Goal: Complete application form: Complete application form

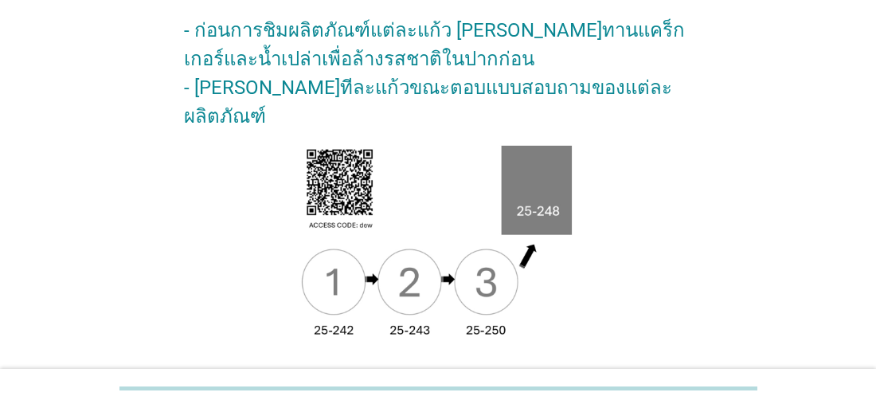
scroll to position [257, 0]
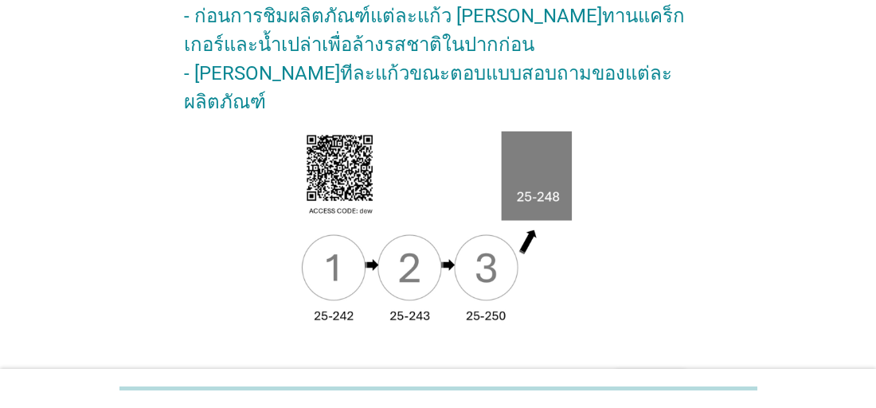
click at [655, 373] on div "ต่อไป" at bounding box center [650, 382] width 45 height 19
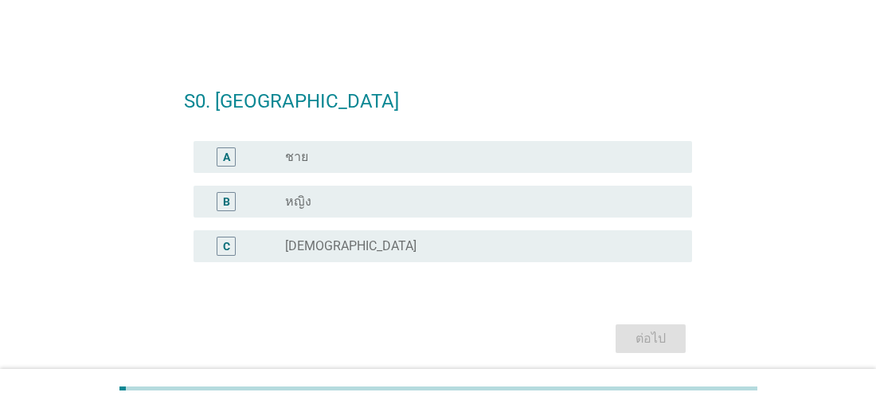
click at [226, 248] on div "C" at bounding box center [226, 245] width 7 height 17
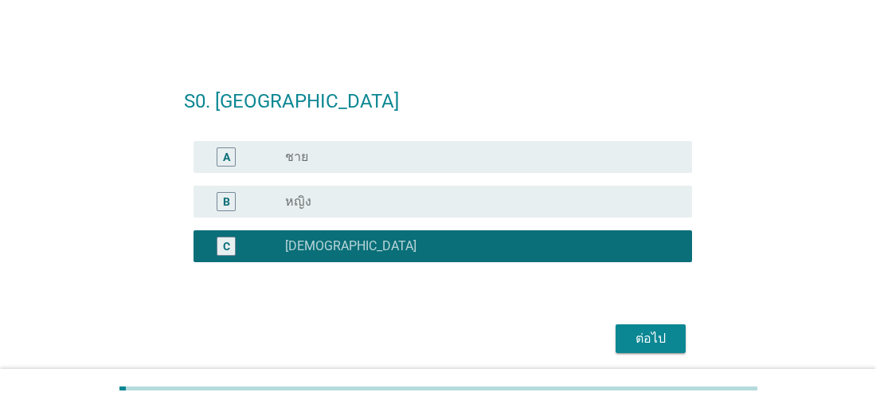
click at [648, 334] on div "ต่อไป" at bounding box center [650, 338] width 45 height 19
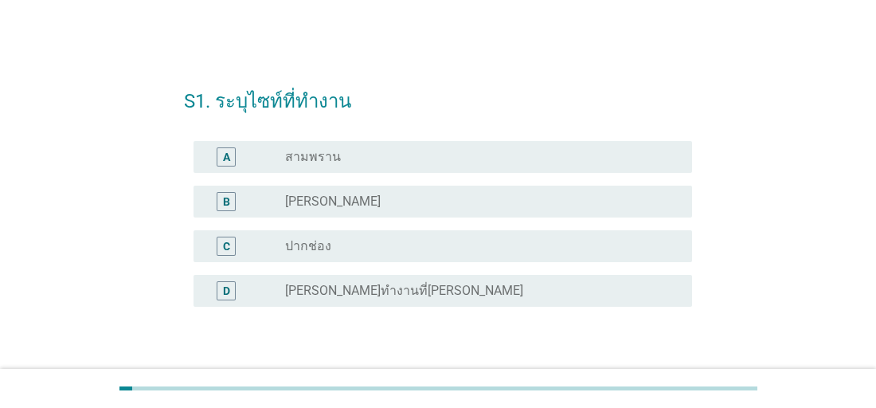
click at [221, 197] on div "B" at bounding box center [226, 201] width 19 height 19
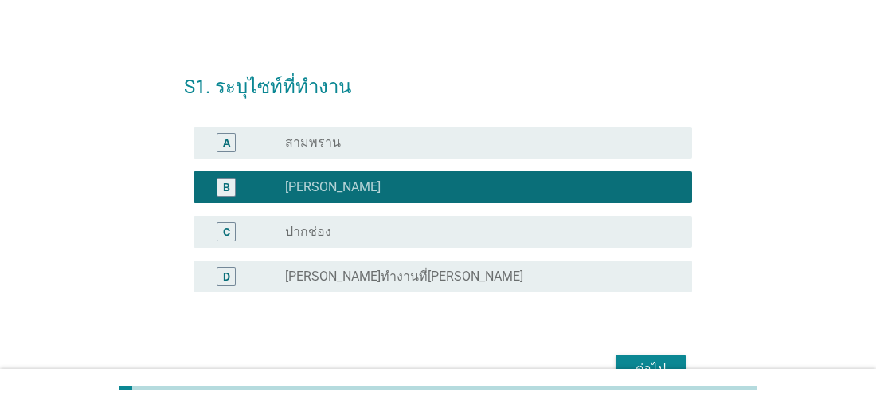
scroll to position [21, 0]
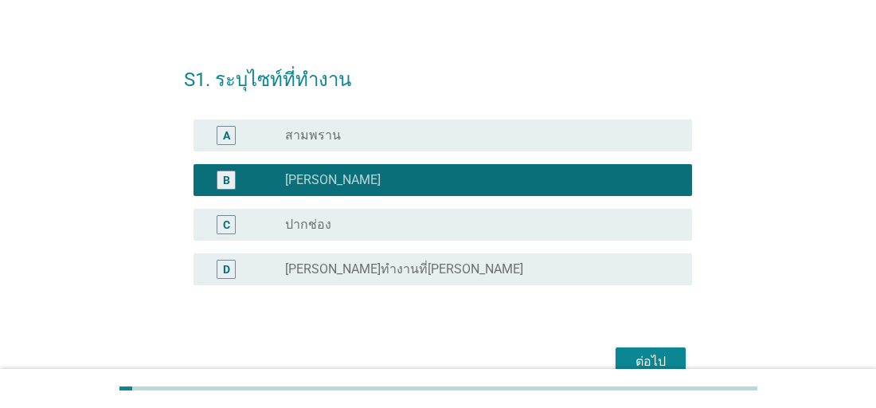
click at [645, 356] on div "ต่อไป" at bounding box center [650, 361] width 45 height 19
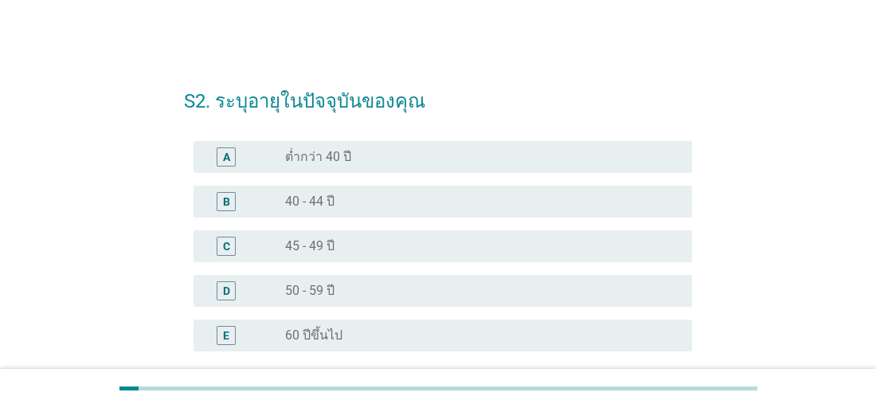
click at [224, 201] on div "B" at bounding box center [226, 201] width 7 height 17
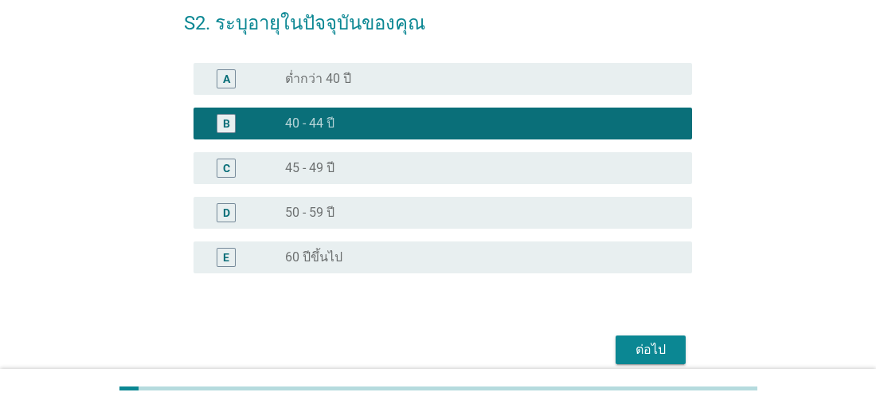
scroll to position [91, 0]
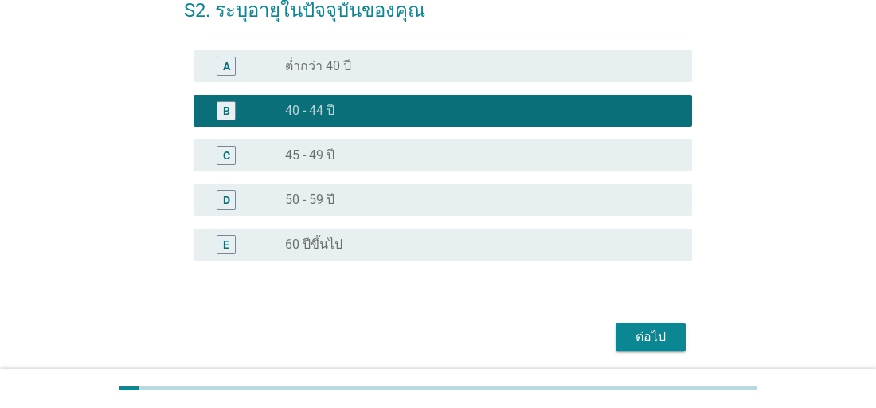
click at [662, 340] on div "ต่อไป" at bounding box center [650, 336] width 45 height 19
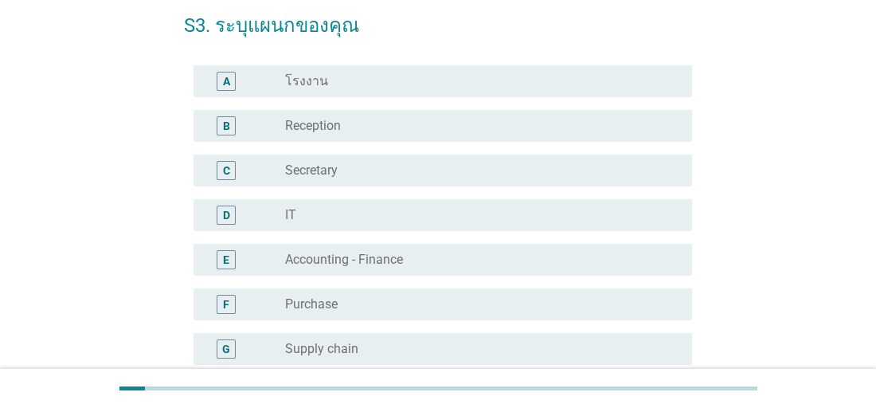
scroll to position [77, 0]
click at [226, 301] on div "F" at bounding box center [226, 302] width 6 height 17
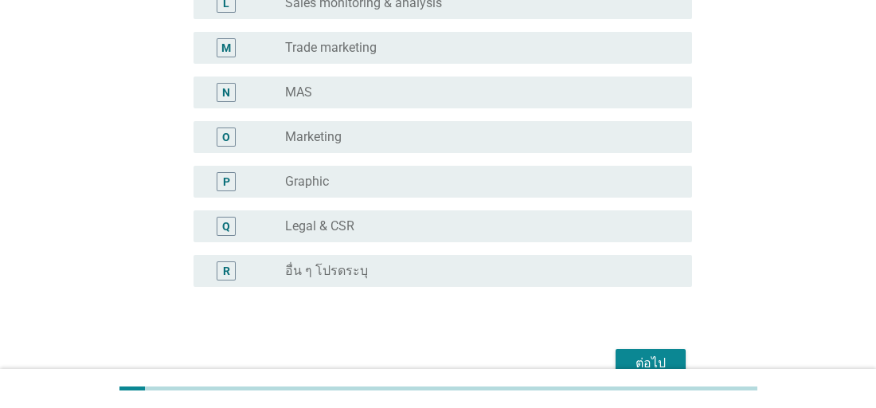
scroll to position [667, 0]
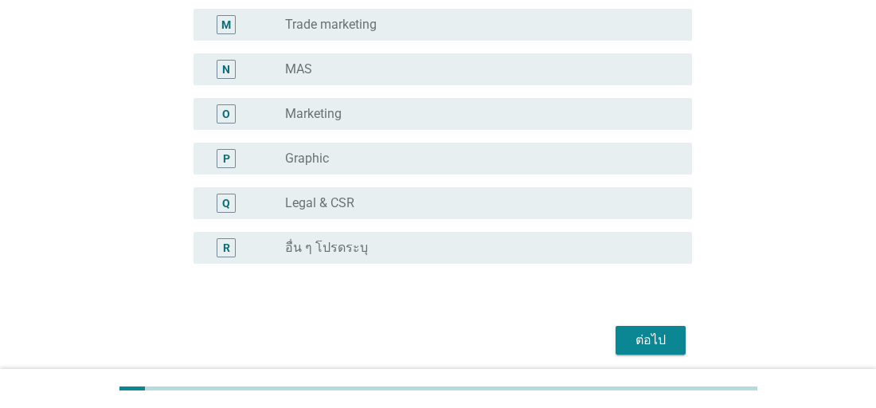
click at [640, 334] on div "ต่อไป" at bounding box center [650, 339] width 45 height 19
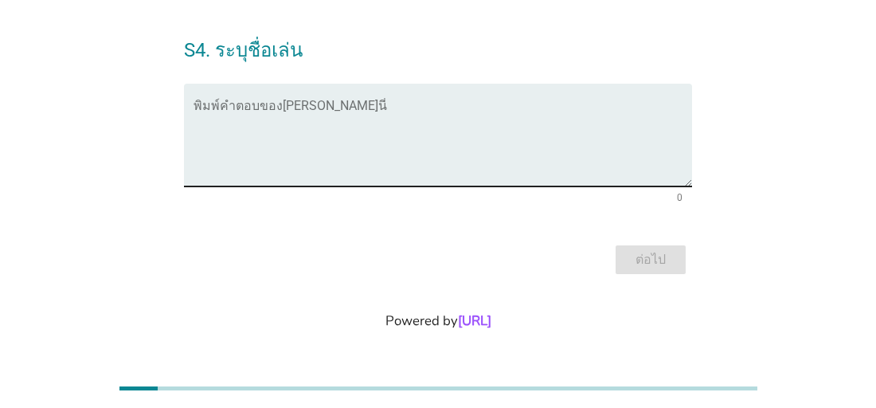
scroll to position [0, 0]
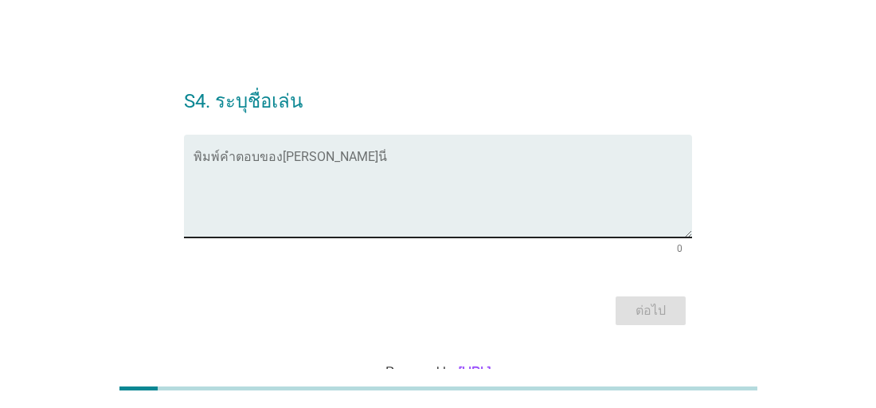
click at [351, 221] on textarea "พิมพ์คำตอบของคุณ ที่นี่" at bounding box center [442, 196] width 498 height 84
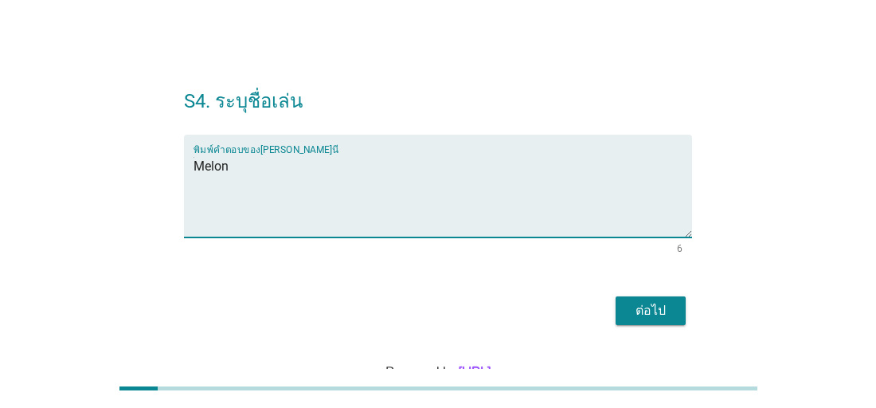
scroll to position [50, 0]
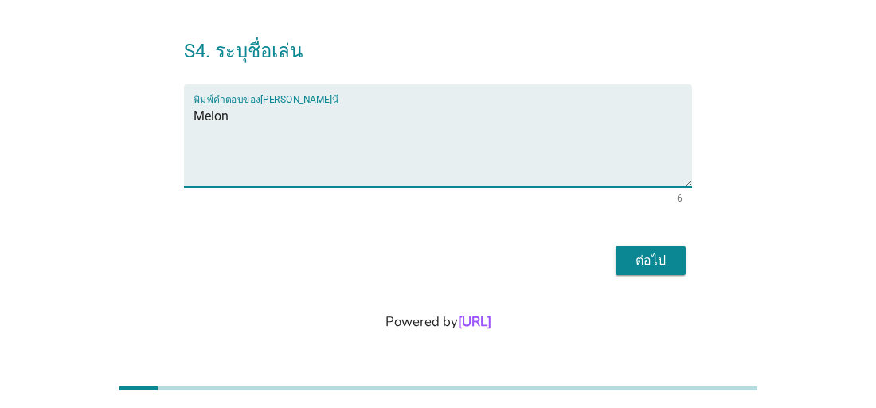
type textarea "้Melon"
click at [667, 257] on div "ต่อไป" at bounding box center [650, 260] width 45 height 19
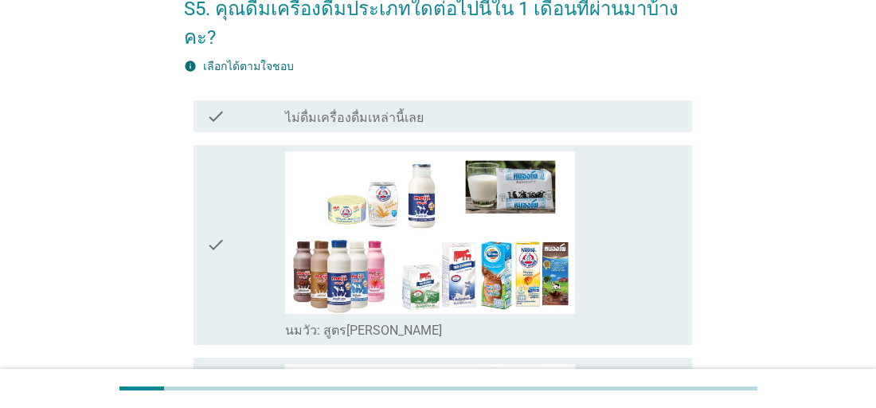
scroll to position [155, 0]
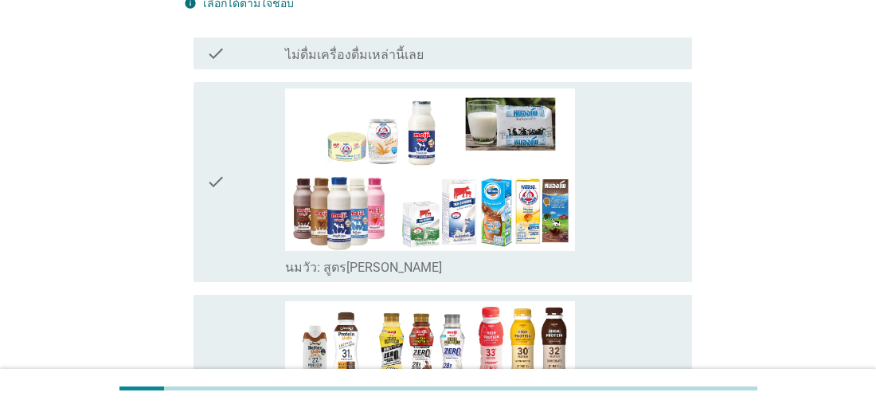
click at [214, 155] on icon "check" at bounding box center [215, 182] width 19 height 188
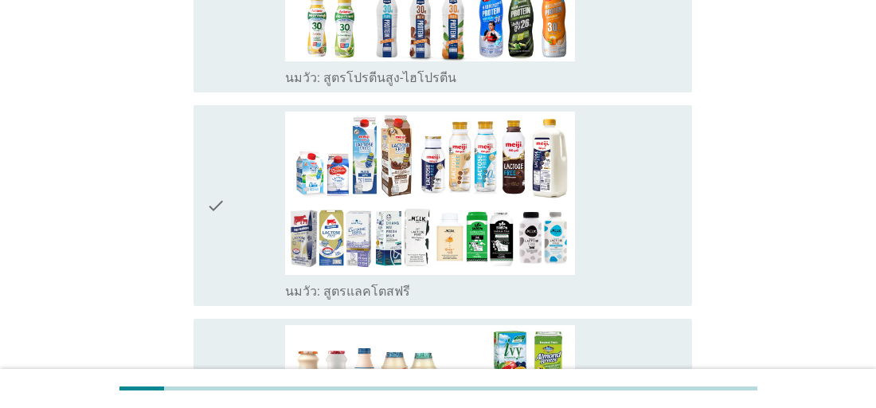
scroll to position [660, 0]
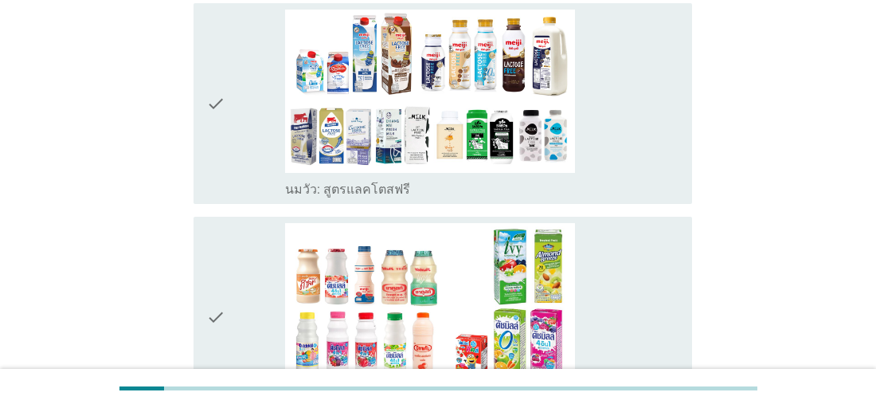
click at [212, 286] on icon "check" at bounding box center [215, 317] width 19 height 188
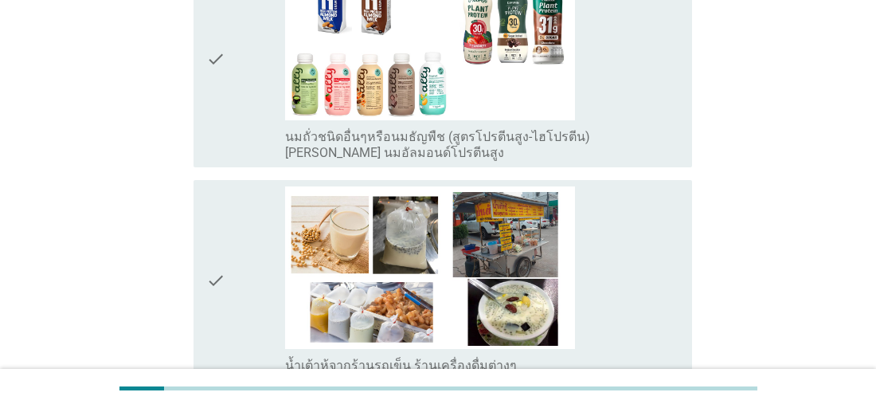
scroll to position [2030, 0]
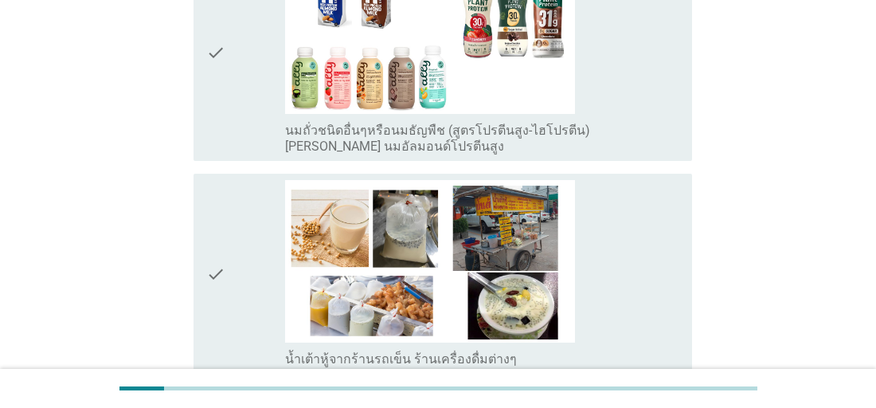
click at [219, 227] on icon "check" at bounding box center [215, 274] width 19 height 188
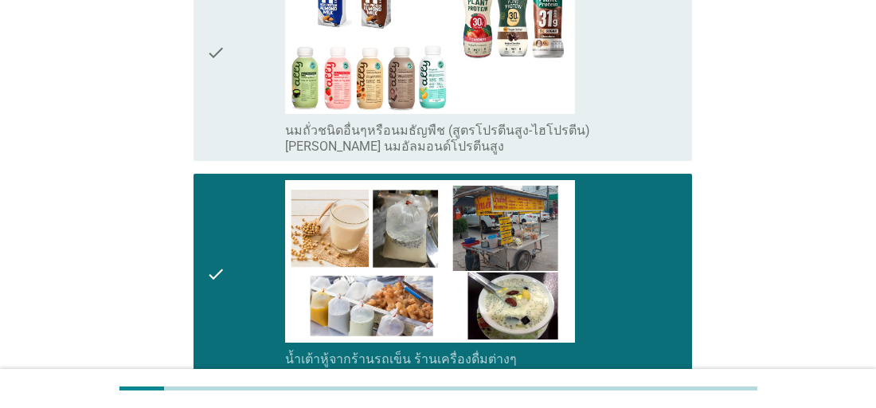
scroll to position [2198, 0]
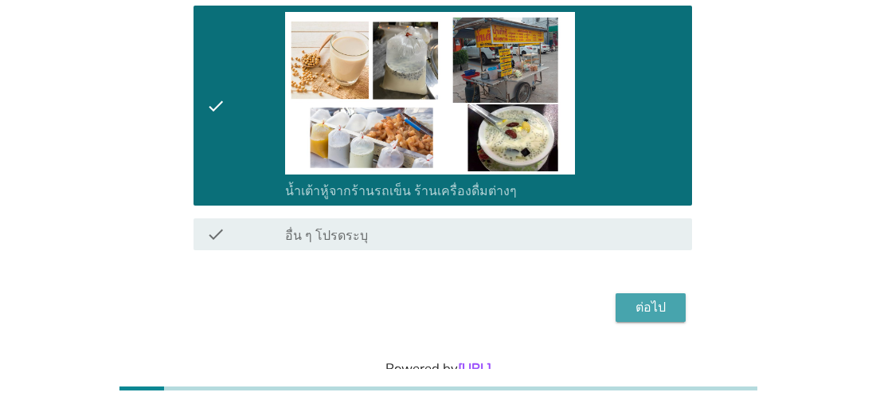
click at [642, 298] on div "ต่อไป" at bounding box center [650, 307] width 45 height 19
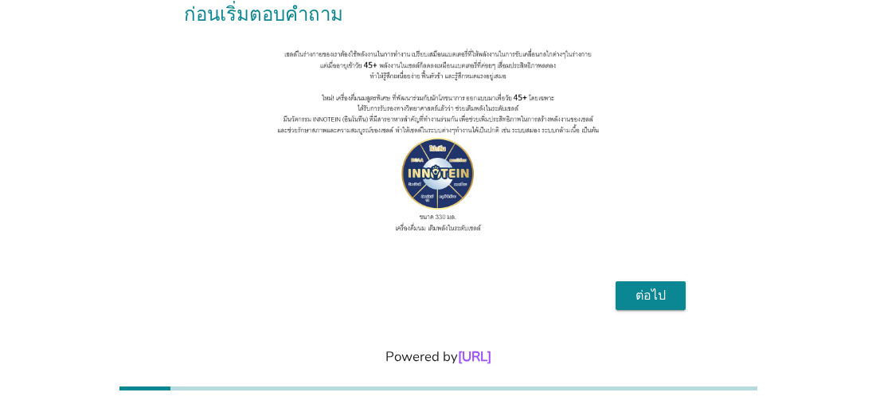
scroll to position [209, 0]
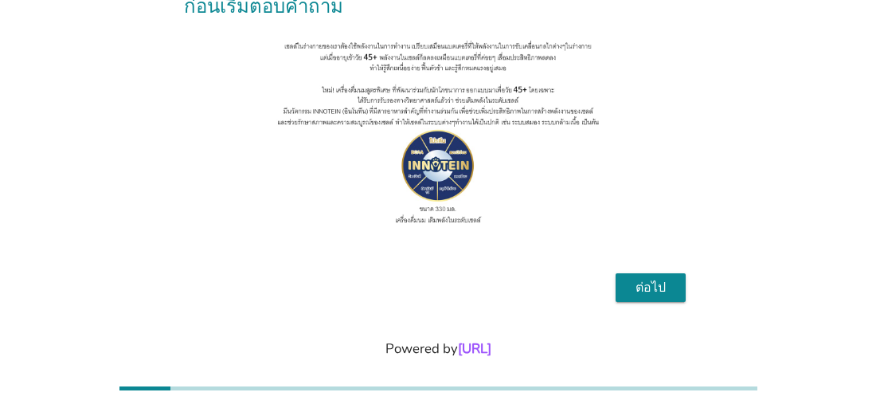
click at [670, 278] on div "ต่อไป" at bounding box center [650, 287] width 45 height 19
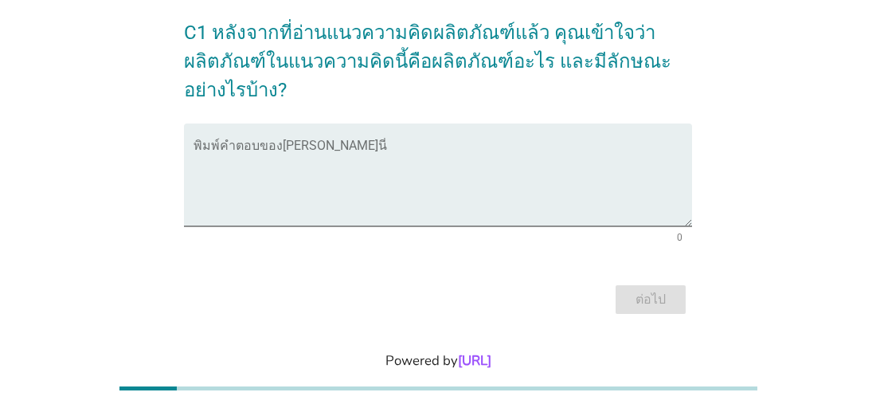
scroll to position [18, 0]
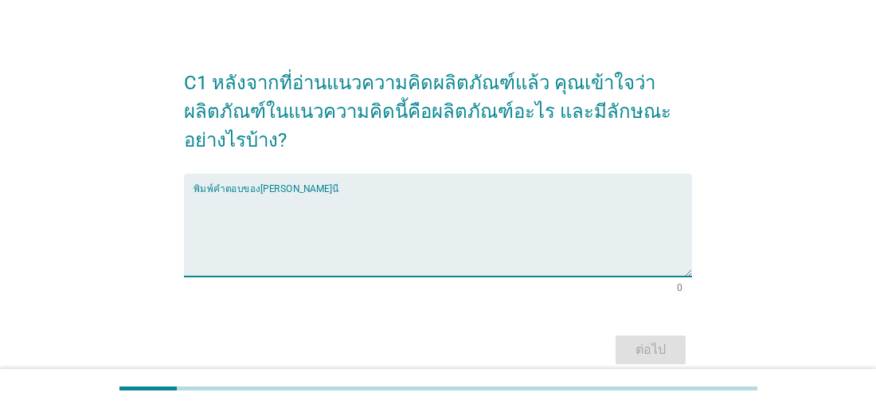
click at [319, 221] on textarea "พิมพ์คำตอบของคุณ ที่นี่" at bounding box center [442, 235] width 498 height 84
type textarea "น"
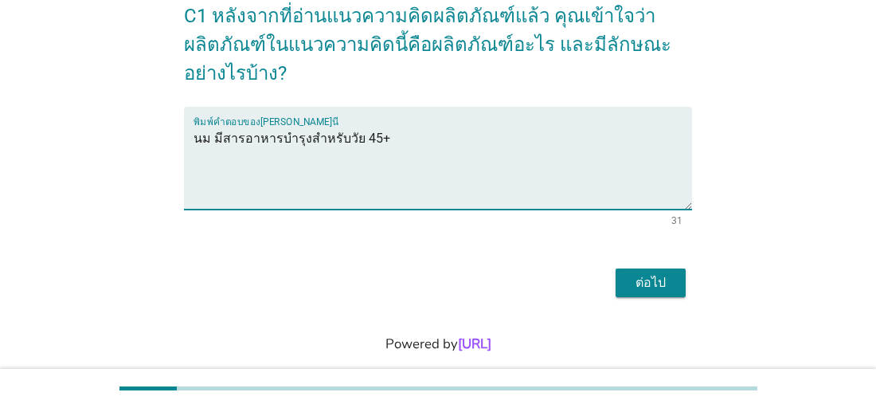
scroll to position [107, 0]
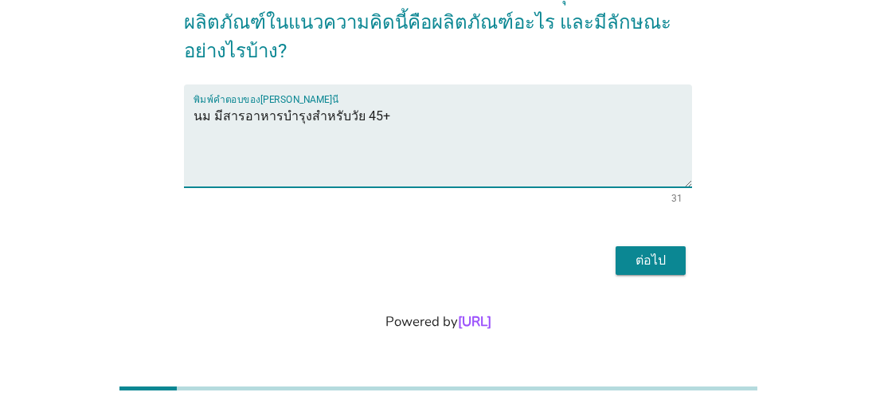
type textarea "นม มีสารอาหารบำรุงสำหรับวัย 45+"
click at [642, 261] on div "ต่อไป" at bounding box center [650, 260] width 45 height 19
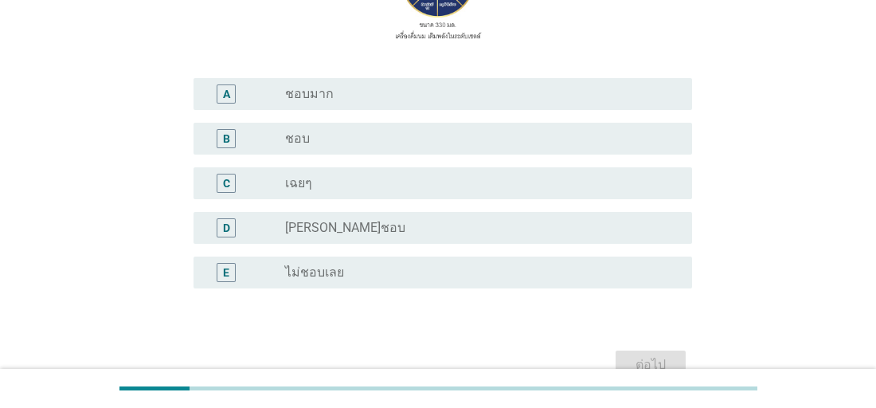
scroll to position [329, 0]
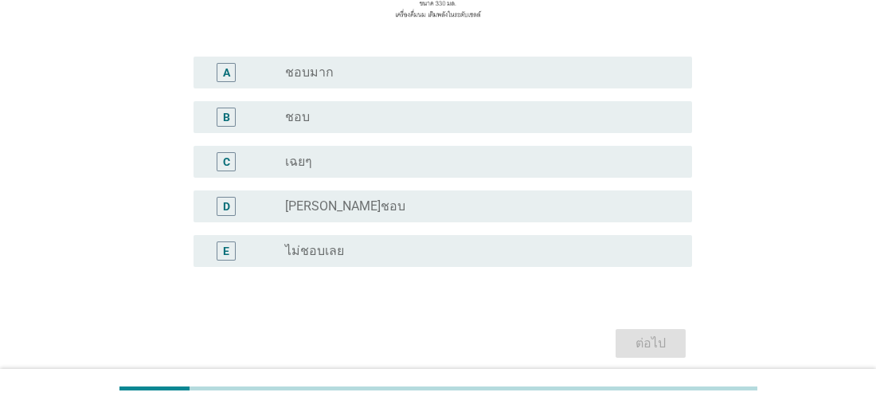
click at [228, 73] on div "A" at bounding box center [226, 72] width 7 height 17
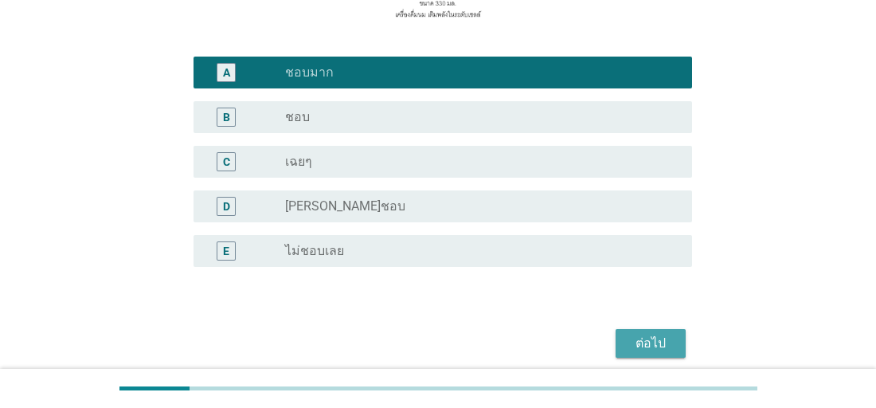
click at [651, 345] on div "ต่อไป" at bounding box center [650, 343] width 45 height 19
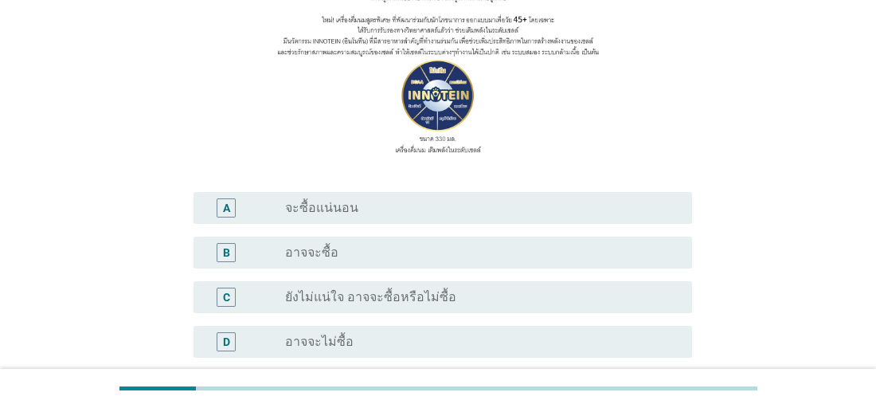
scroll to position [204, 0]
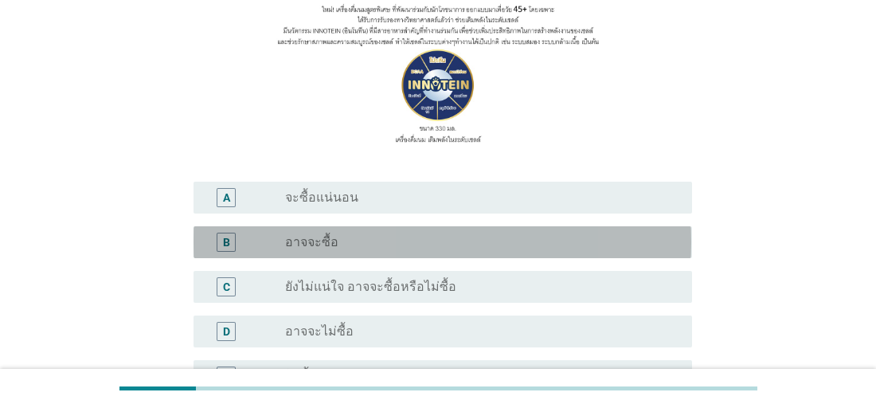
click at [312, 236] on label "อาจจะซื้อ" at bounding box center [311, 242] width 53 height 16
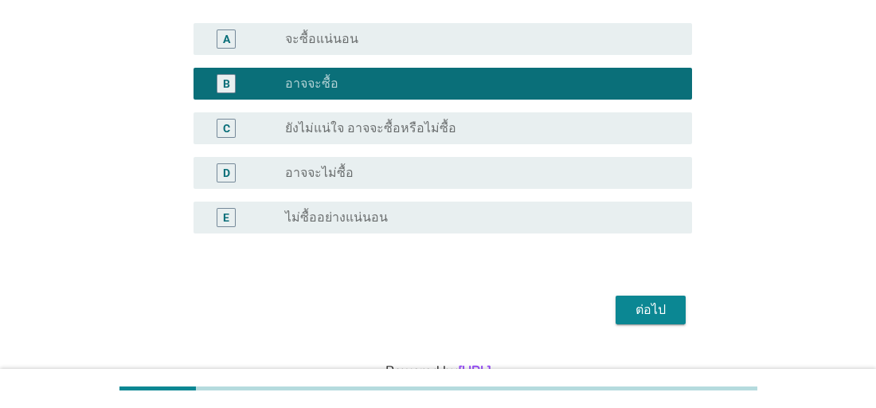
scroll to position [385, 0]
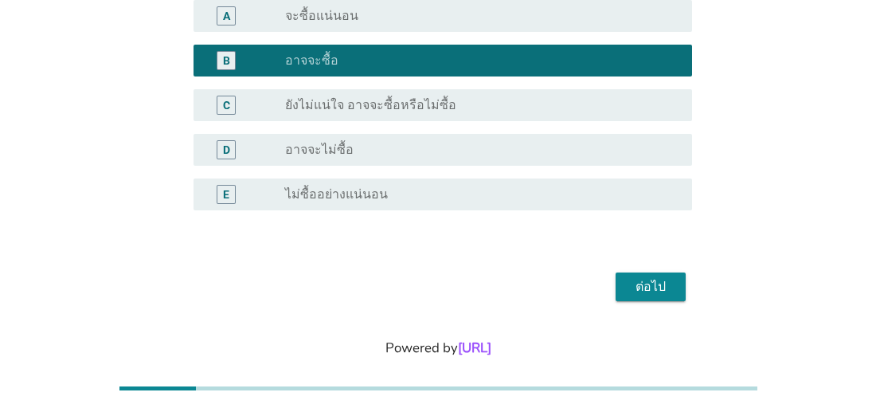
click at [647, 291] on div "ต่อไป" at bounding box center [650, 286] width 45 height 19
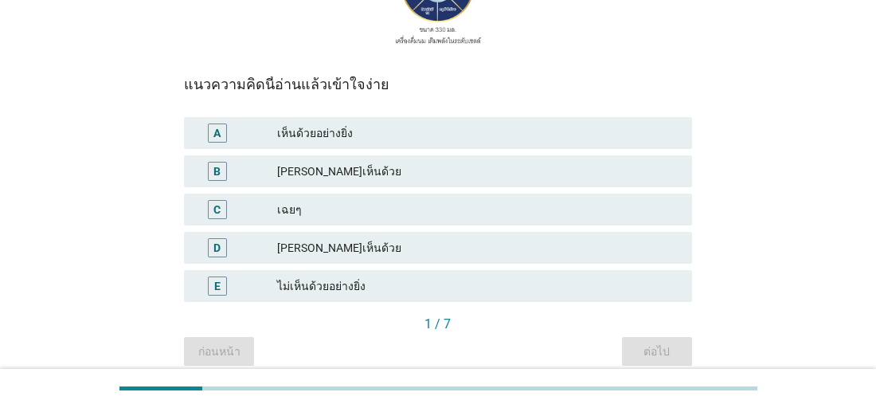
scroll to position [283, 0]
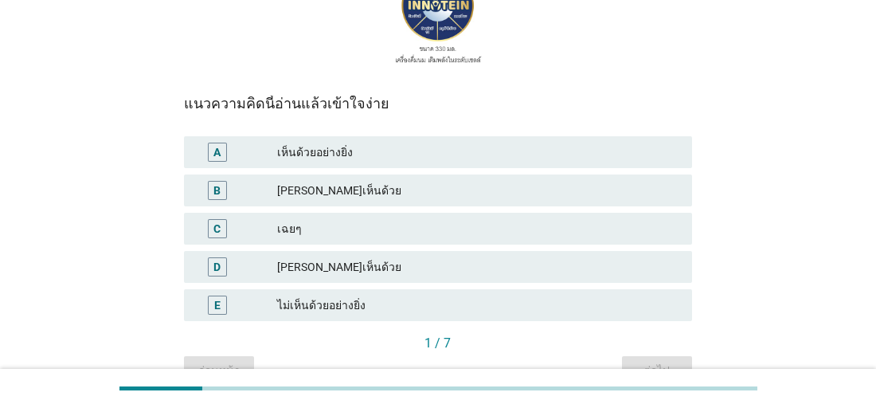
click at [314, 189] on div "[PERSON_NAME]เห็นด้วย" at bounding box center [477, 190] width 401 height 19
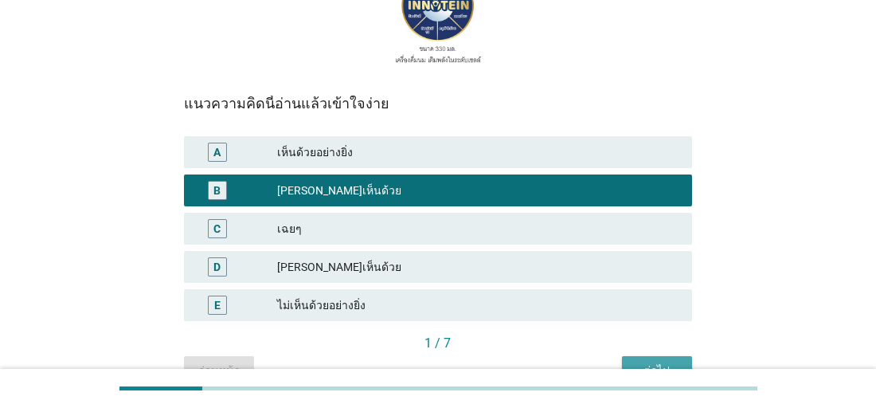
click at [643, 362] on div "ต่อไป" at bounding box center [657, 370] width 45 height 17
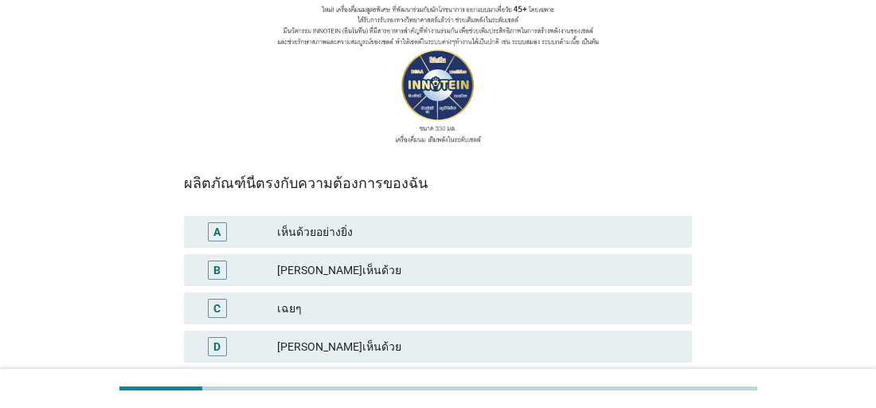
scroll to position [206, 0]
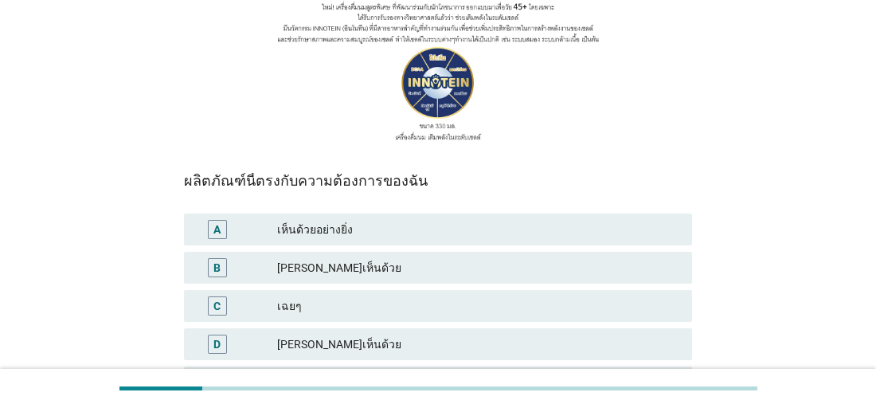
click at [339, 236] on div "เห็นด้วยอย่างยิ่ง" at bounding box center [477, 229] width 401 height 19
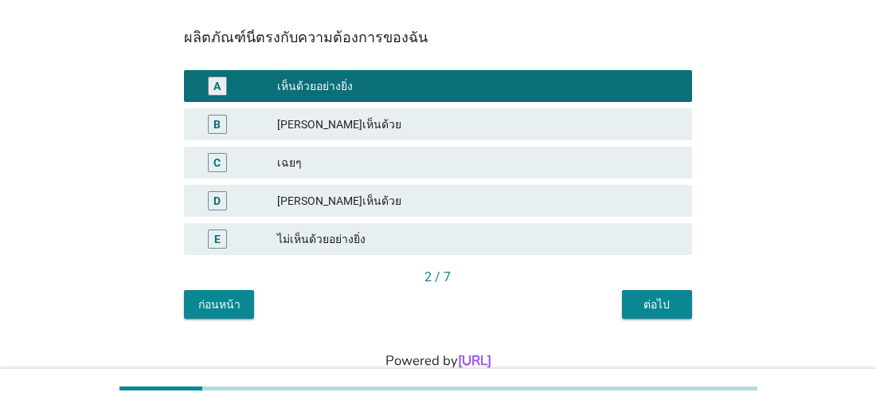
scroll to position [371, 0]
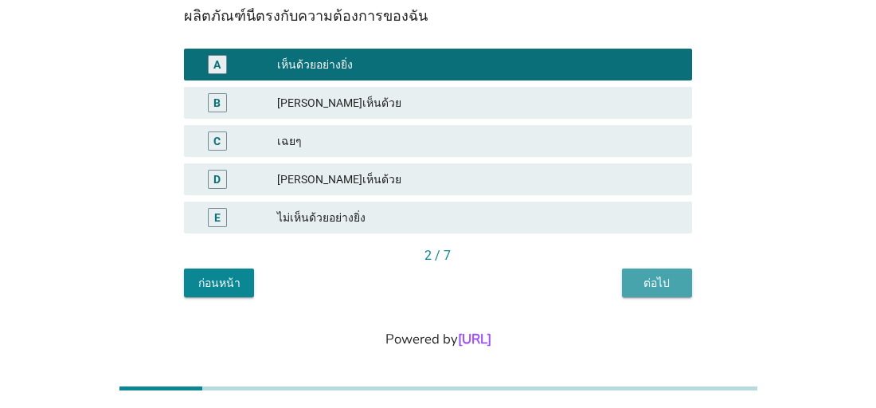
click at [641, 276] on div "ต่อไป" at bounding box center [657, 283] width 45 height 17
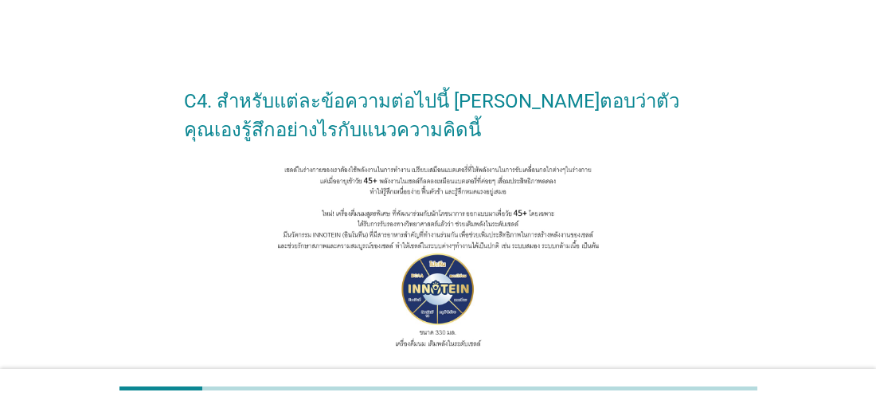
scroll to position [390, 0]
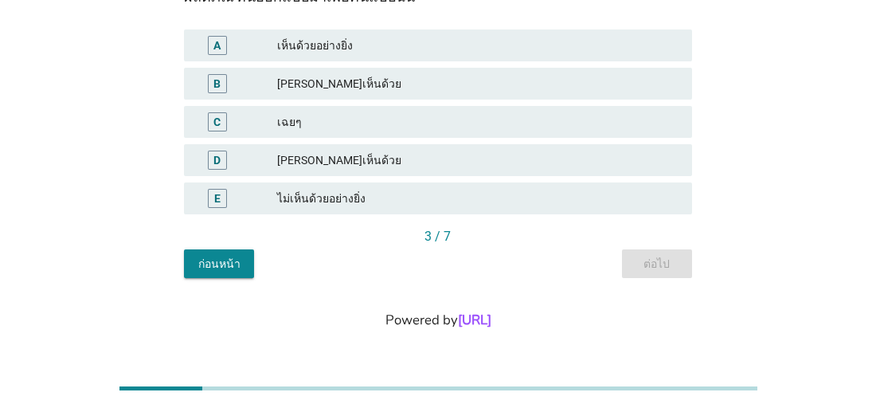
click at [222, 49] on div "A" at bounding box center [217, 45] width 19 height 19
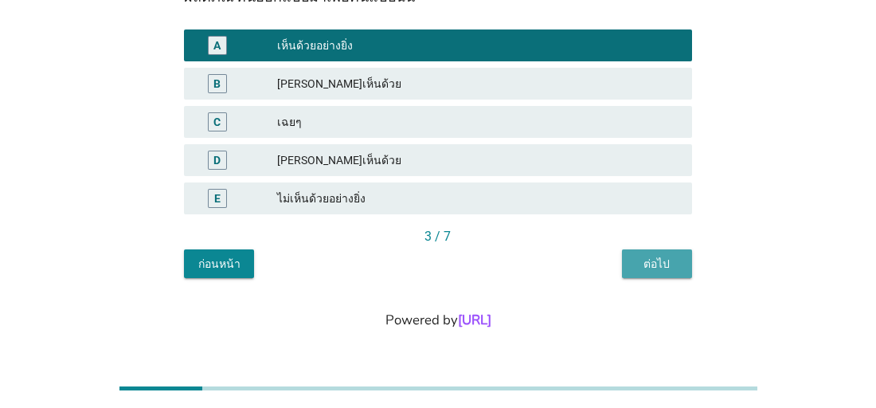
click at [663, 268] on div "ต่อไป" at bounding box center [657, 264] width 45 height 17
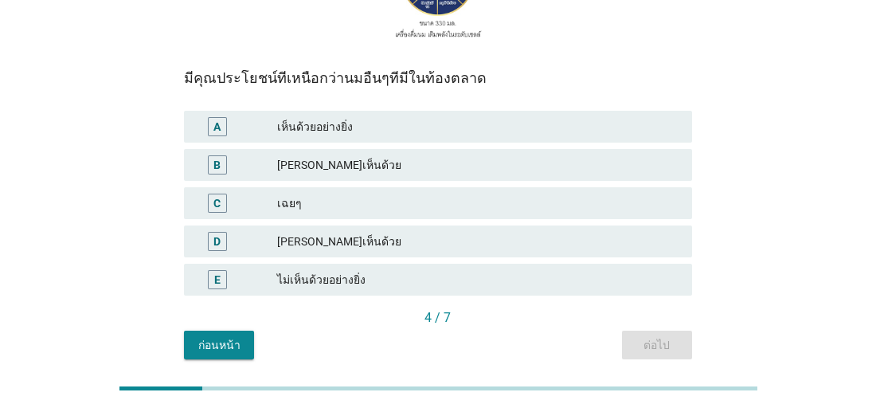
scroll to position [308, 0]
click at [311, 161] on div "[PERSON_NAME]เห็นด้วย" at bounding box center [477, 165] width 401 height 19
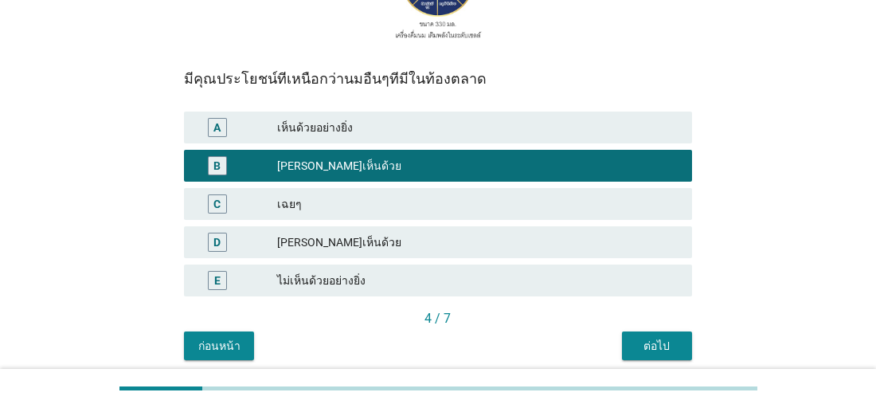
click at [647, 345] on div "ต่อไป" at bounding box center [657, 346] width 45 height 17
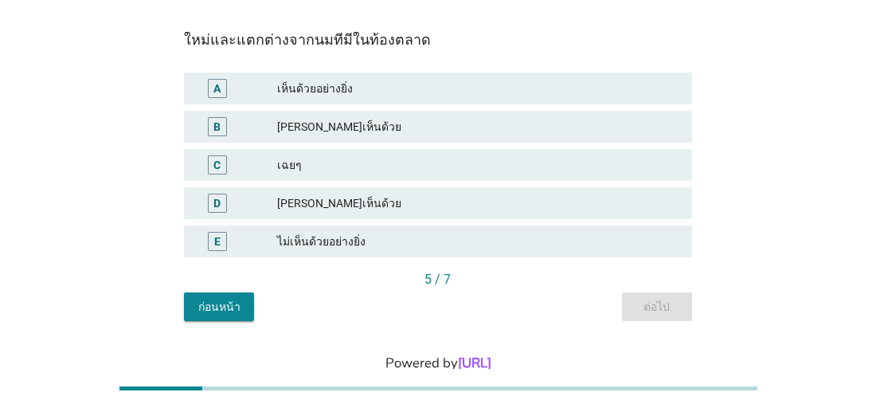
scroll to position [333, 0]
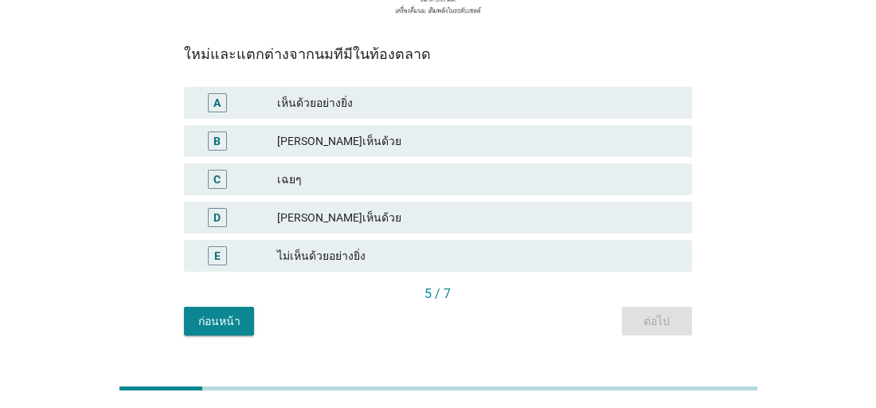
click at [217, 217] on div "D" at bounding box center [216, 217] width 7 height 17
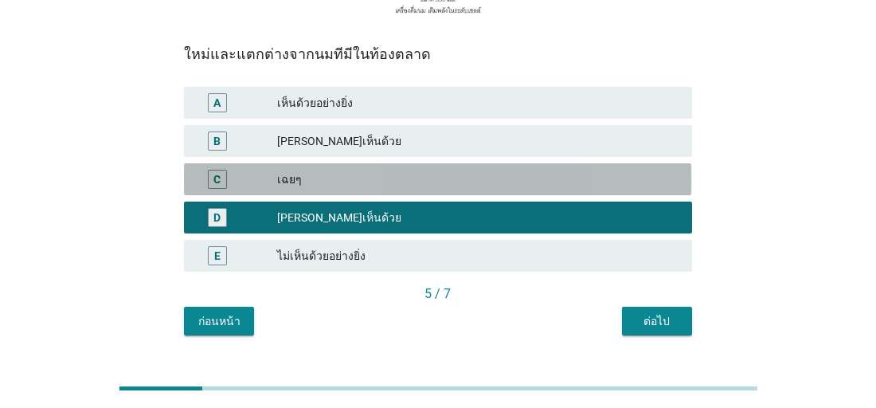
click at [225, 182] on div "C" at bounding box center [217, 179] width 19 height 19
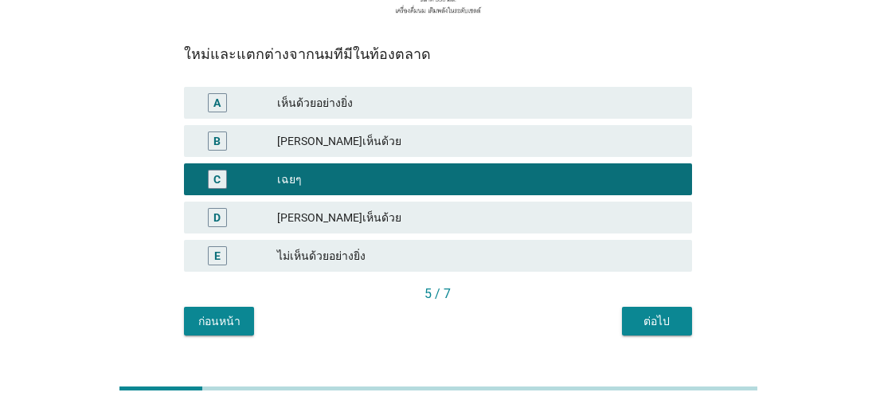
click at [667, 324] on div "ต่อไป" at bounding box center [657, 321] width 45 height 17
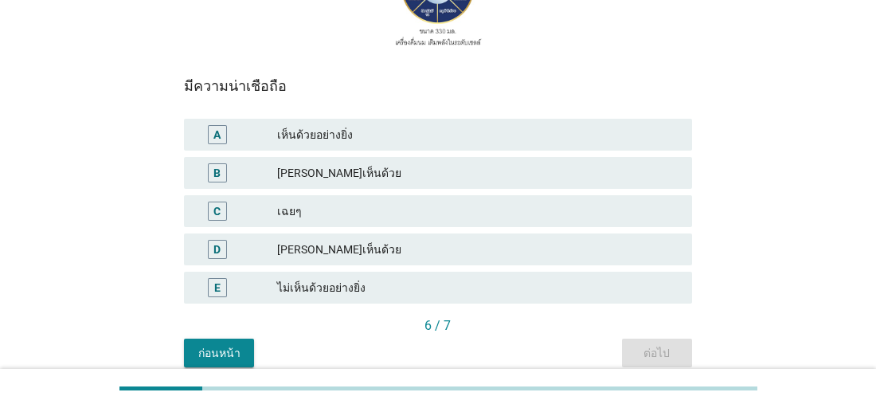
scroll to position [303, 0]
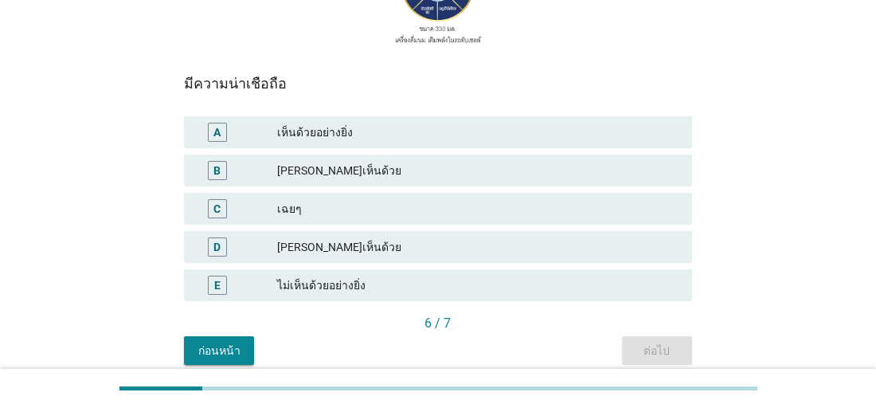
click at [216, 170] on div "B" at bounding box center [216, 170] width 7 height 17
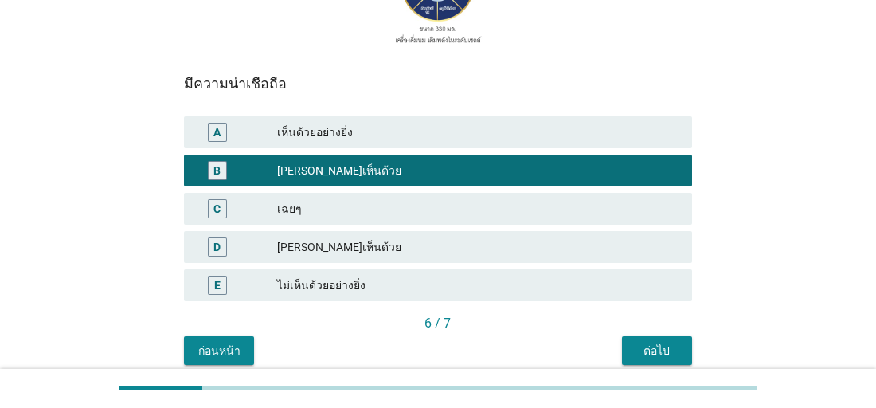
click at [645, 347] on div "ต่อไป" at bounding box center [657, 350] width 45 height 17
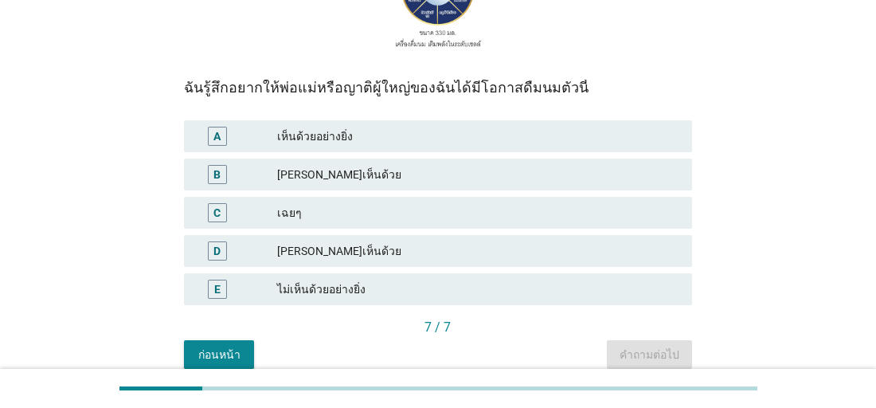
scroll to position [305, 0]
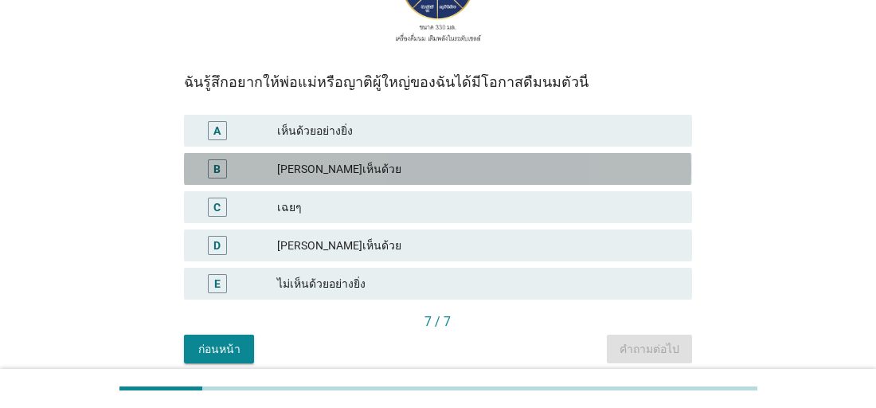
click at [307, 167] on div "[PERSON_NAME]เห็นด้วย" at bounding box center [477, 168] width 401 height 19
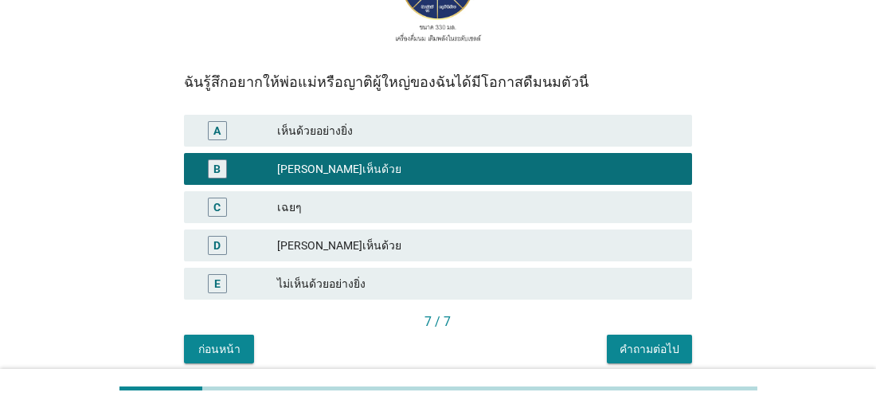
click at [637, 346] on div "คำถามต่อไป" at bounding box center [649, 349] width 60 height 17
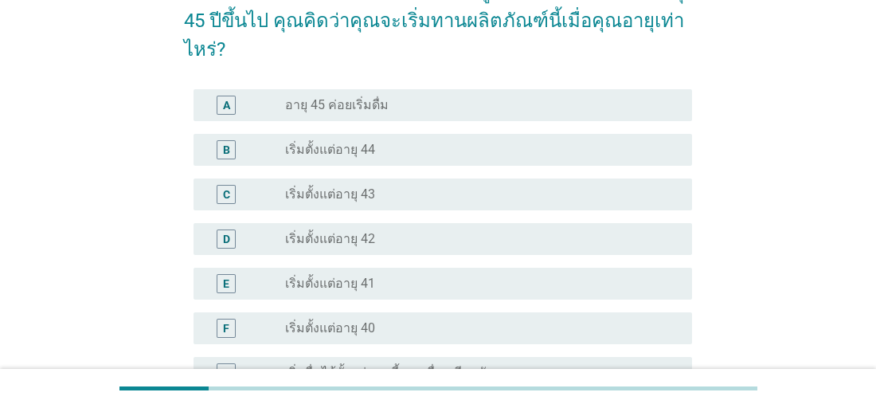
scroll to position [92, 0]
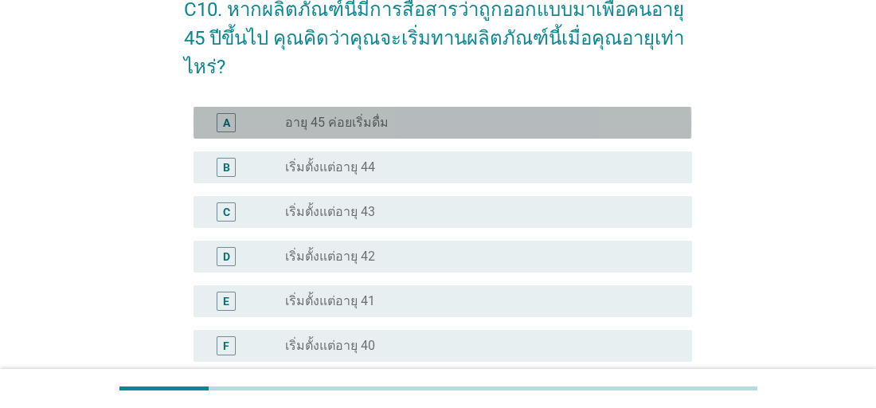
click at [231, 113] on div "A" at bounding box center [226, 122] width 19 height 19
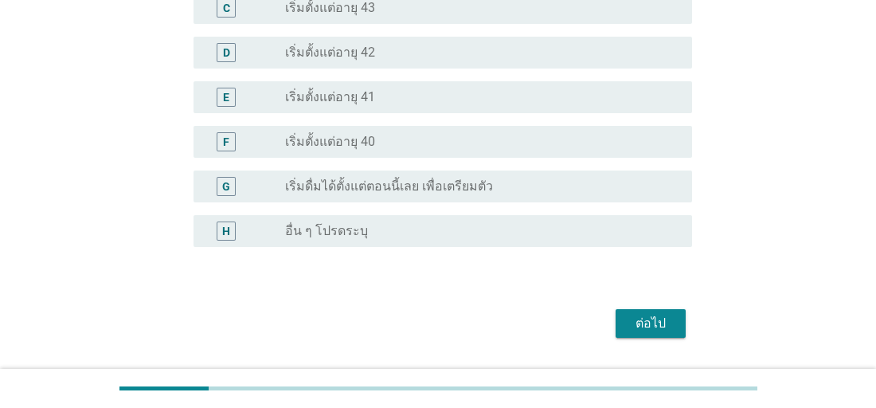
scroll to position [330, 0]
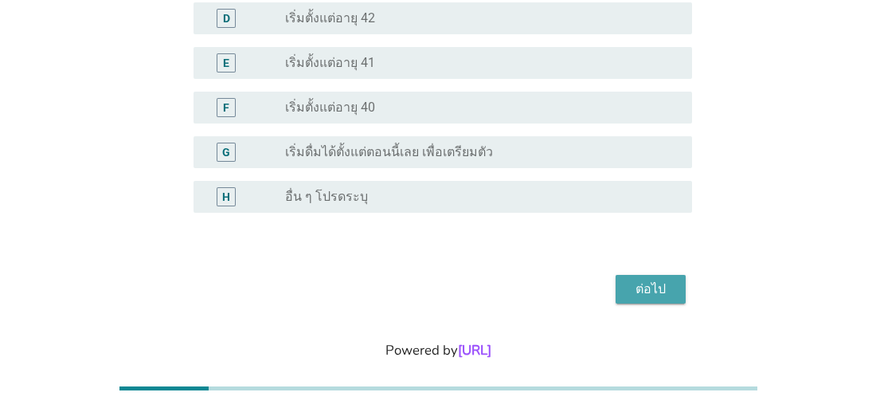
click at [641, 279] on div "ต่อไป" at bounding box center [650, 288] width 45 height 19
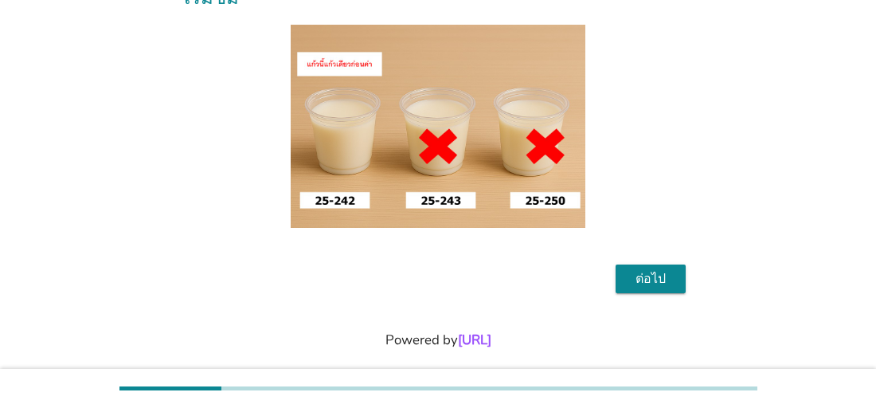
scroll to position [209, 0]
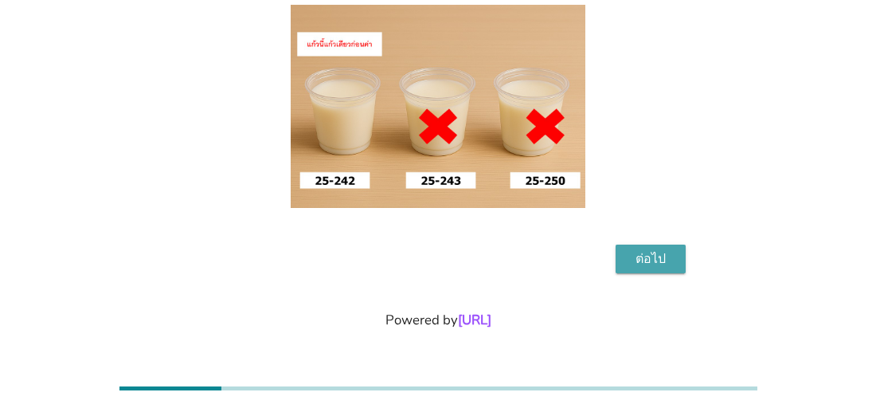
click at [654, 258] on div "ต่อไป" at bounding box center [650, 258] width 45 height 19
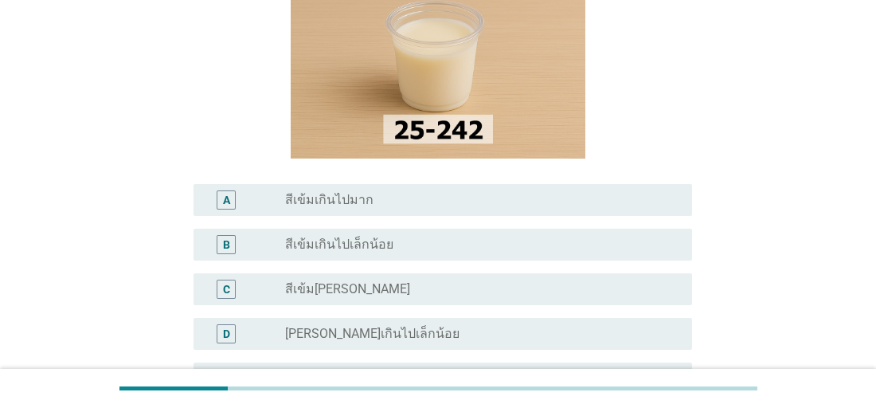
scroll to position [226, 0]
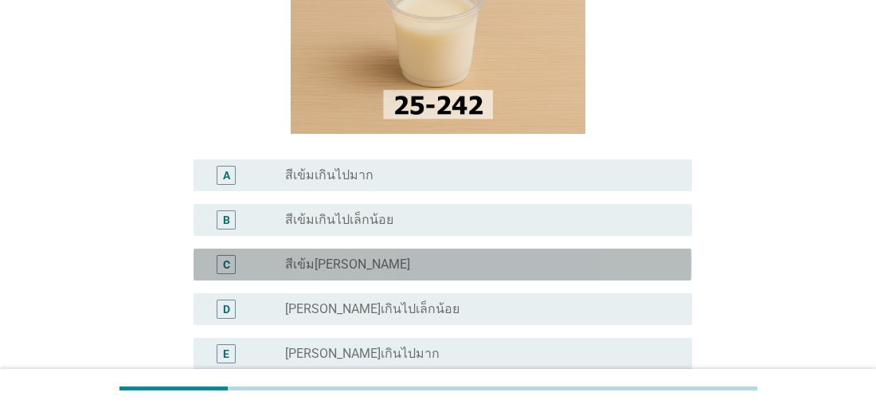
click at [317, 263] on label "สีเข้ม[PERSON_NAME]" at bounding box center [347, 264] width 125 height 16
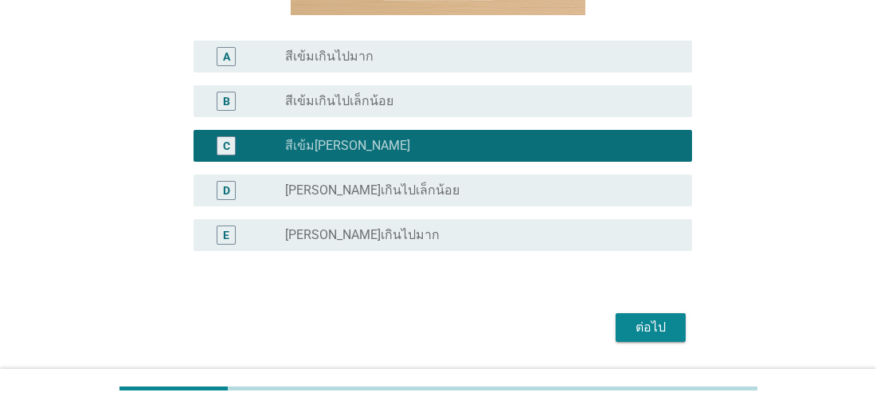
scroll to position [359, 0]
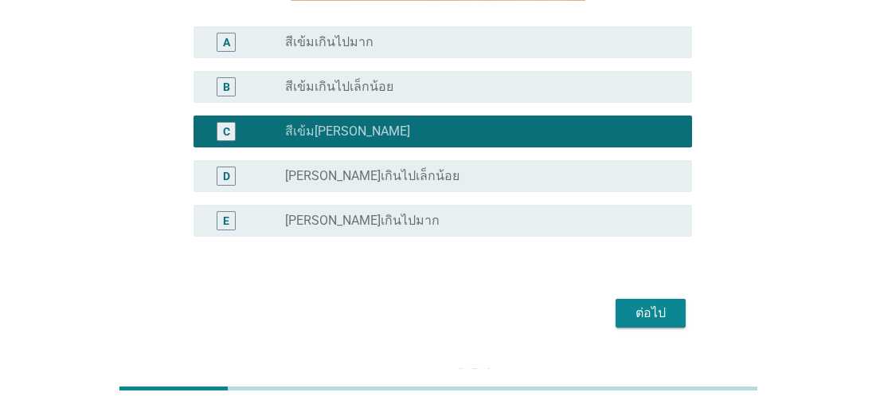
click at [667, 311] on div "ต่อไป" at bounding box center [650, 312] width 45 height 19
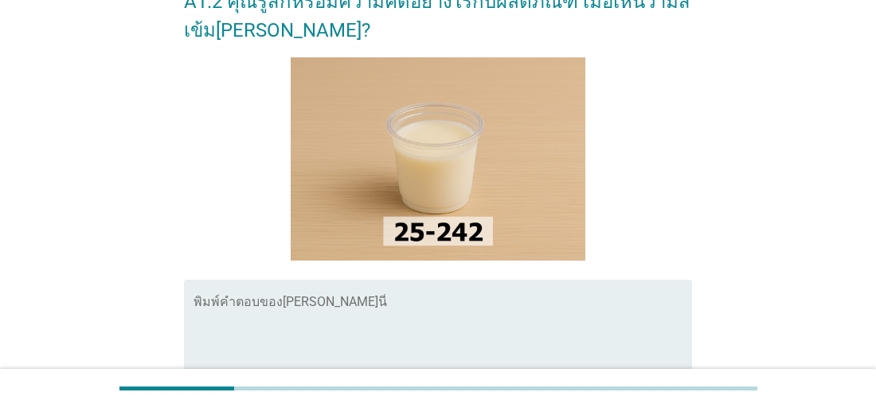
scroll to position [104, 0]
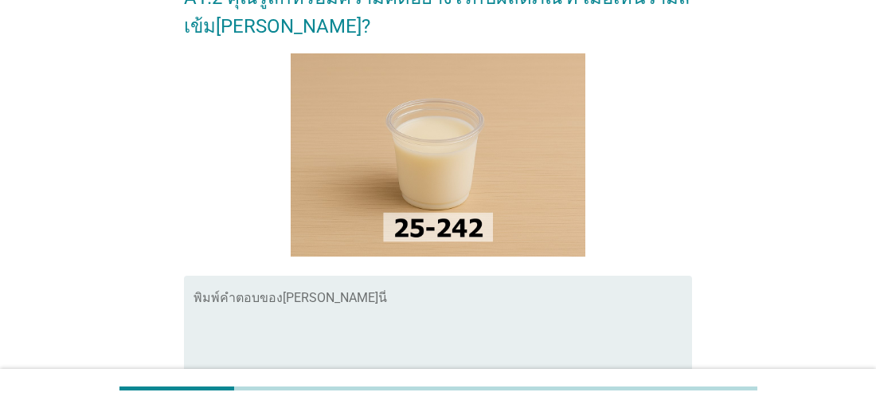
click at [355, 313] on textarea "พิมพ์คำตอบของคุณ ที่นี่" at bounding box center [442, 337] width 498 height 84
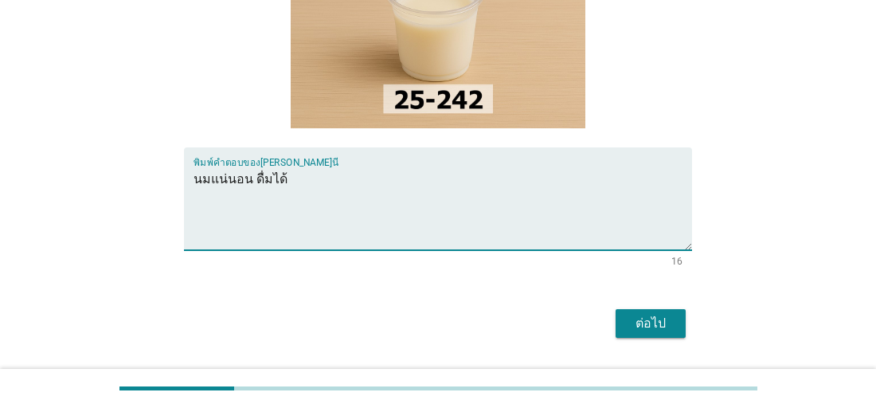
scroll to position [256, 0]
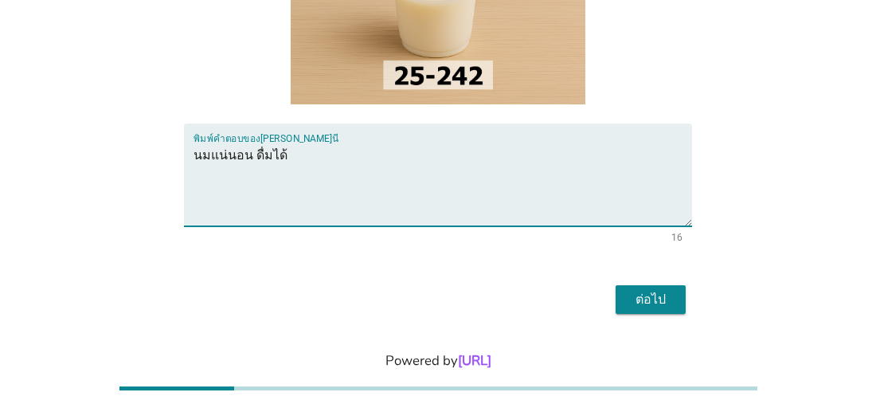
type textarea "นมแน่นอน ดื่มได้"
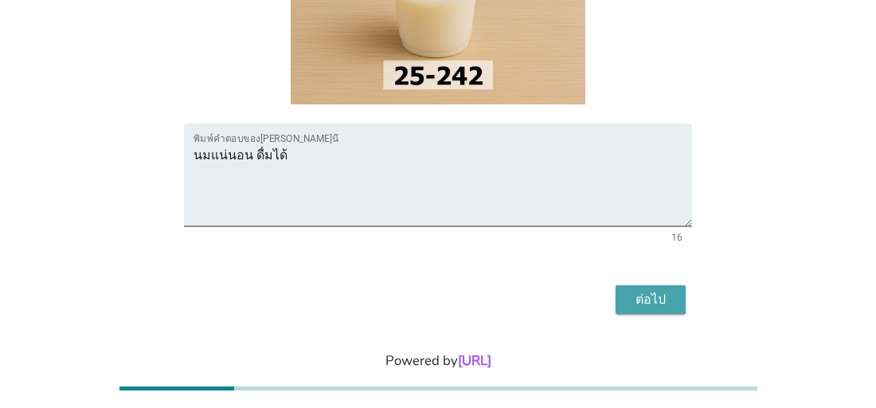
click at [664, 296] on div "ต่อไป" at bounding box center [650, 299] width 45 height 19
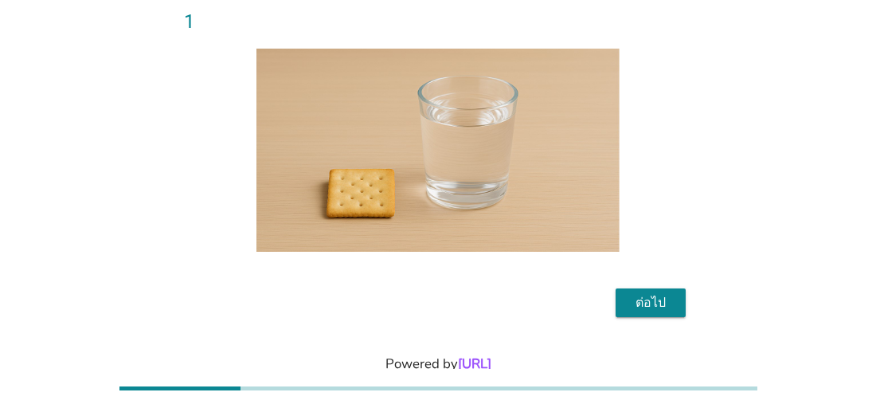
scroll to position [152, 0]
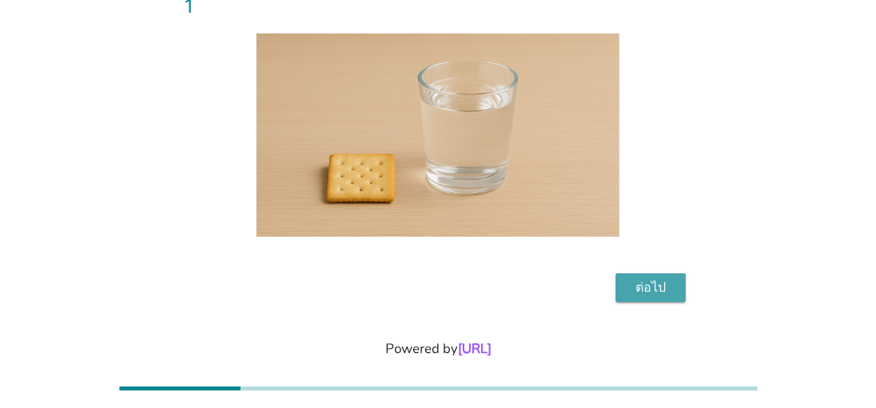
click at [647, 278] on div "ต่อไป" at bounding box center [650, 287] width 45 height 19
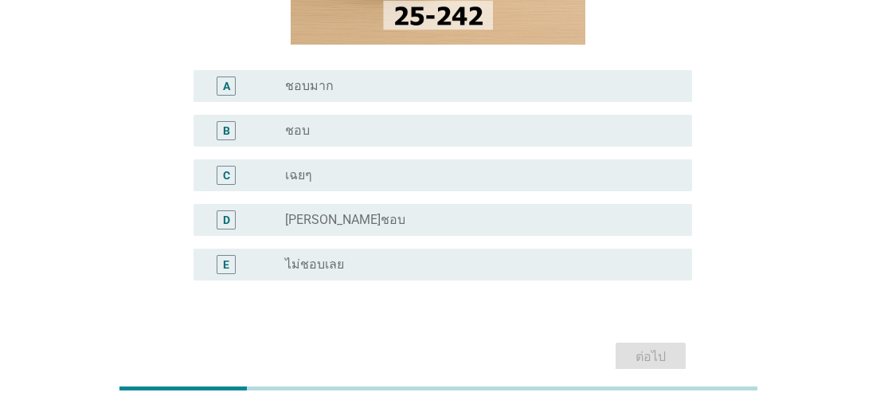
scroll to position [287, 0]
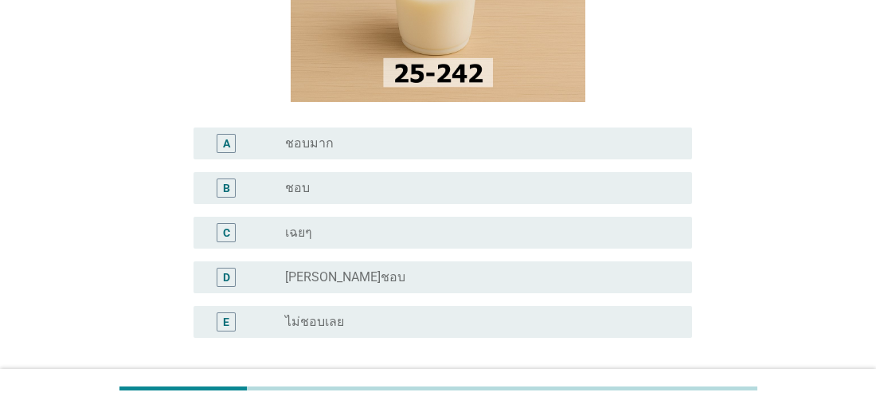
click at [231, 193] on div "B" at bounding box center [226, 187] width 19 height 19
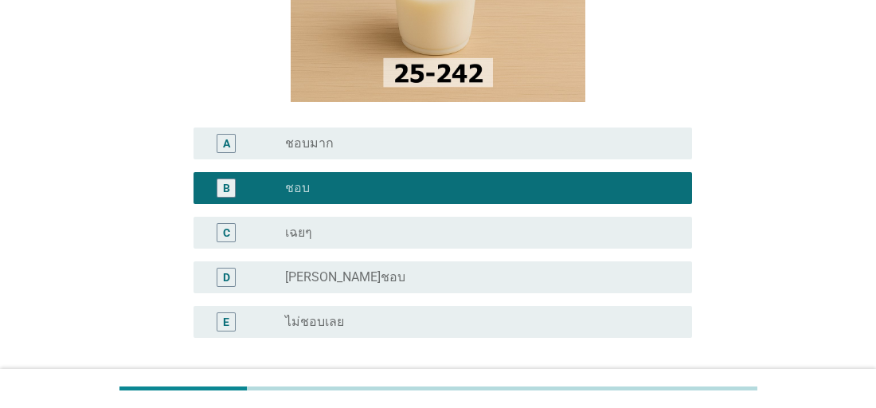
click at [231, 193] on div "B" at bounding box center [226, 187] width 19 height 19
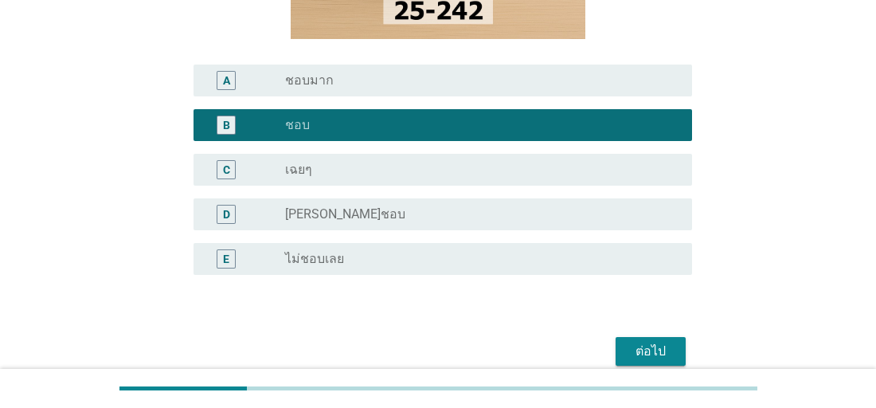
scroll to position [375, 0]
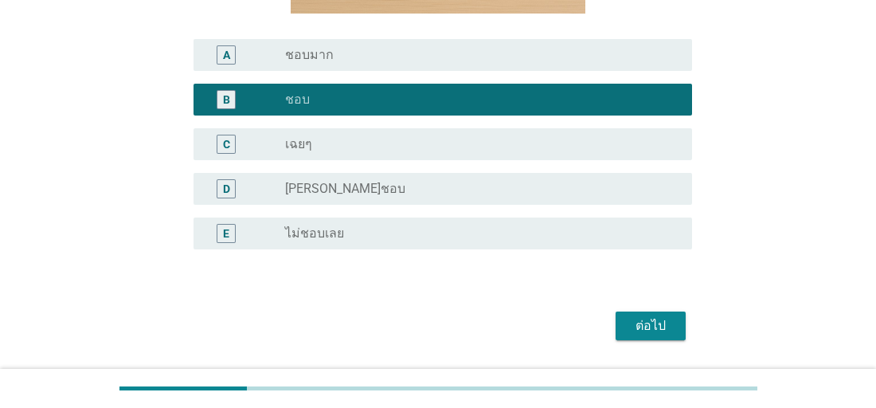
click at [652, 329] on div "ต่อไป" at bounding box center [650, 325] width 45 height 19
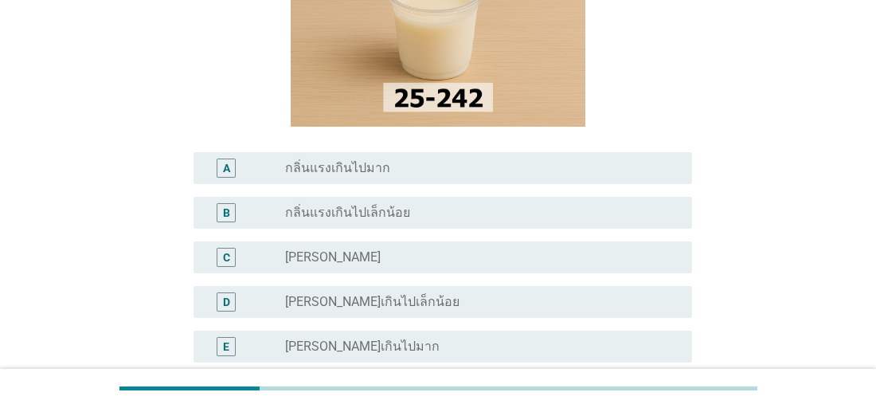
scroll to position [219, 0]
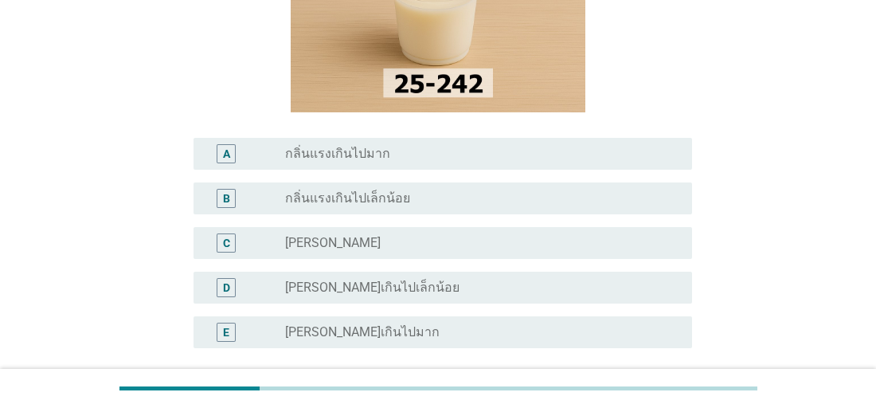
click at [231, 245] on div "C" at bounding box center [226, 242] width 19 height 19
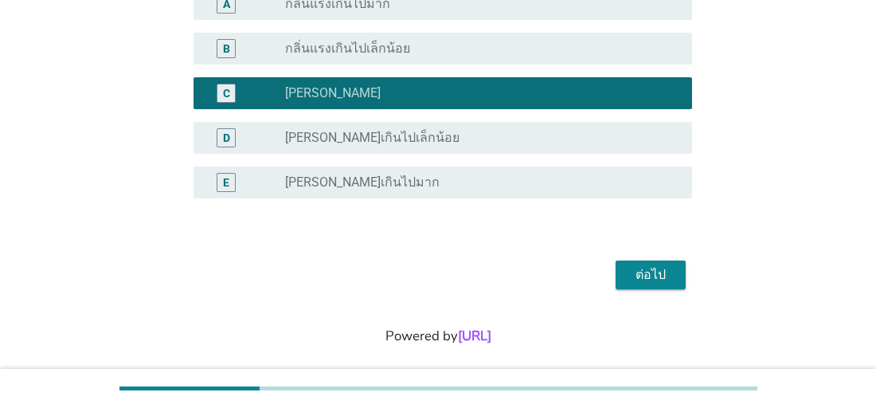
scroll to position [382, 0]
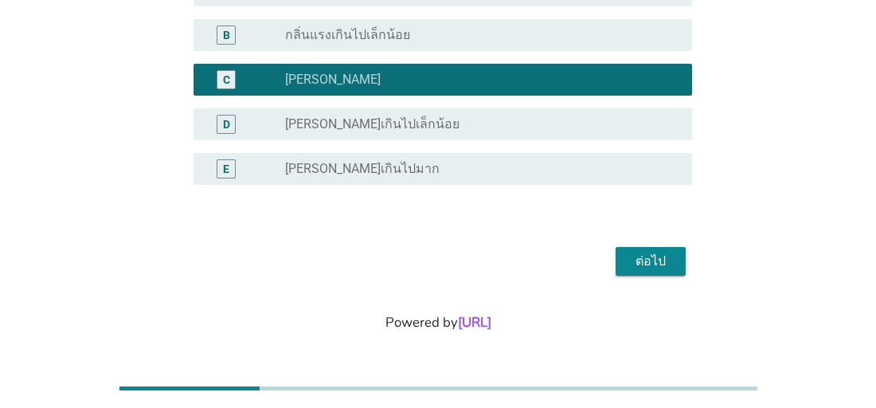
click at [657, 256] on div "ต่อไป" at bounding box center [650, 261] width 45 height 19
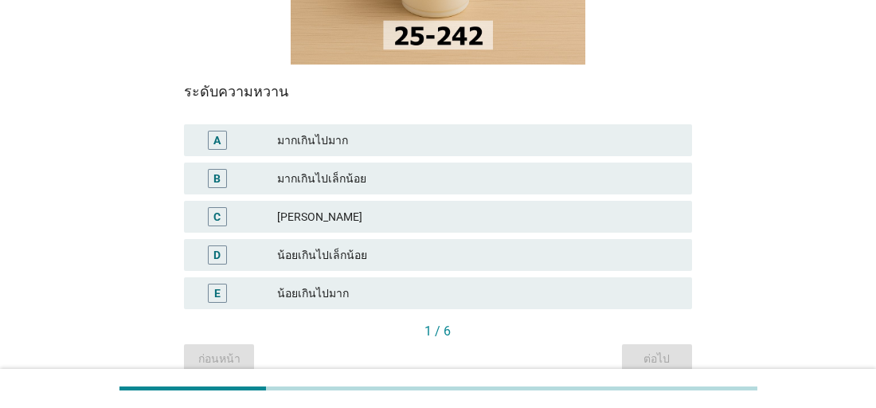
scroll to position [297, 0]
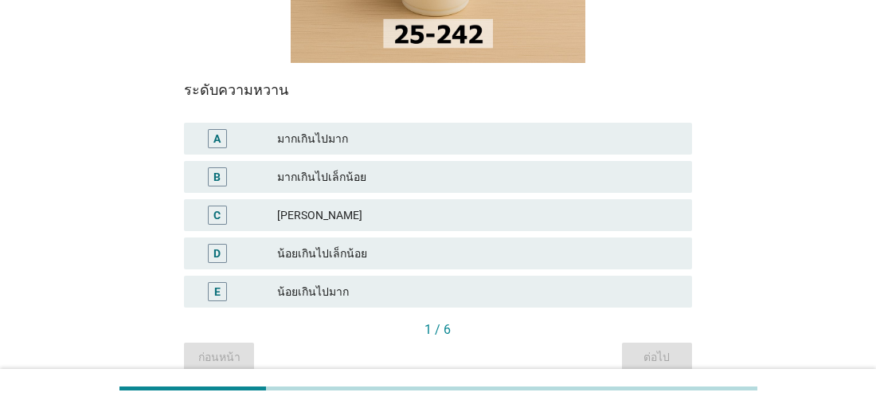
click at [283, 253] on div "น้อยเกินไปเล็กน้อย" at bounding box center [477, 253] width 401 height 19
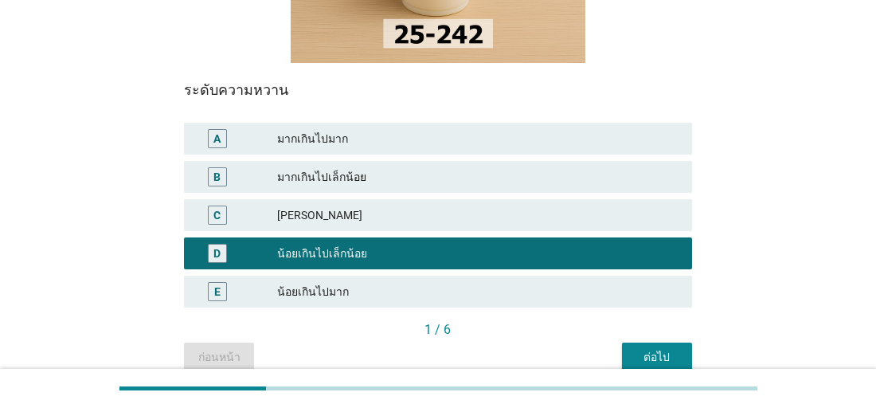
click at [662, 358] on div "ต่อไป" at bounding box center [657, 357] width 45 height 17
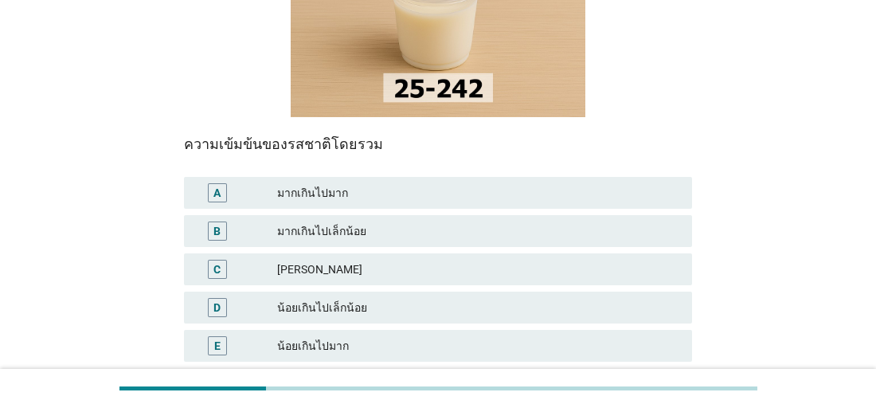
scroll to position [245, 0]
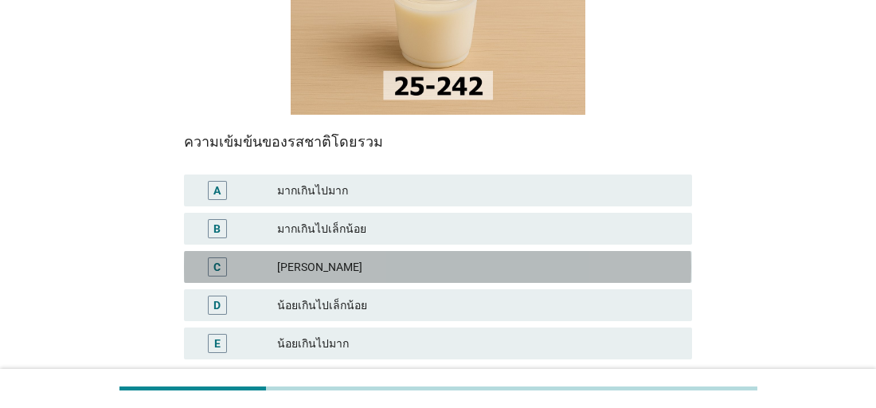
click at [237, 264] on div "C" at bounding box center [237, 266] width 80 height 19
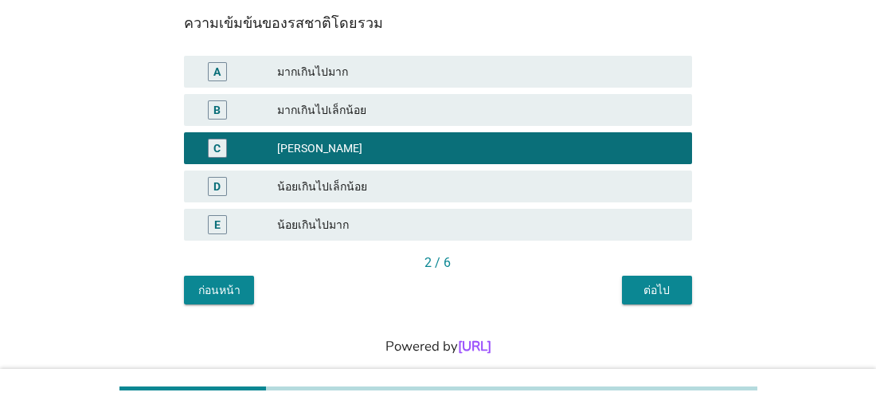
scroll to position [390, 0]
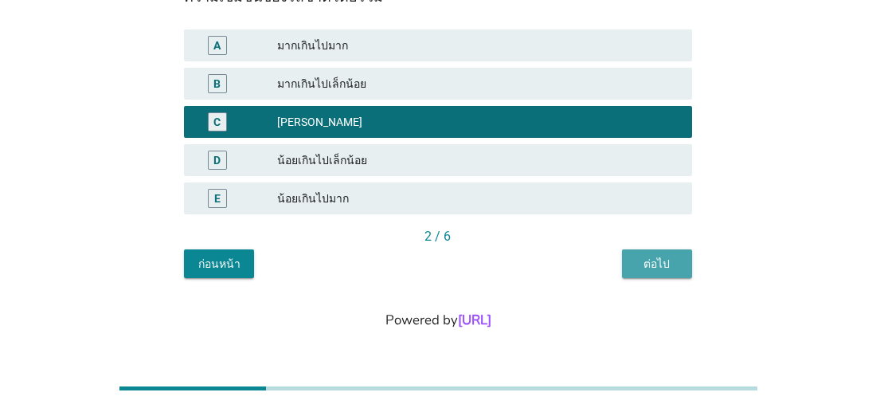
click at [655, 265] on div "ต่อไป" at bounding box center [657, 264] width 45 height 17
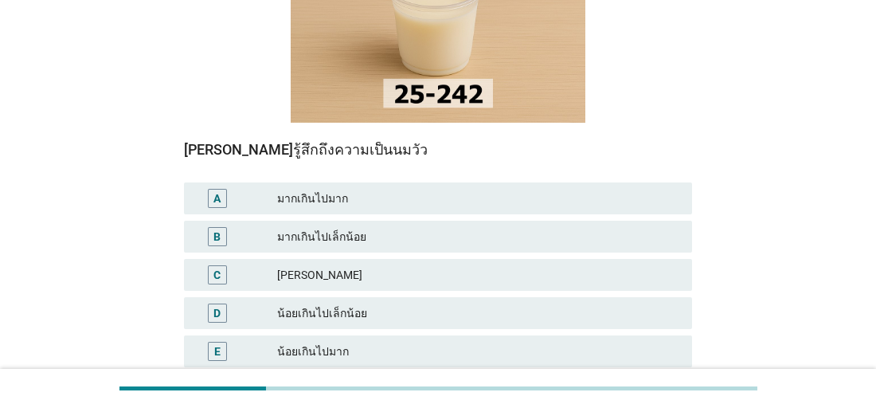
scroll to position [275, 0]
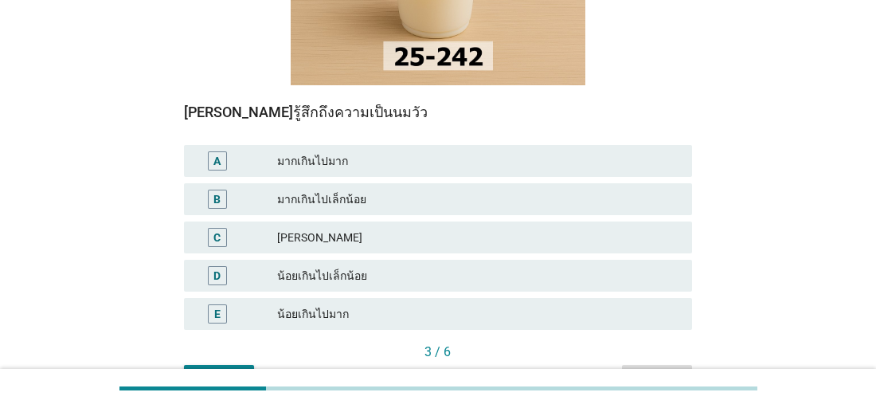
click at [304, 236] on div "[PERSON_NAME]" at bounding box center [477, 237] width 401 height 19
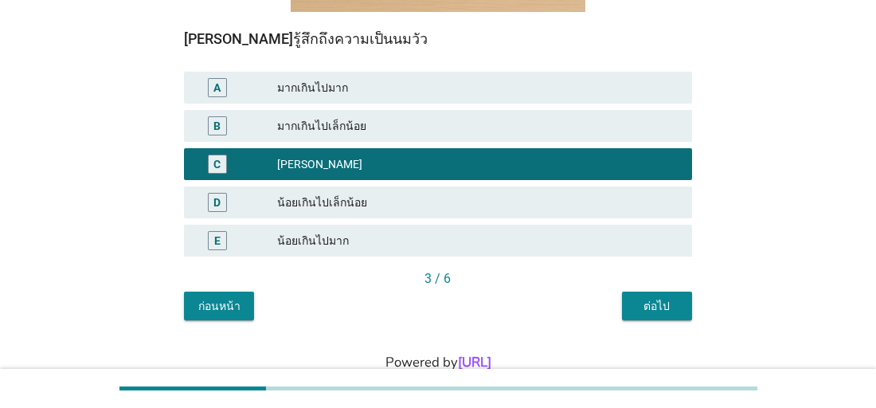
scroll to position [390, 0]
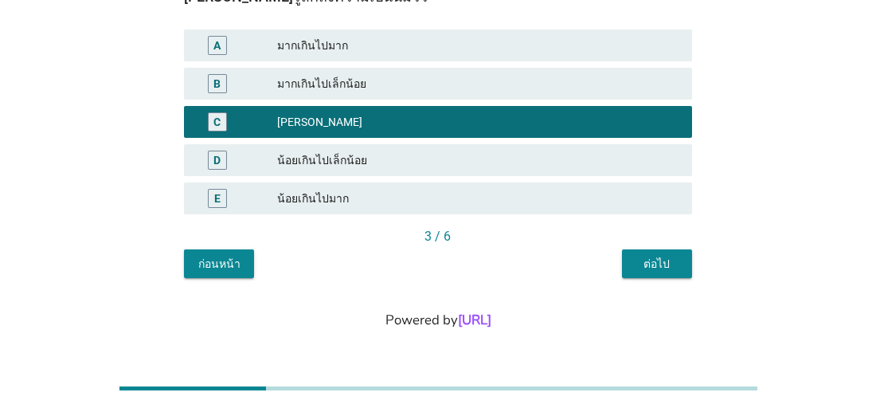
click at [651, 263] on div "ต่อไป" at bounding box center [657, 264] width 45 height 17
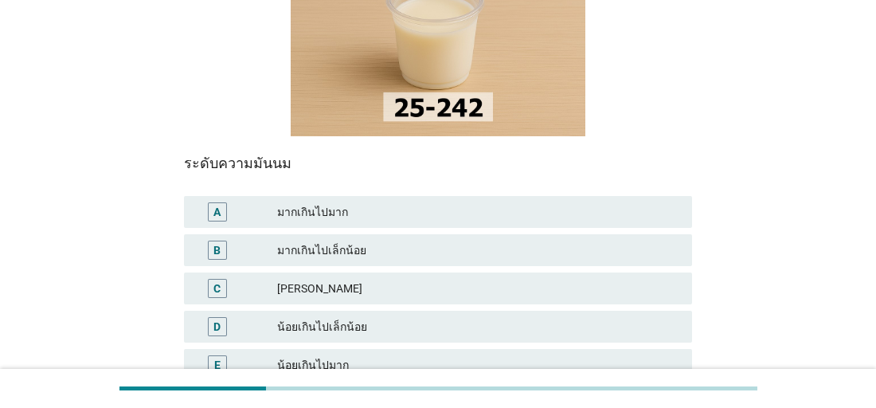
scroll to position [264, 0]
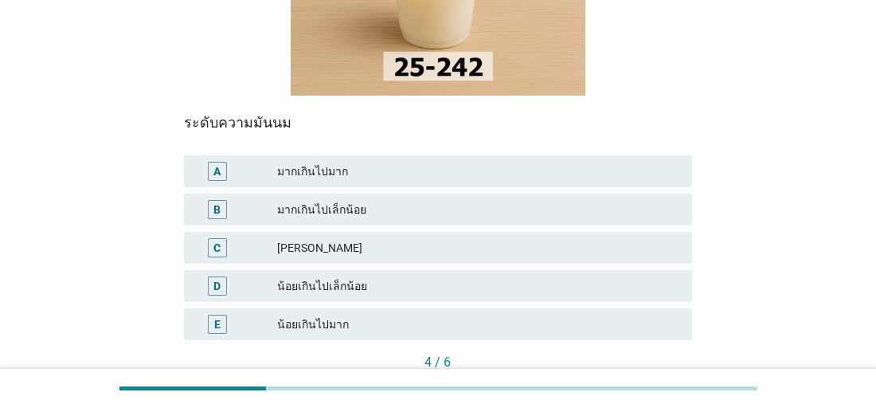
click at [240, 276] on div "D น้อยเกินไปเล็กน้อย" at bounding box center [437, 286] width 507 height 32
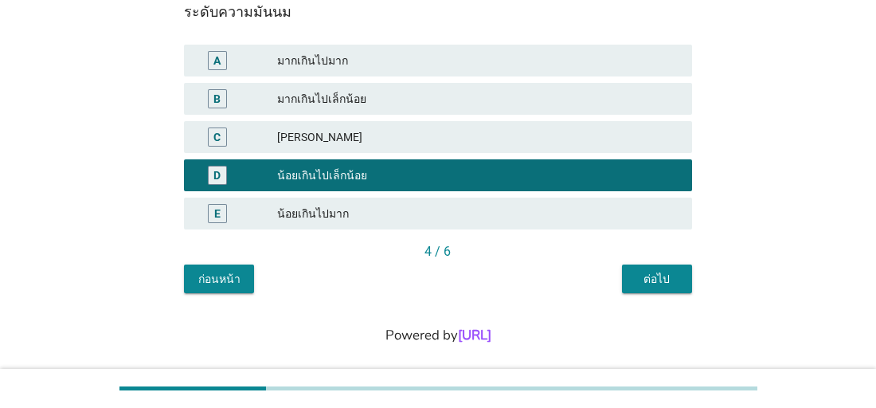
scroll to position [390, 0]
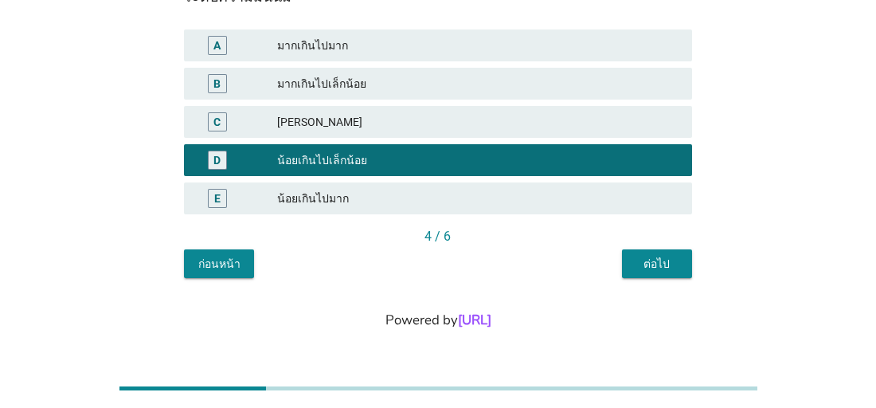
click at [651, 260] on div "ต่อไป" at bounding box center [657, 264] width 45 height 17
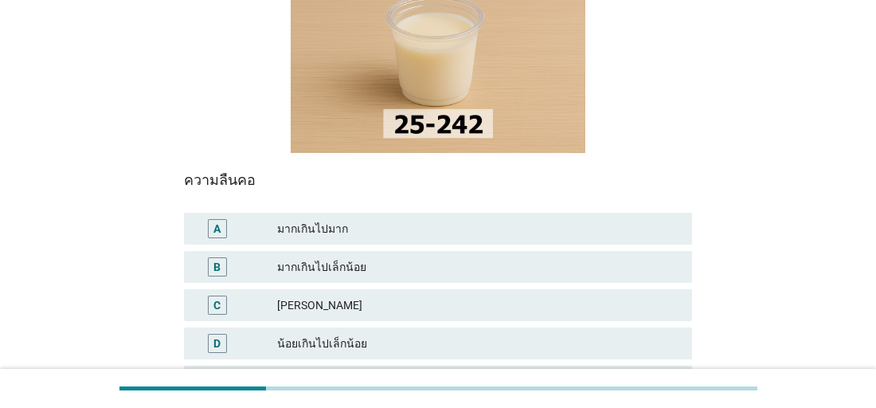
scroll to position [280, 0]
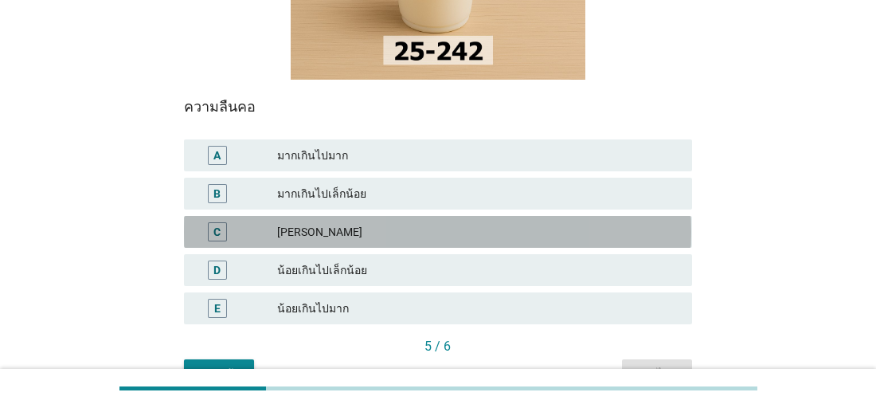
click at [216, 229] on div "C" at bounding box center [216, 232] width 7 height 17
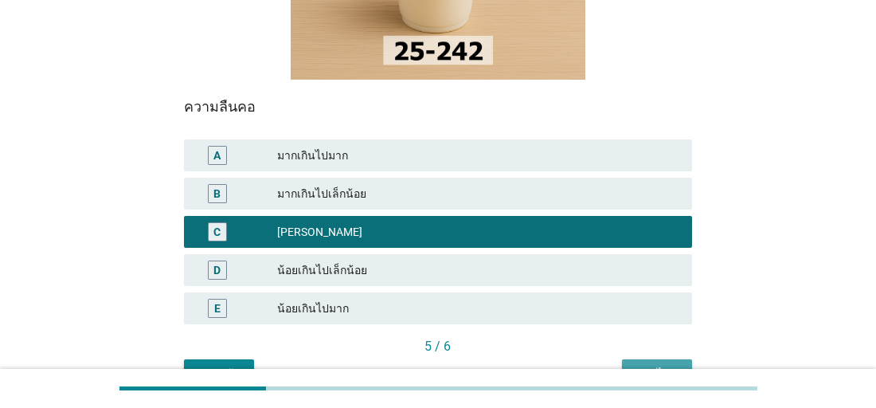
click at [651, 363] on button "ต่อไป" at bounding box center [657, 373] width 70 height 29
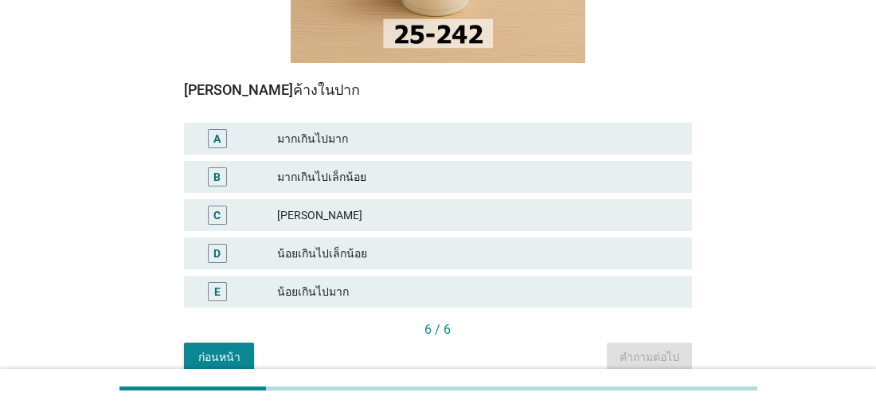
scroll to position [358, 0]
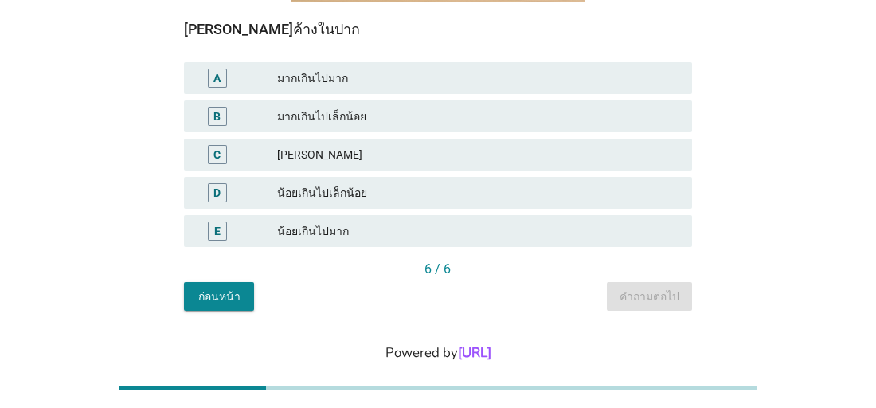
click at [221, 193] on div "D" at bounding box center [217, 192] width 19 height 19
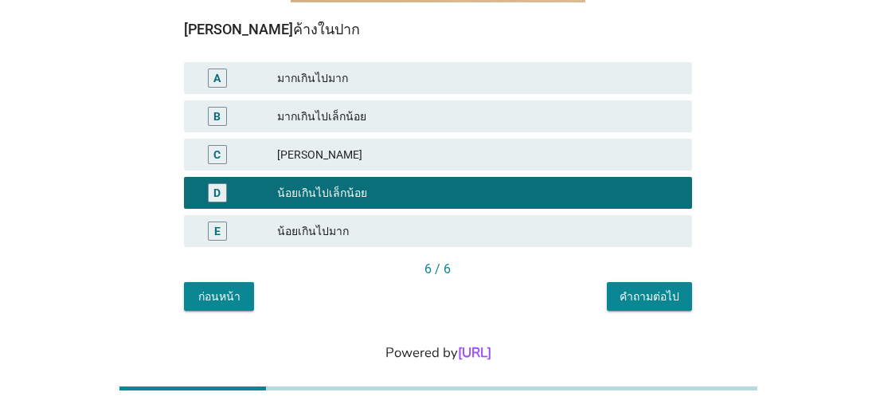
click at [655, 301] on div "คำถามต่อไป" at bounding box center [649, 296] width 60 height 17
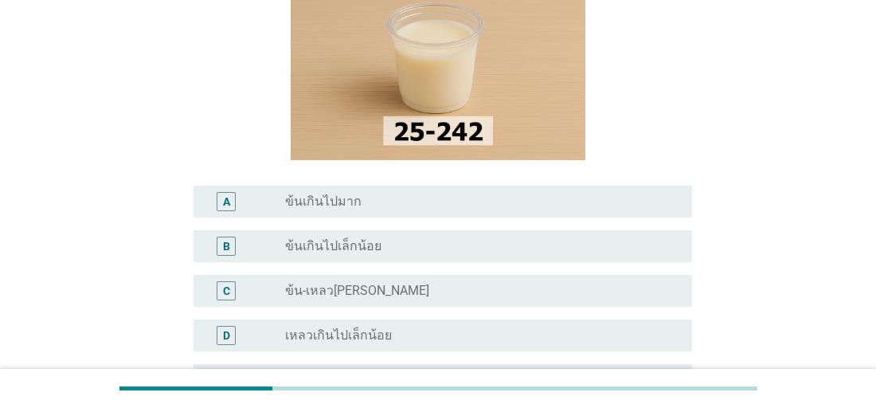
scroll to position [201, 0]
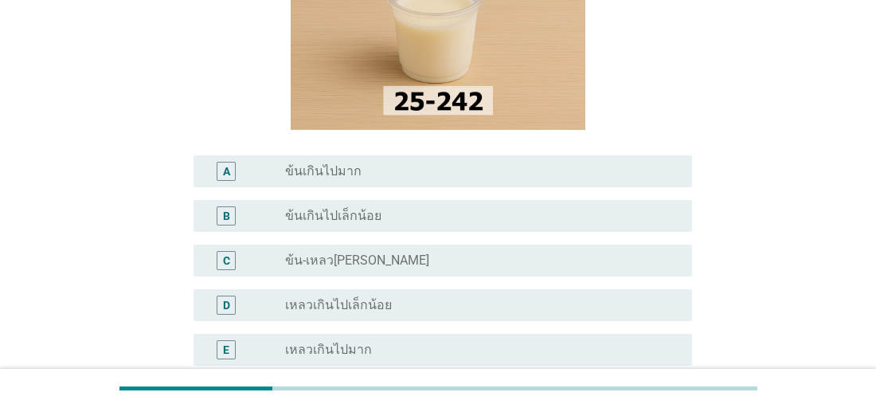
click at [228, 300] on div "D" at bounding box center [226, 305] width 7 height 17
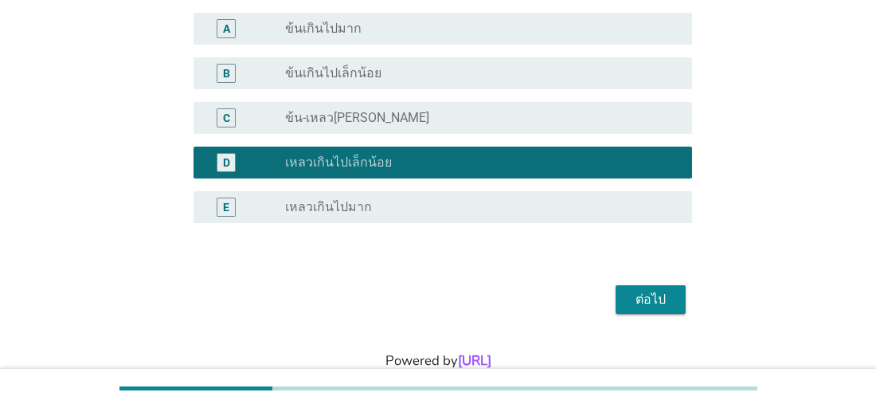
scroll to position [385, 0]
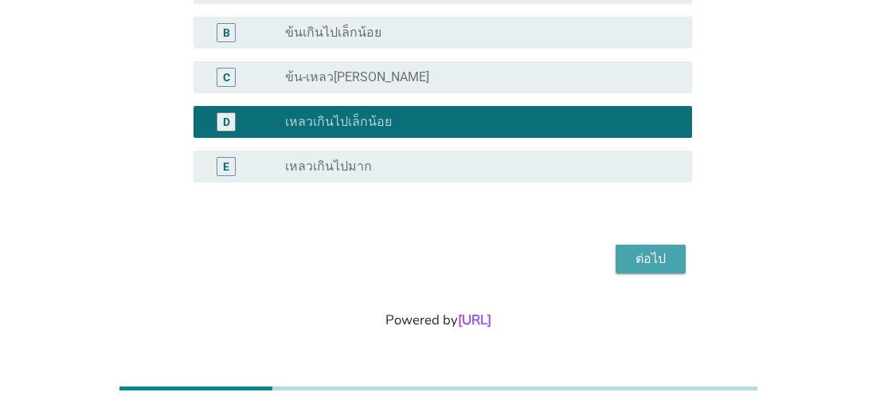
click at [654, 260] on div "ต่อไป" at bounding box center [650, 258] width 45 height 19
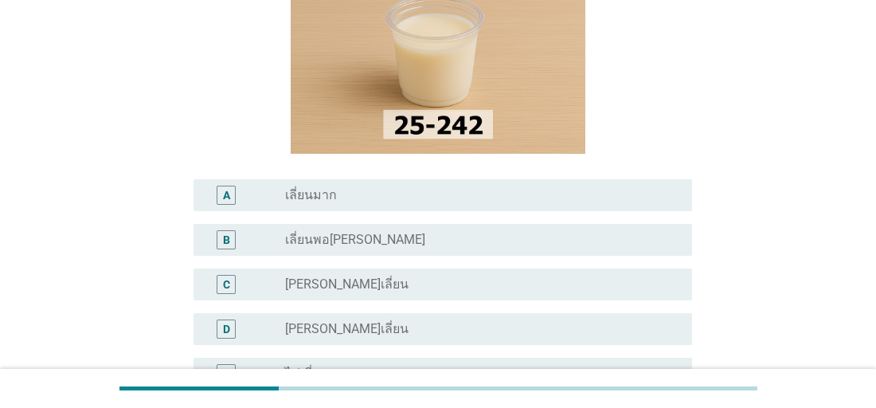
scroll to position [219, 0]
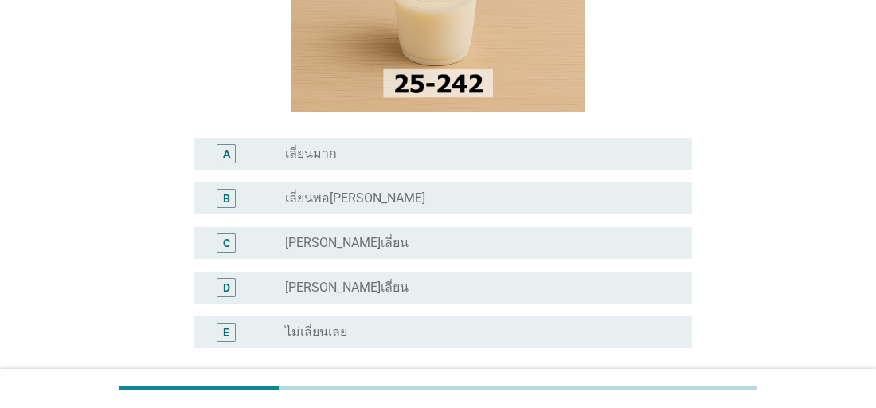
click at [254, 287] on div "D" at bounding box center [245, 287] width 79 height 19
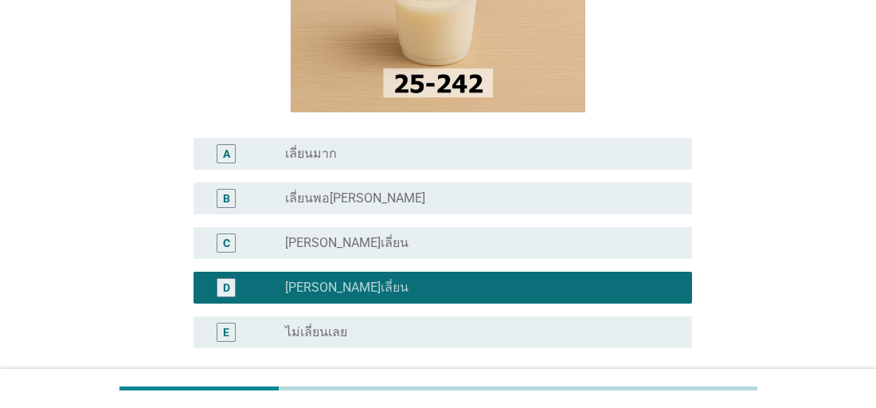
scroll to position [385, 0]
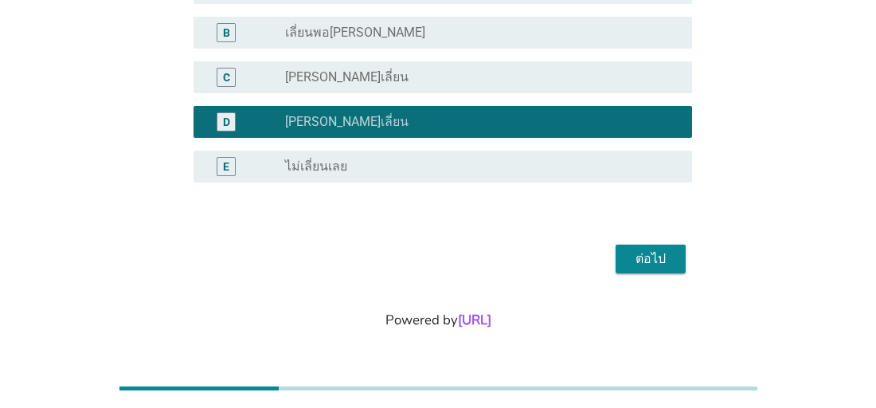
click at [657, 256] on div "ต่อไป" at bounding box center [650, 258] width 45 height 19
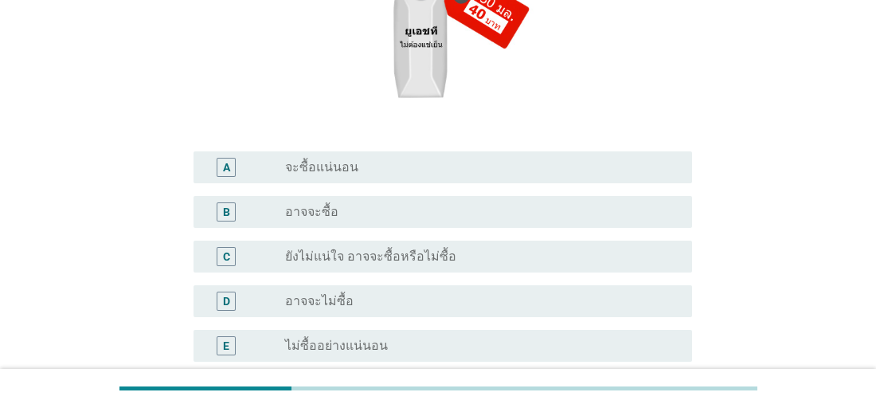
scroll to position [292, 0]
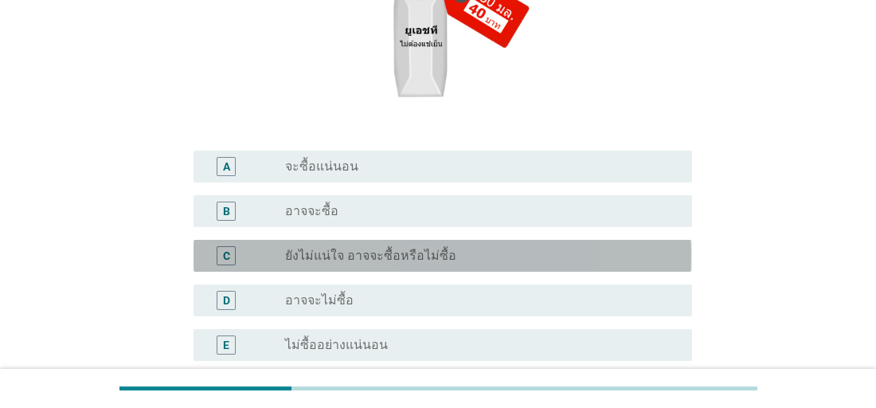
click at [309, 248] on label "ยังไม่แน่ใจ อาจจะซื้อหรือไม่ซื้อ" at bounding box center [370, 256] width 171 height 16
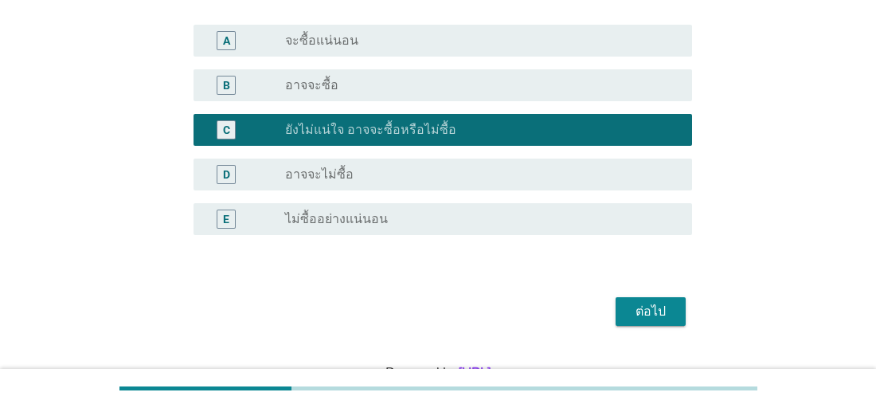
scroll to position [444, 0]
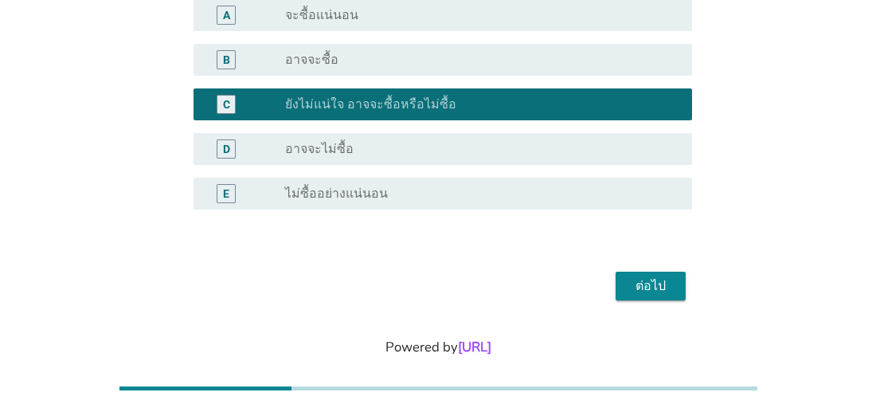
click at [654, 291] on div "ต่อไป" at bounding box center [650, 285] width 45 height 19
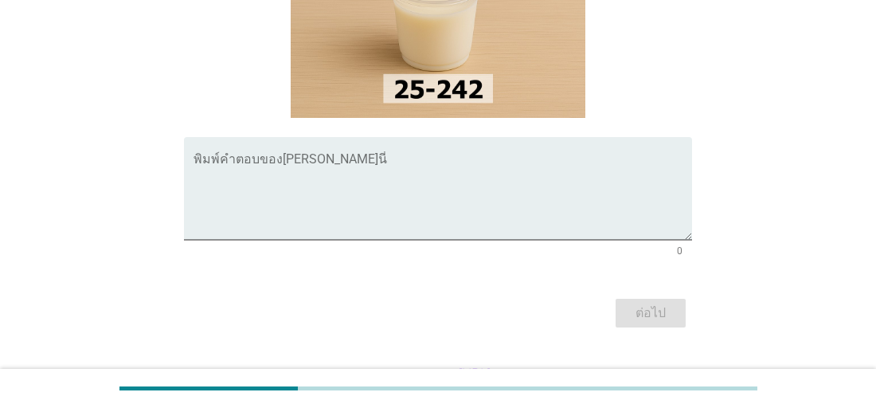
scroll to position [243, 0]
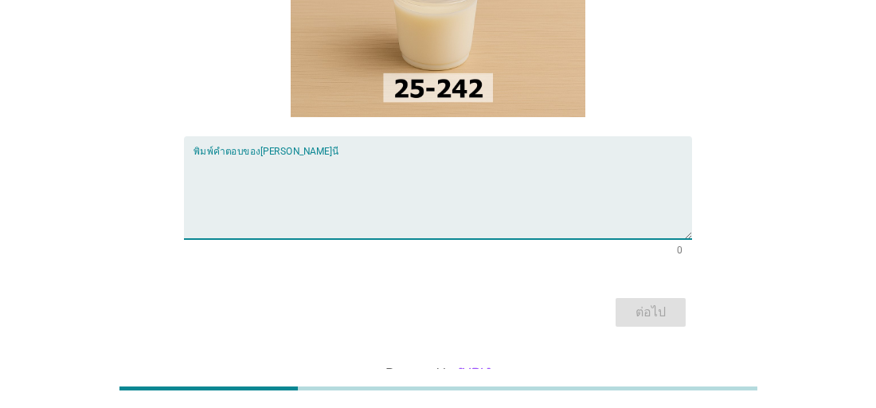
click at [359, 183] on textarea "พิมพ์คำตอบของคุณ ที่นี่" at bounding box center [442, 197] width 498 height 84
type textarea "-"
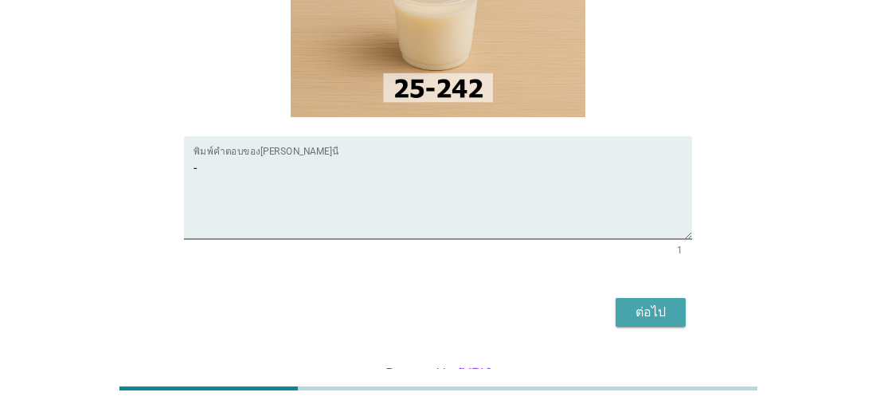
click at [651, 303] on div "ต่อไป" at bounding box center [650, 312] width 45 height 19
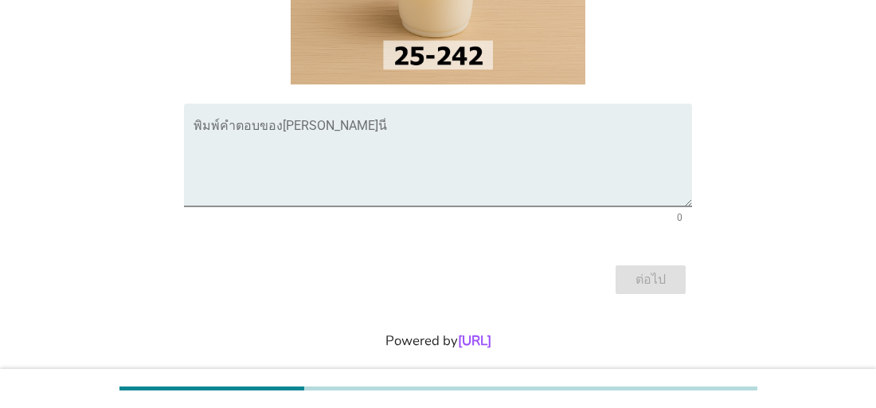
scroll to position [290, 0]
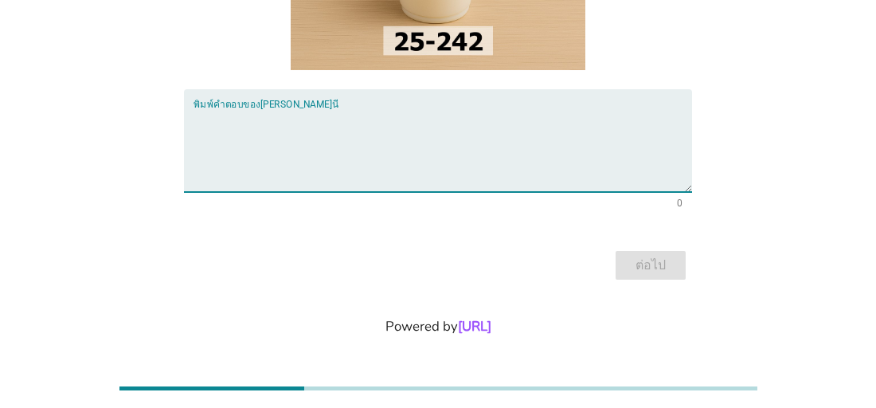
click at [284, 154] on textarea "พิมพ์คำตอบของคุณ ที่นี่" at bounding box center [442, 150] width 498 height 84
type textarea "-"
click at [654, 264] on div "ต่อไป" at bounding box center [650, 265] width 45 height 19
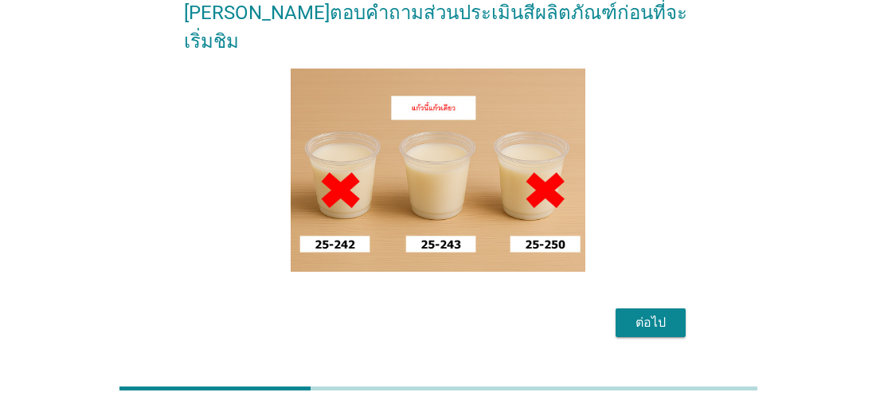
scroll to position [139, 0]
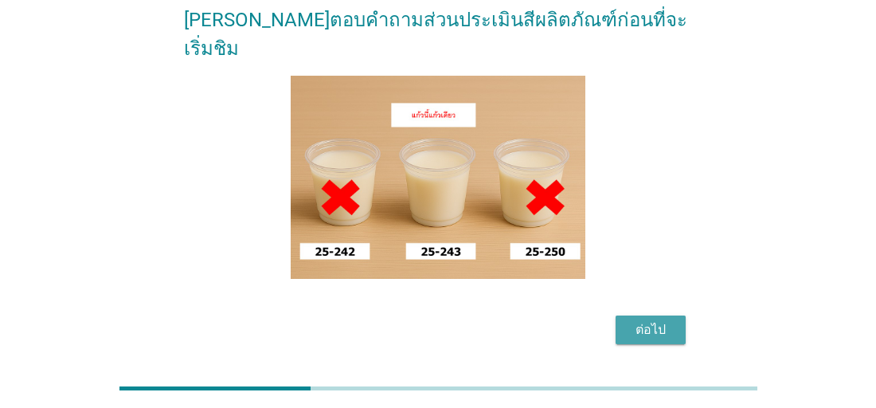
click at [647, 320] on div "ต่อไป" at bounding box center [650, 329] width 45 height 19
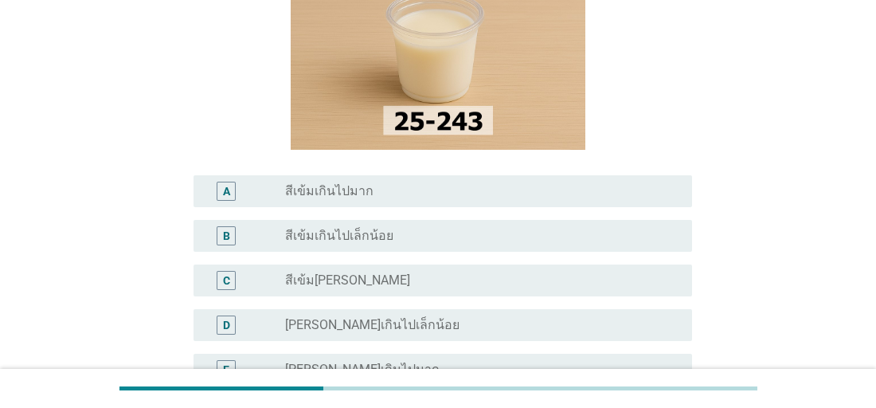
scroll to position [226, 0]
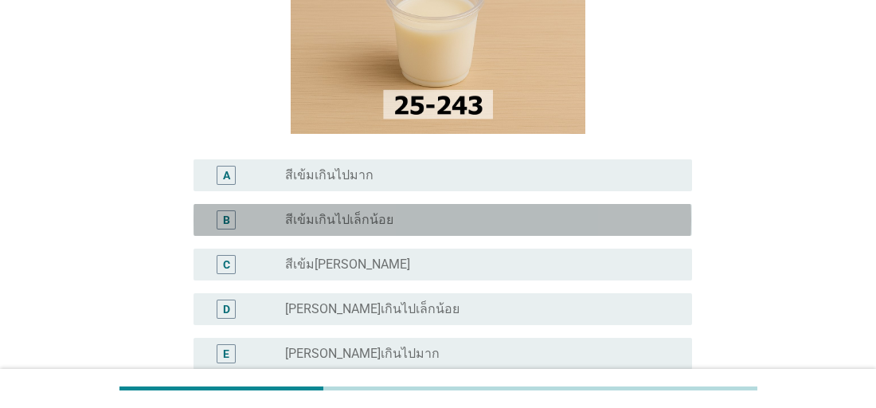
click at [354, 220] on label "สีเข้มเกินไปเล็กน้อย" at bounding box center [339, 220] width 108 height 16
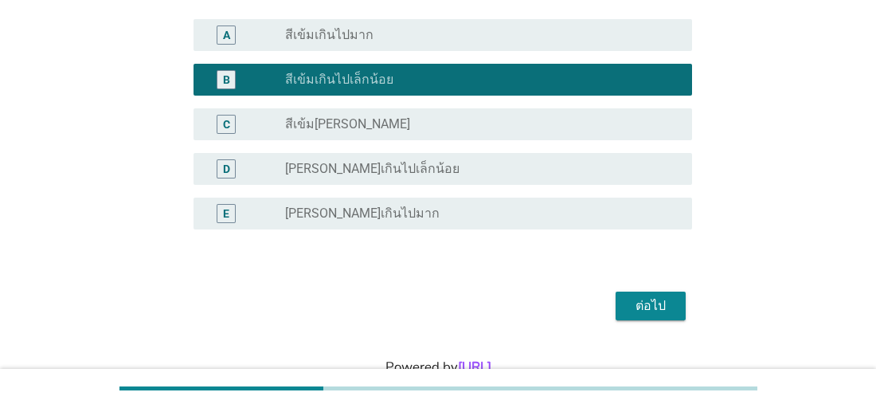
scroll to position [391, 0]
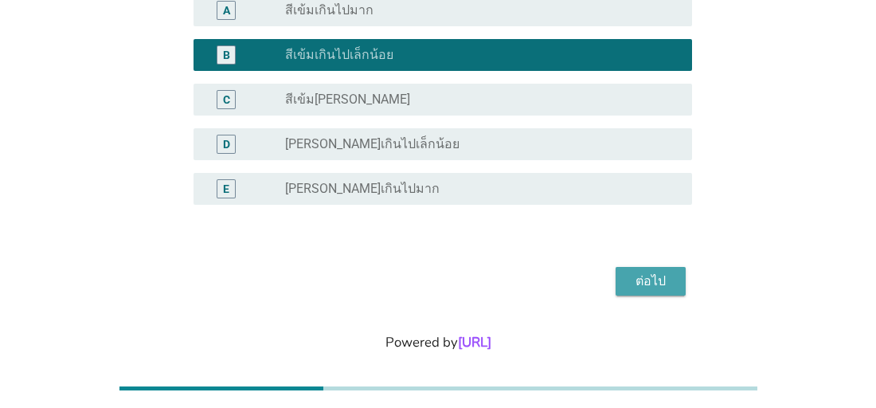
click at [665, 286] on div "ต่อไป" at bounding box center [650, 281] width 45 height 19
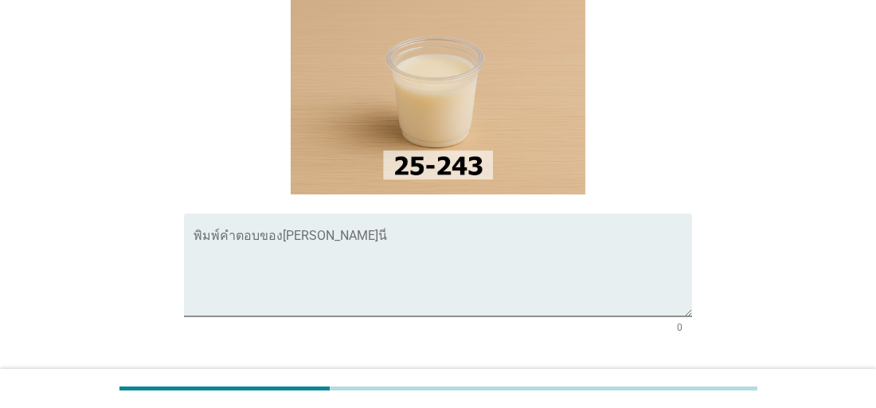
scroll to position [168, 0]
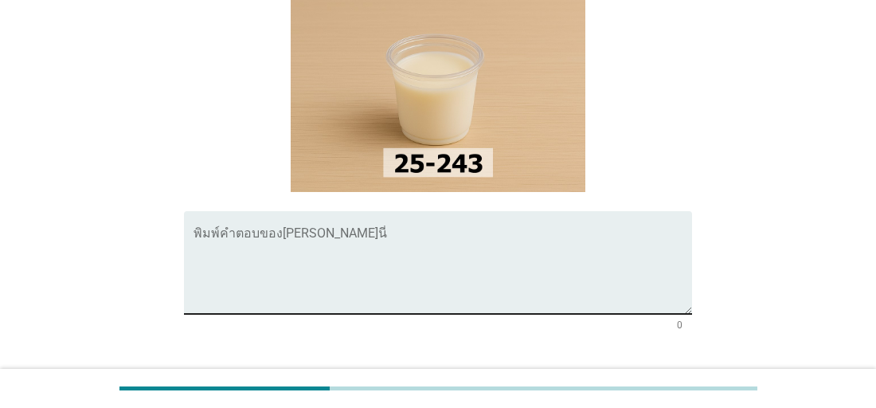
click at [319, 245] on textarea "พิมพ์คำตอบของคุณ ที่นี่" at bounding box center [442, 272] width 498 height 84
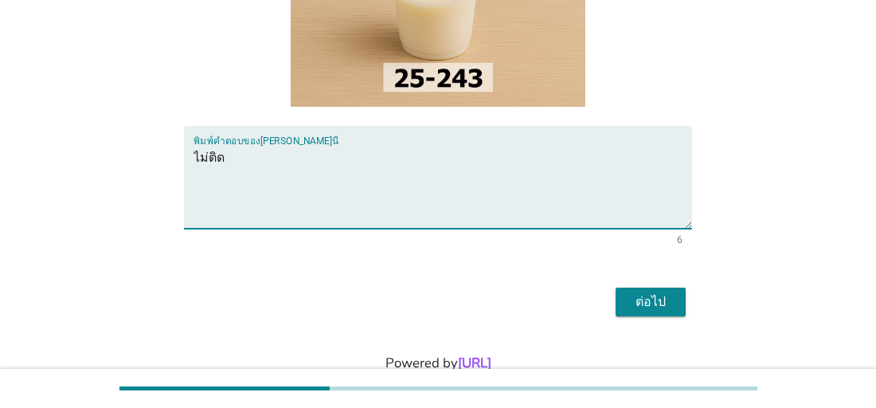
scroll to position [295, 0]
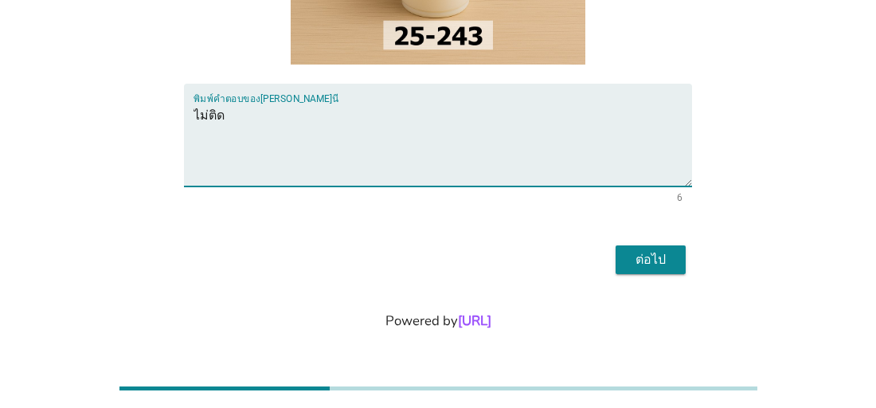
drag, startPoint x: 209, startPoint y: 120, endPoint x: 276, endPoint y: 122, distance: 67.7
click at [276, 122] on textarea "ไม่ติด" at bounding box center [442, 145] width 498 height 84
type textarea "ไม่มีปัญหา"
click at [655, 253] on div "ต่อไป" at bounding box center [650, 259] width 45 height 19
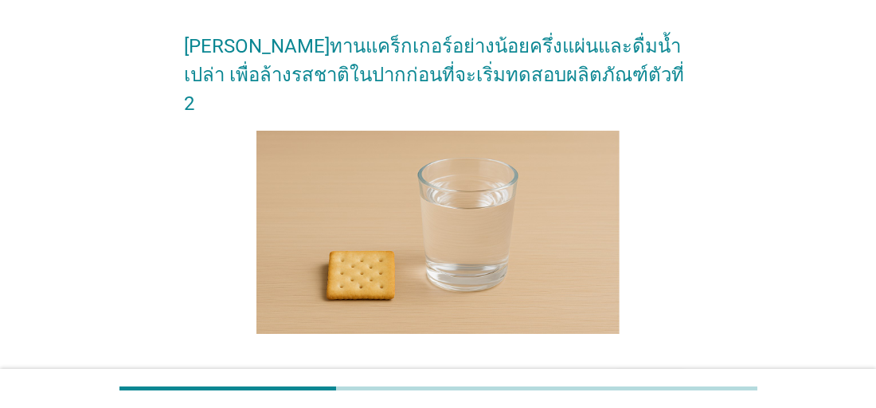
scroll to position [69, 0]
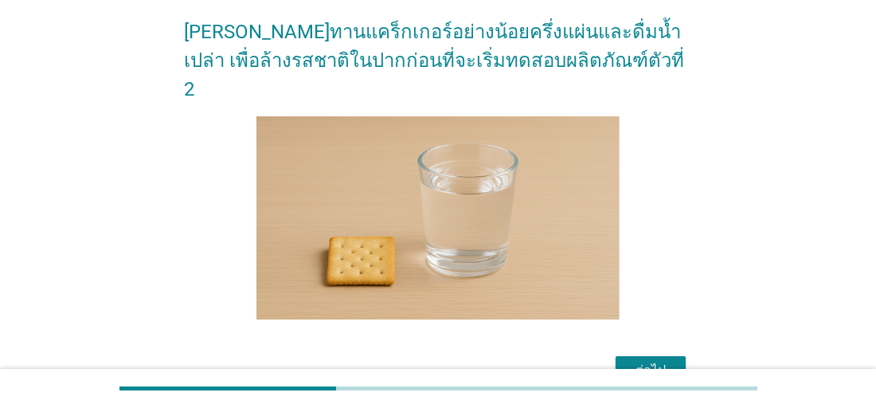
click at [863, 178] on div "[PERSON_NAME]ทานแคร็กเกอร์อย่างน้อยครึ่งแผ่นและดื่มน้ำเปล่า เพื่อล้างรสชาติในปา…" at bounding box center [438, 205] width 876 height 549
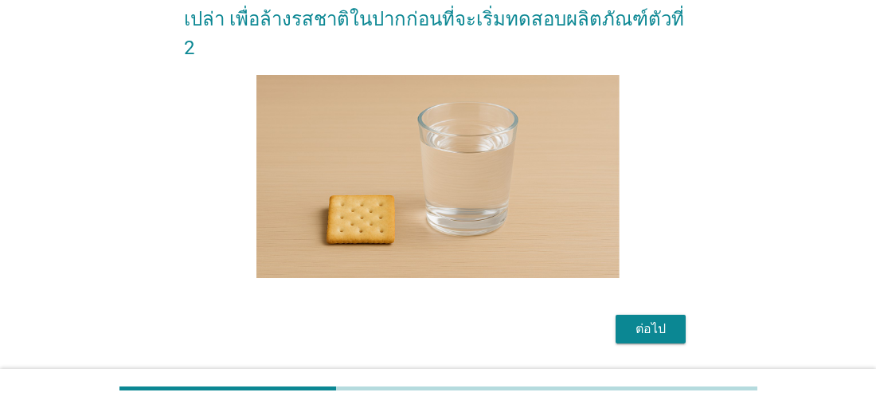
scroll to position [130, 0]
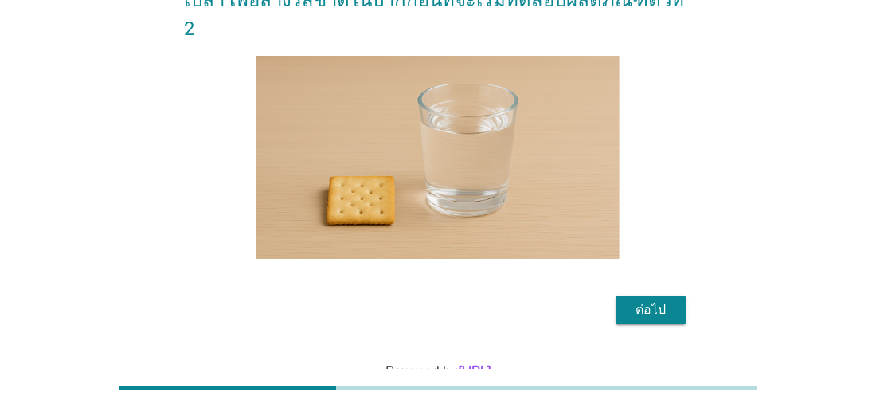
click at [651, 295] on button "ต่อไป" at bounding box center [651, 309] width 70 height 29
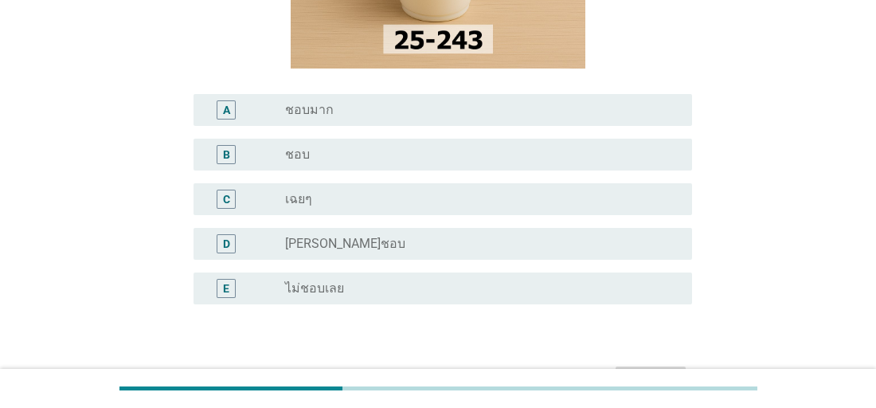
scroll to position [325, 0]
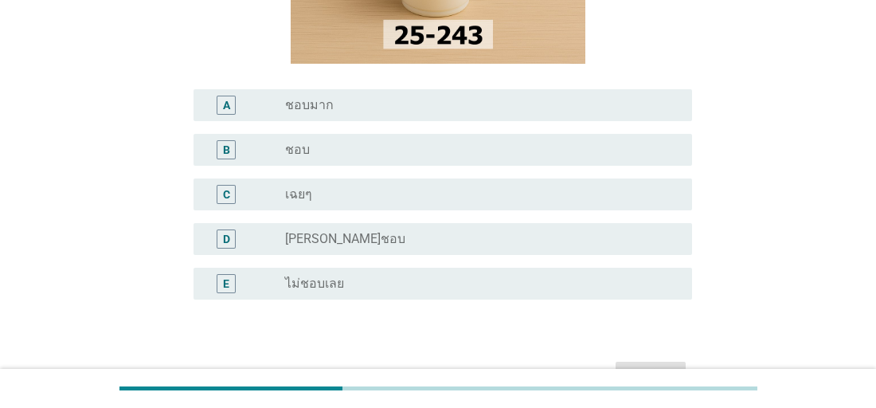
click at [228, 196] on div "C" at bounding box center [226, 194] width 7 height 17
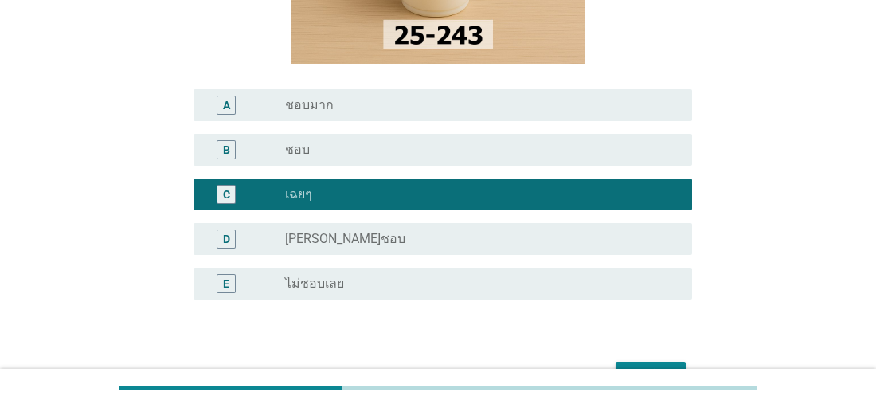
scroll to position [435, 0]
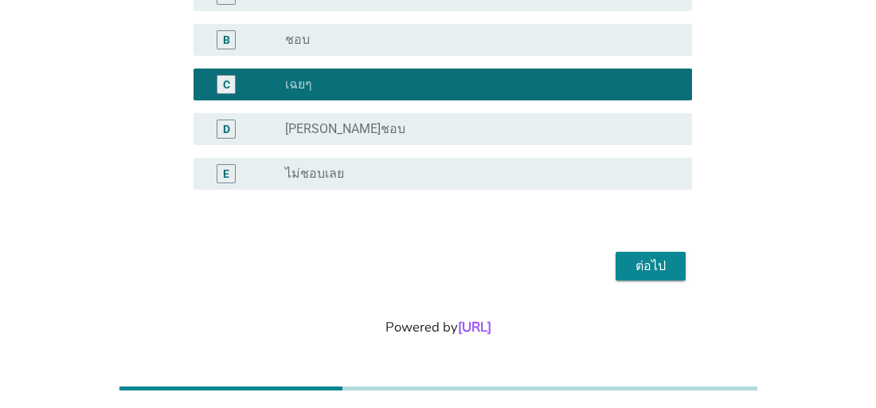
click at [647, 268] on div "ต่อไป" at bounding box center [650, 265] width 45 height 19
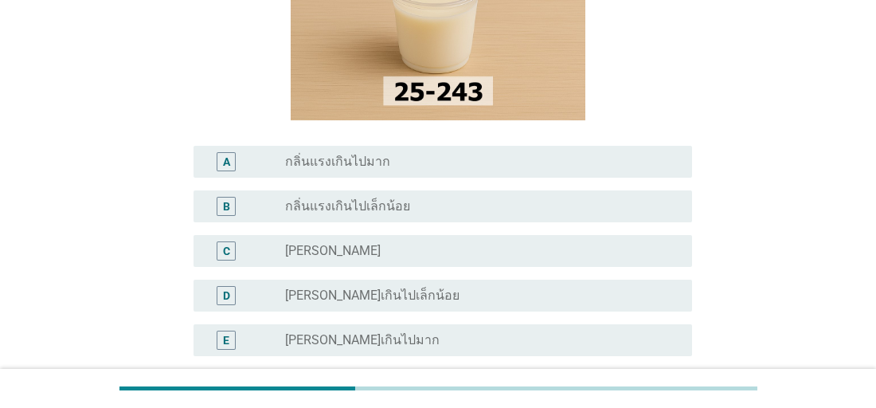
scroll to position [257, 0]
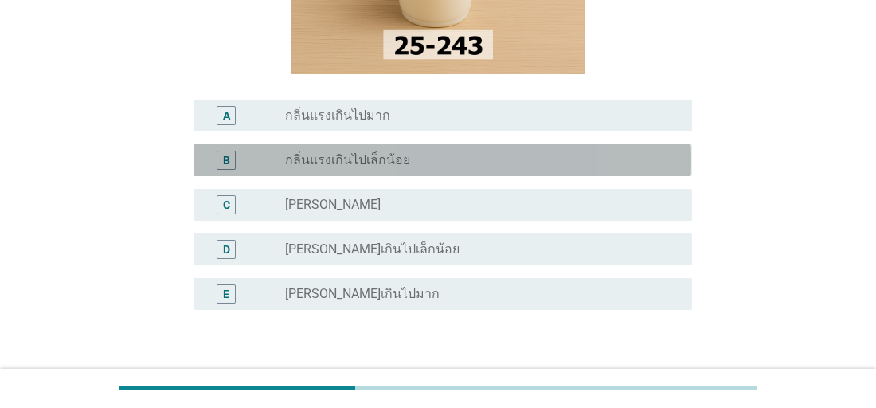
click at [285, 155] on label "กลิ่นแรงเกินไปเล็กน้อย" at bounding box center [347, 160] width 125 height 16
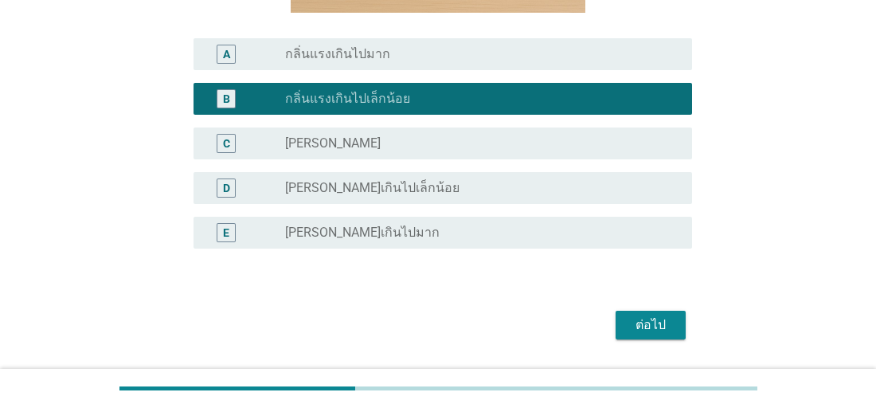
scroll to position [385, 0]
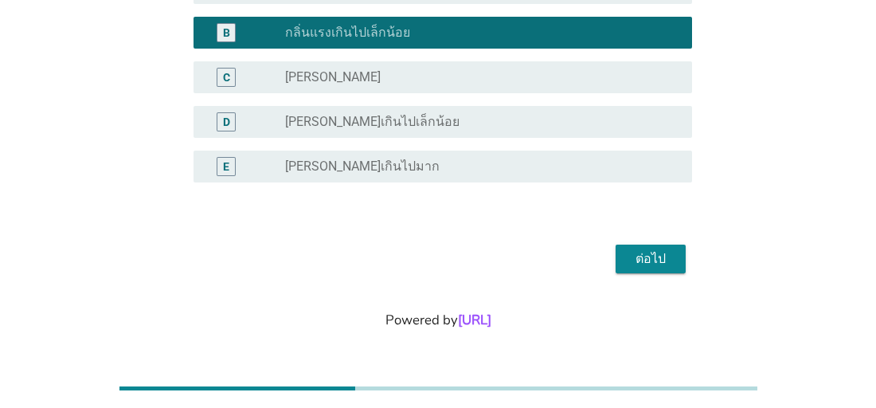
click at [639, 257] on div "ต่อไป" at bounding box center [650, 258] width 45 height 19
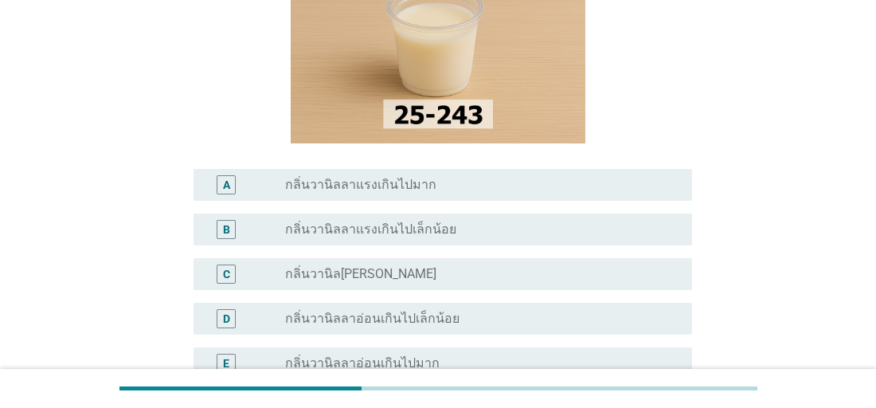
scroll to position [191, 0]
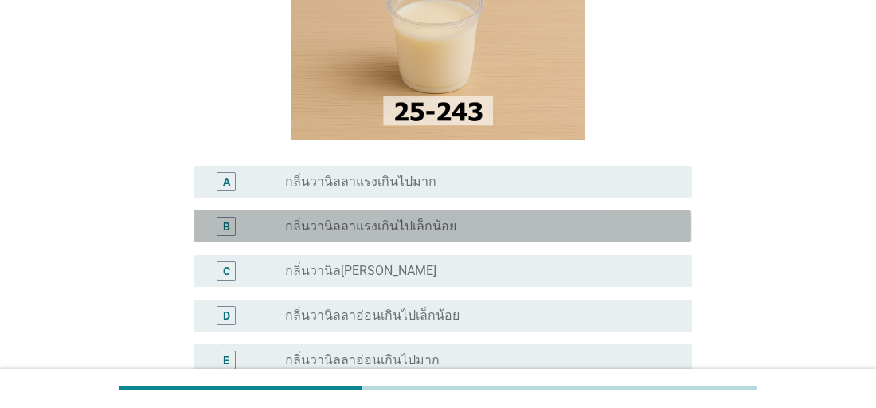
click at [334, 230] on label "กลิ่นวานิลลาแรงเกินไปเล็กน้อย" at bounding box center [370, 226] width 171 height 16
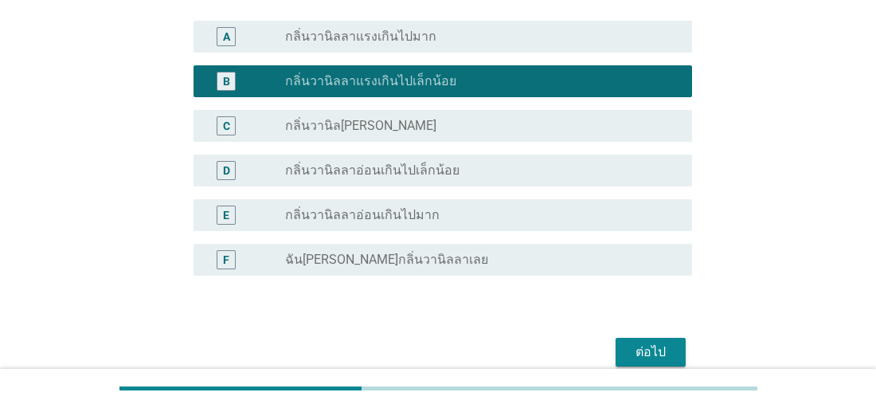
scroll to position [372, 0]
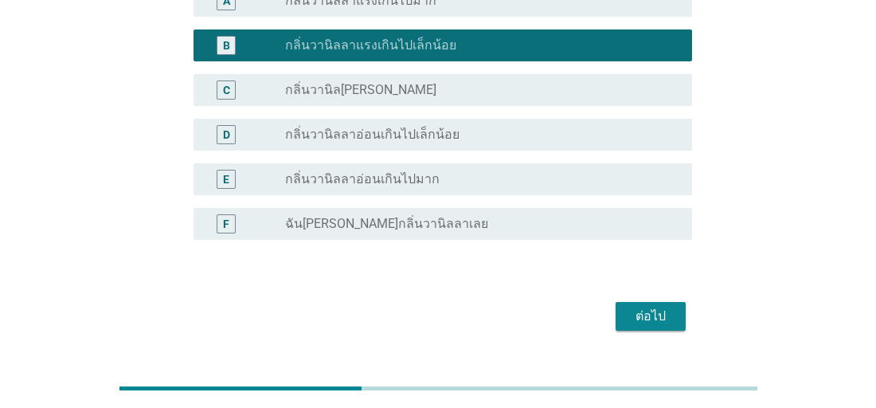
click at [645, 319] on div "ต่อไป" at bounding box center [650, 316] width 45 height 19
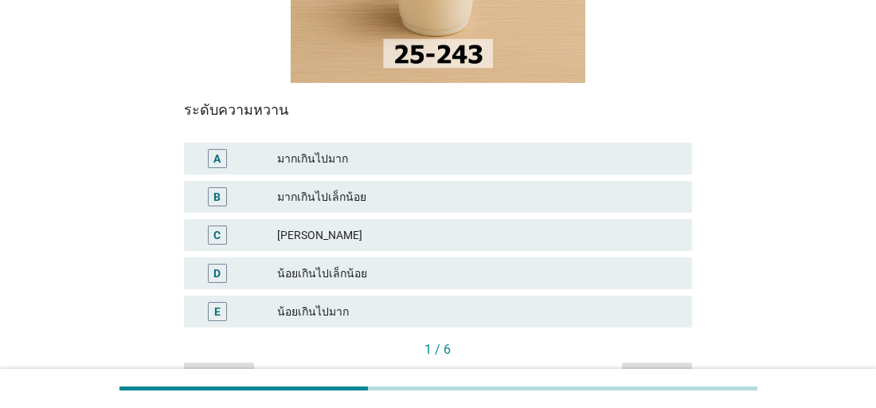
scroll to position [286, 0]
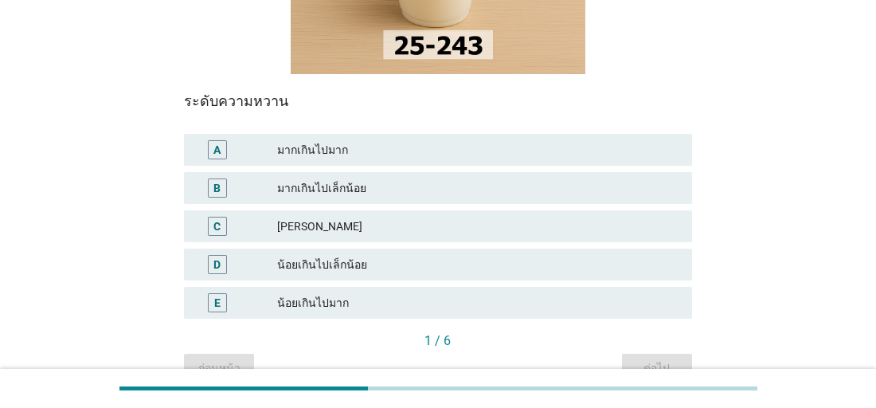
click at [300, 184] on div "มากเกินไปเล็กน้อย" at bounding box center [477, 187] width 401 height 19
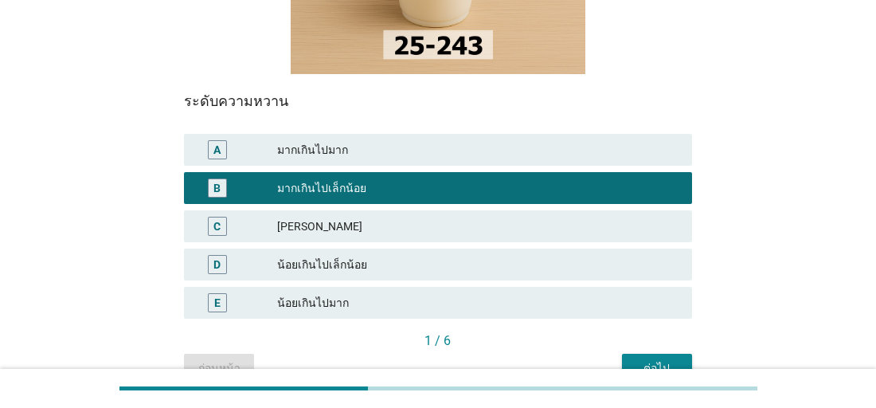
scroll to position [353, 0]
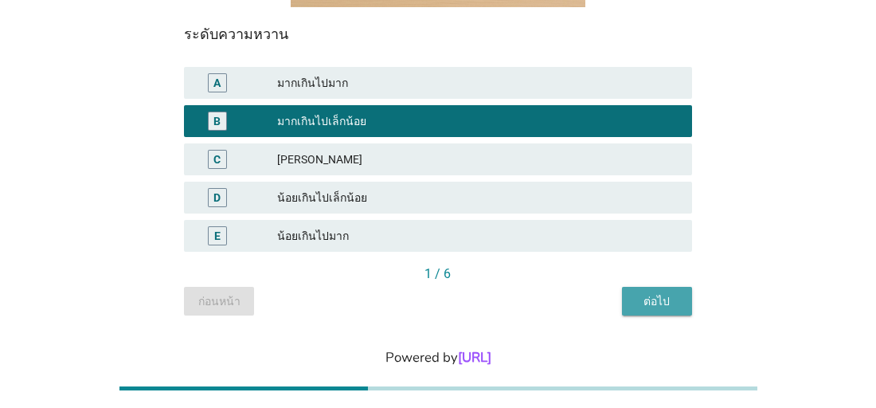
click at [645, 305] on div "ต่อไป" at bounding box center [657, 301] width 45 height 17
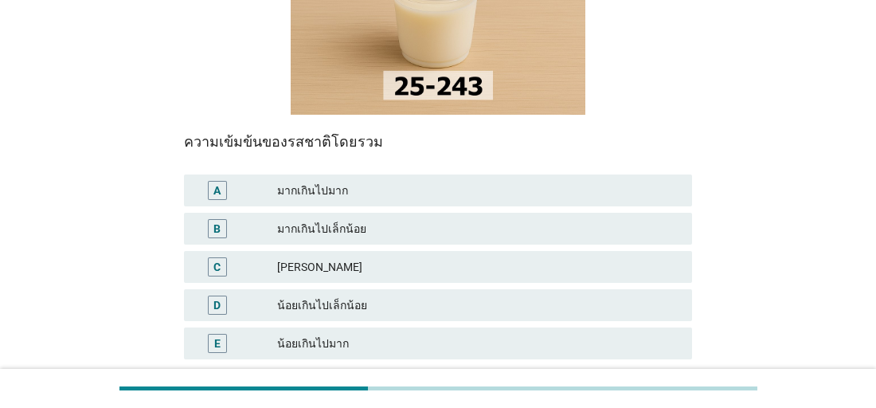
scroll to position [246, 0]
click at [300, 261] on div "[PERSON_NAME]" at bounding box center [477, 265] width 401 height 19
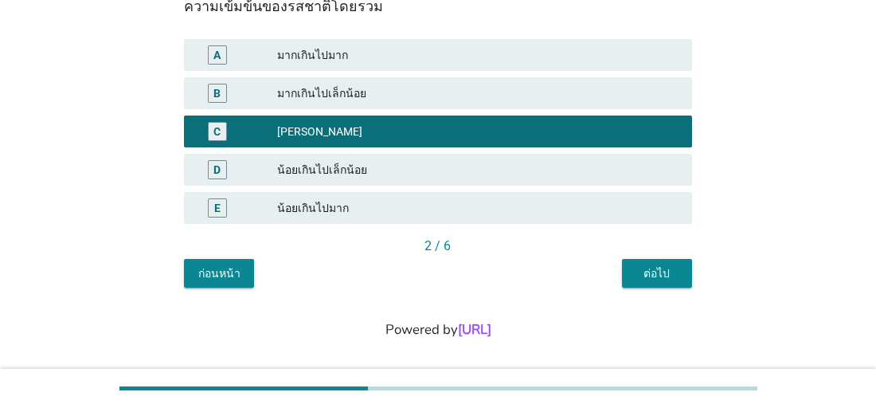
scroll to position [390, 0]
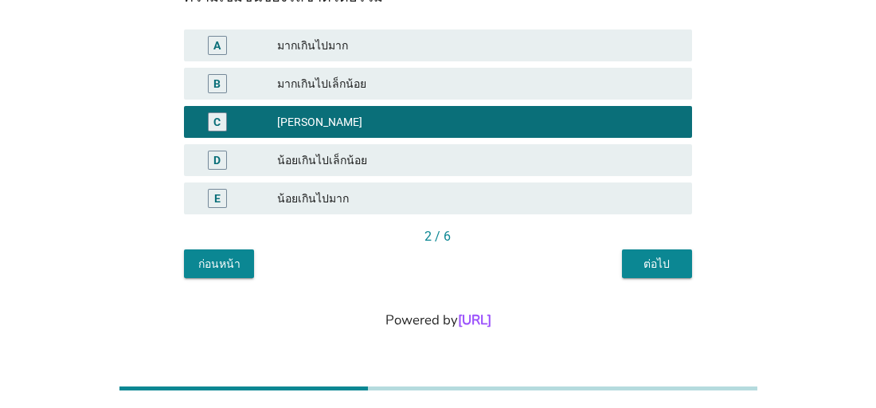
click at [646, 247] on div "2 / 6" at bounding box center [437, 238] width 507 height 22
click at [662, 263] on div "ต่อไป" at bounding box center [657, 264] width 45 height 17
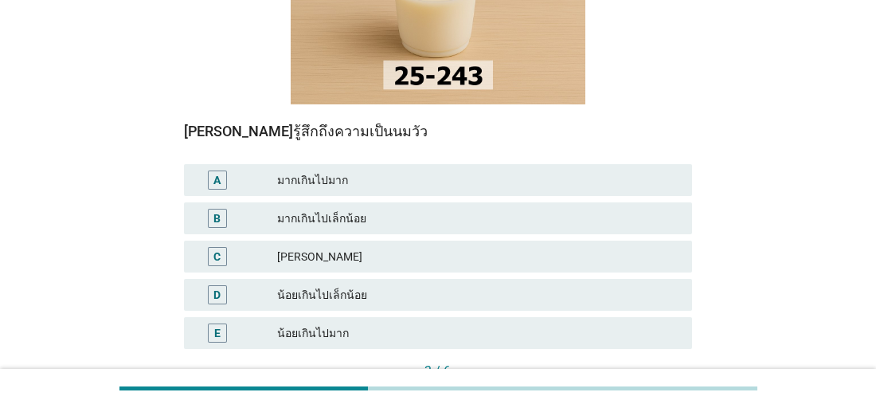
scroll to position [257, 0]
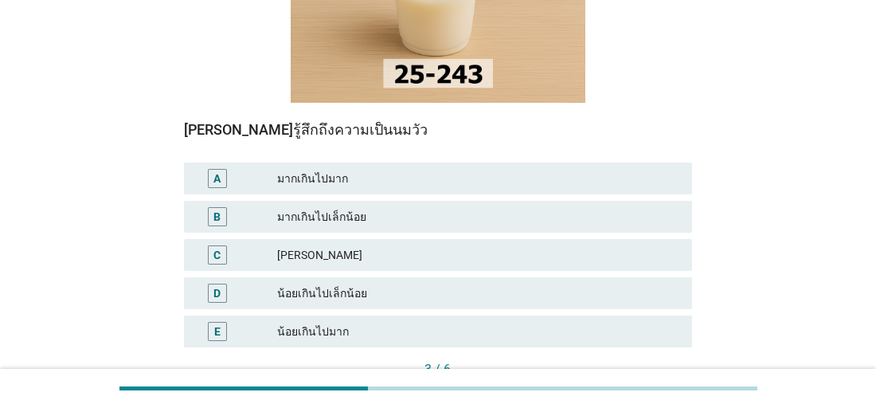
click at [303, 295] on div "น้อยเกินไปเล็กน้อย" at bounding box center [477, 292] width 401 height 19
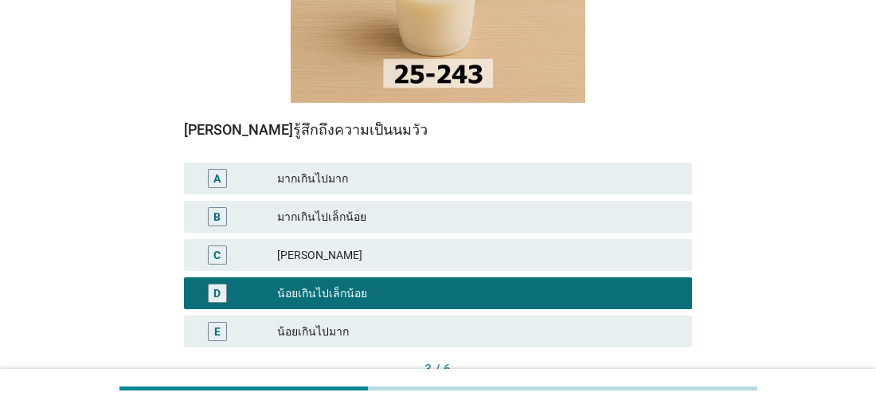
scroll to position [390, 0]
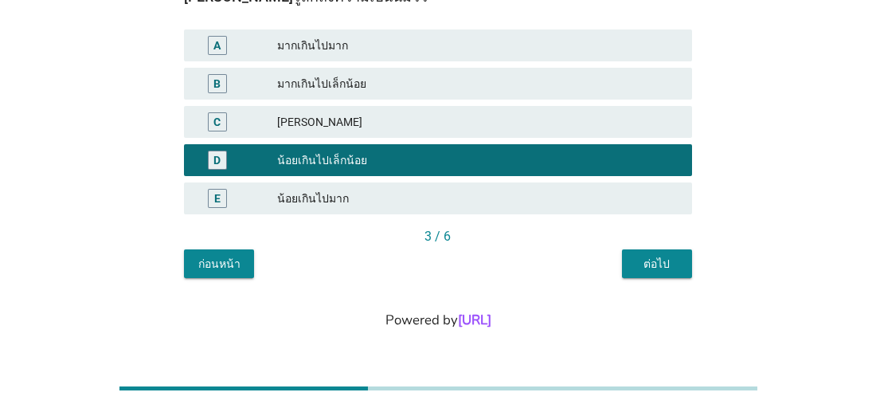
click at [653, 260] on div "ต่อไป" at bounding box center [657, 264] width 45 height 17
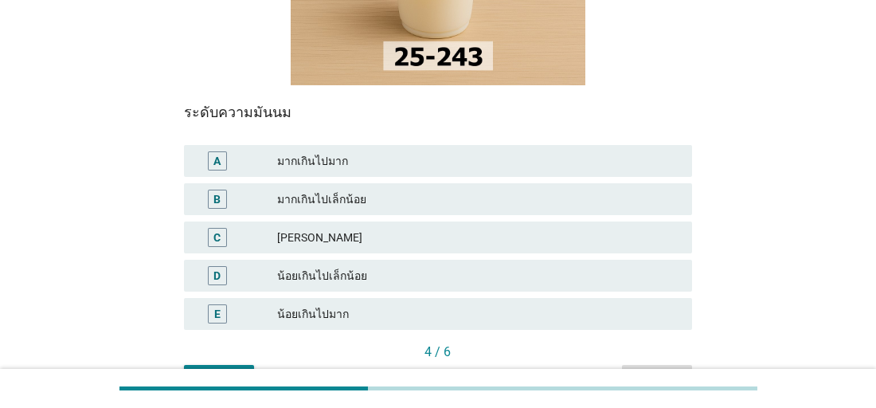
scroll to position [277, 0]
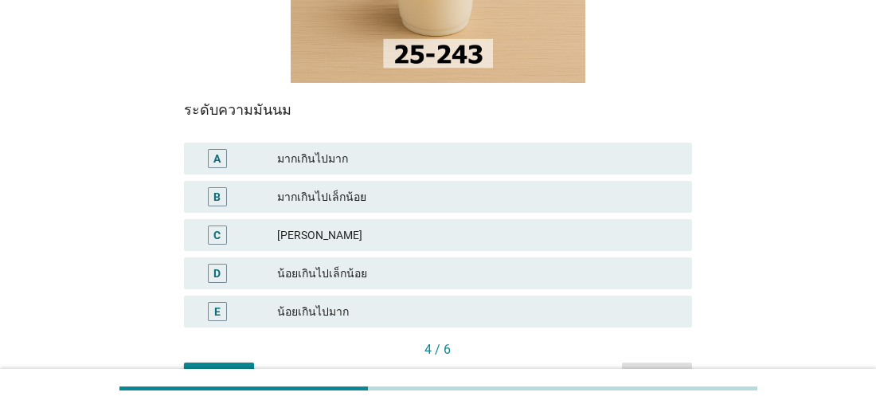
click at [296, 235] on div "[PERSON_NAME]" at bounding box center [477, 234] width 401 height 19
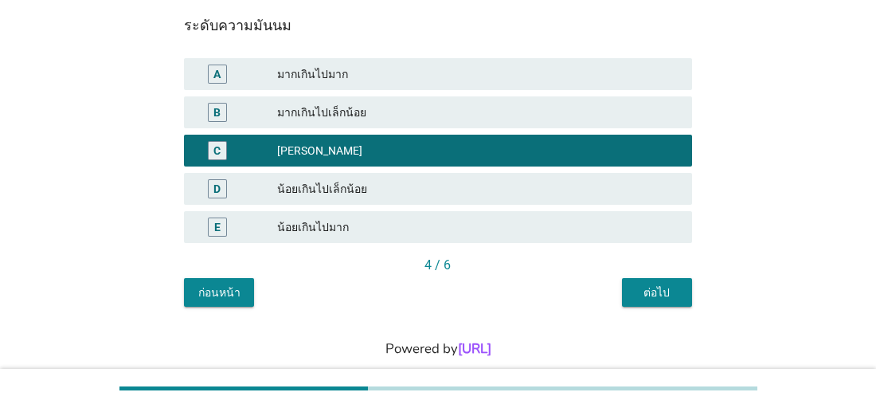
scroll to position [390, 0]
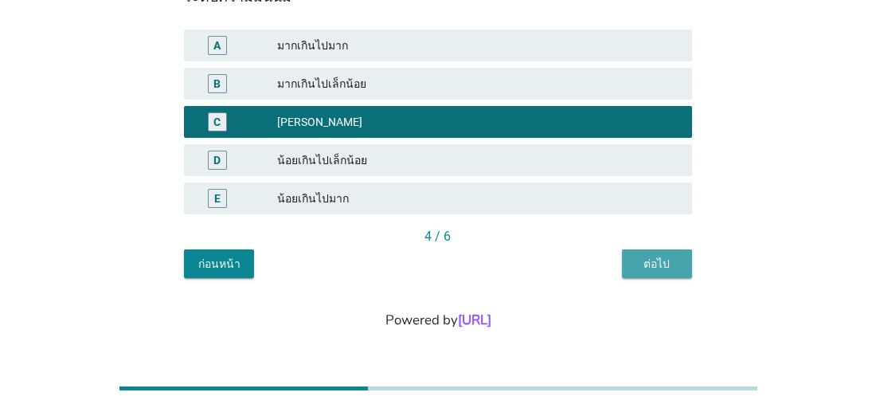
click at [660, 272] on button "ต่อไป" at bounding box center [657, 263] width 70 height 29
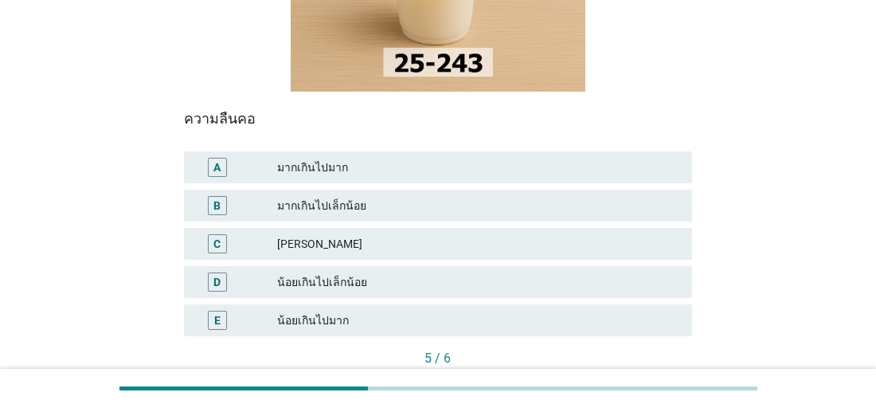
scroll to position [269, 0]
click at [287, 241] on div "[PERSON_NAME]" at bounding box center [477, 242] width 401 height 19
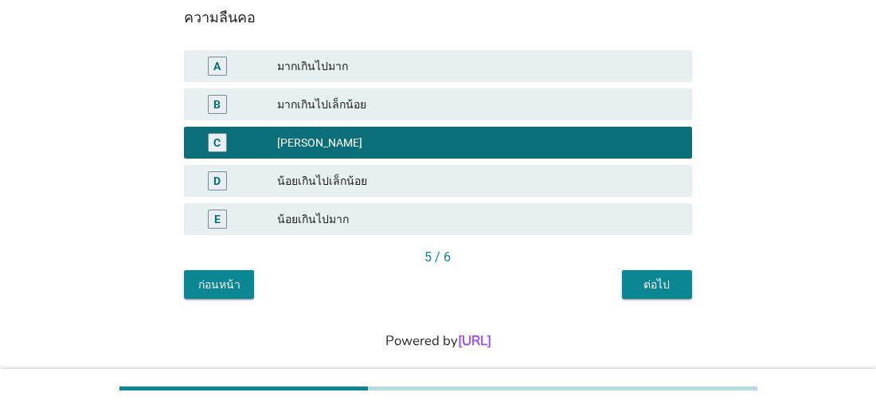
scroll to position [390, 0]
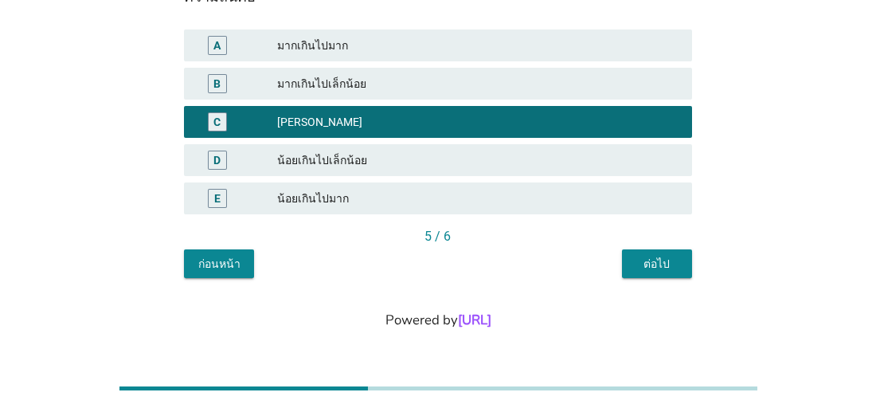
click at [679, 270] on button "ต่อไป" at bounding box center [657, 263] width 70 height 29
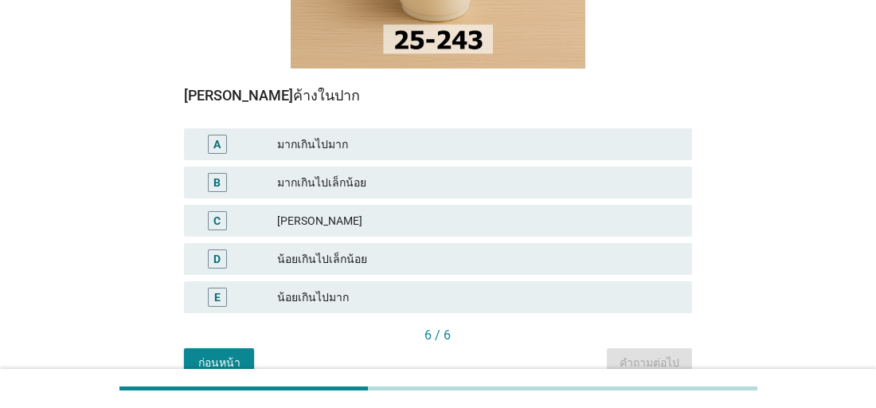
scroll to position [292, 0]
click at [296, 186] on div "มากเกินไปเล็กน้อย" at bounding box center [477, 181] width 401 height 19
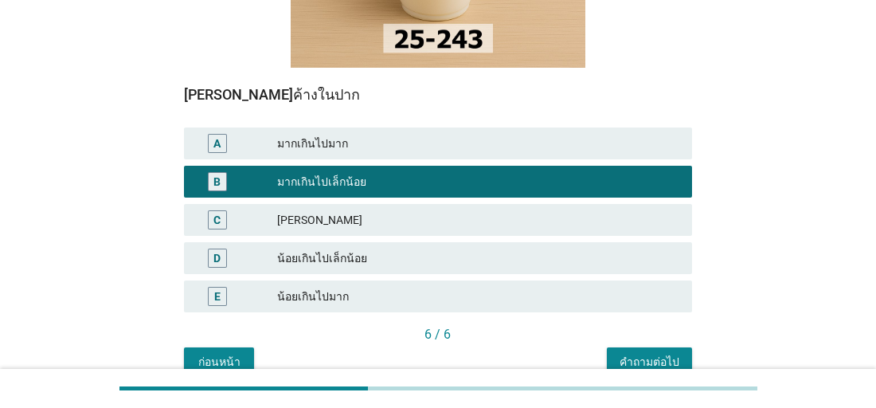
click at [643, 351] on button "คำถามต่อไป" at bounding box center [649, 361] width 85 height 29
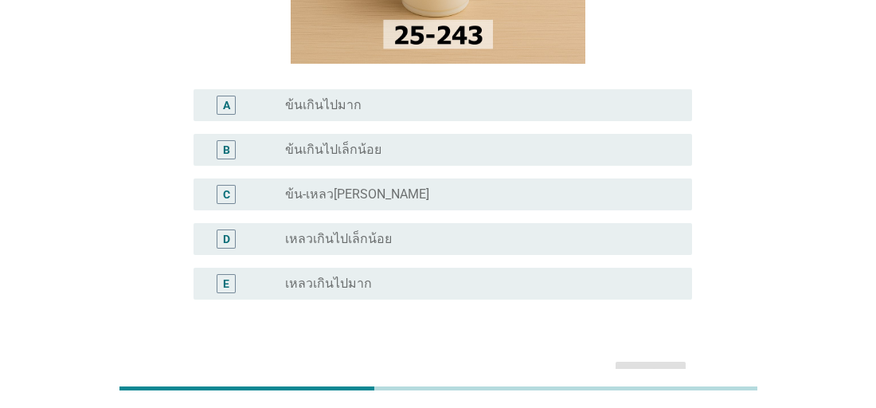
scroll to position [265, 0]
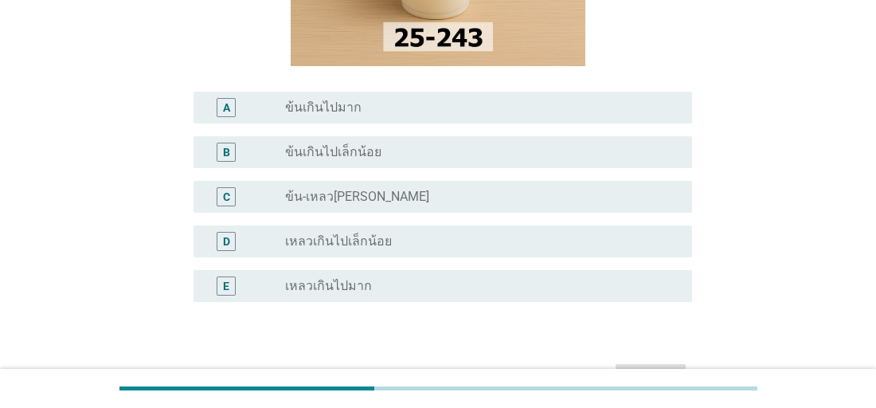
click at [319, 192] on label "ข้น-เหลว[PERSON_NAME]" at bounding box center [357, 197] width 144 height 16
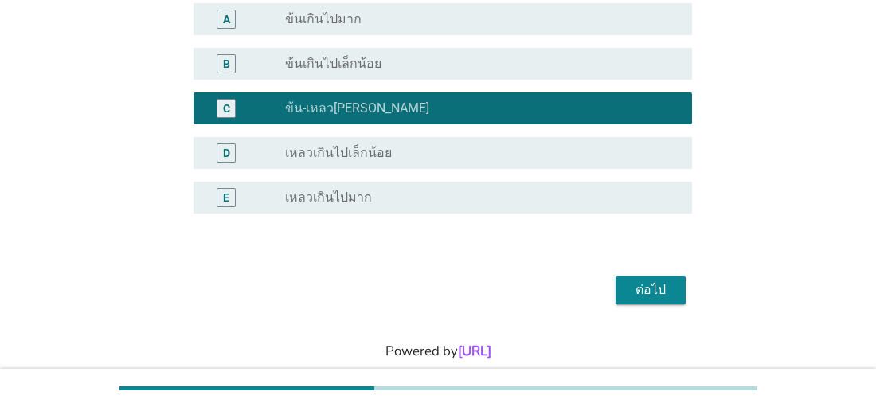
scroll to position [385, 0]
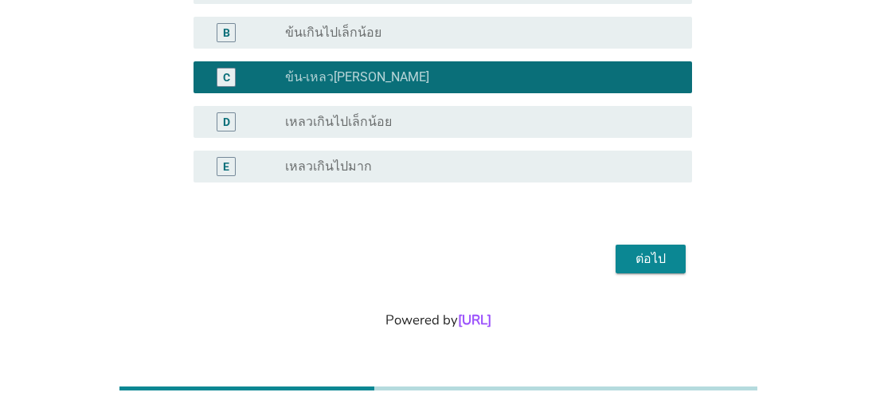
click at [654, 264] on div "ต่อไป" at bounding box center [650, 258] width 45 height 19
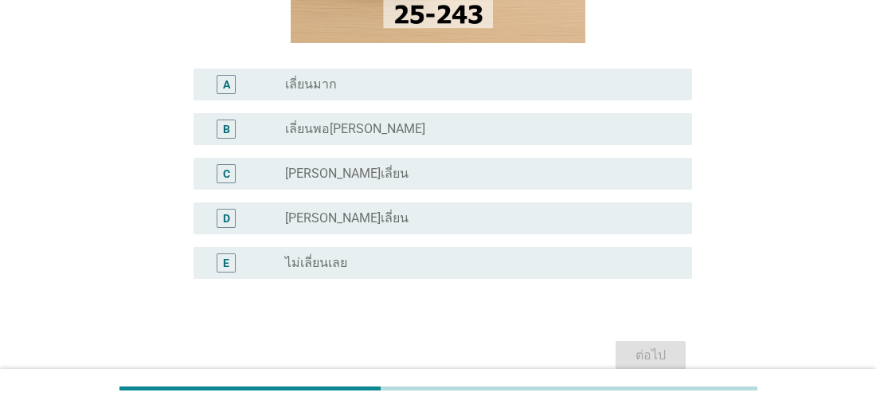
scroll to position [328, 0]
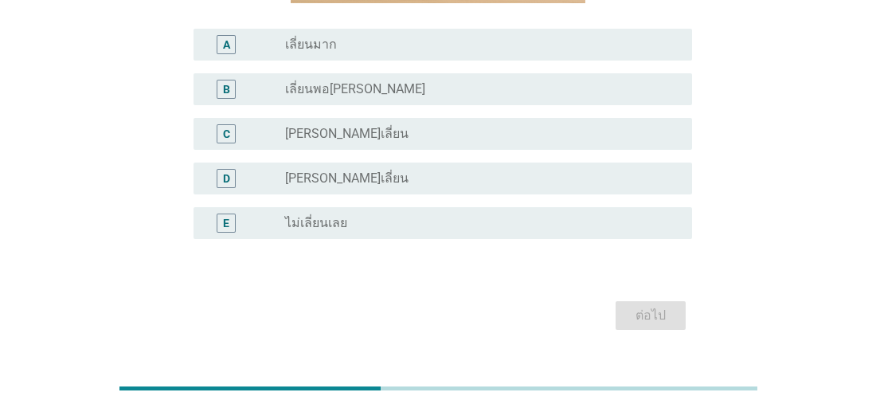
click at [324, 136] on label "[PERSON_NAME]เลี่ยน" at bounding box center [346, 134] width 123 height 16
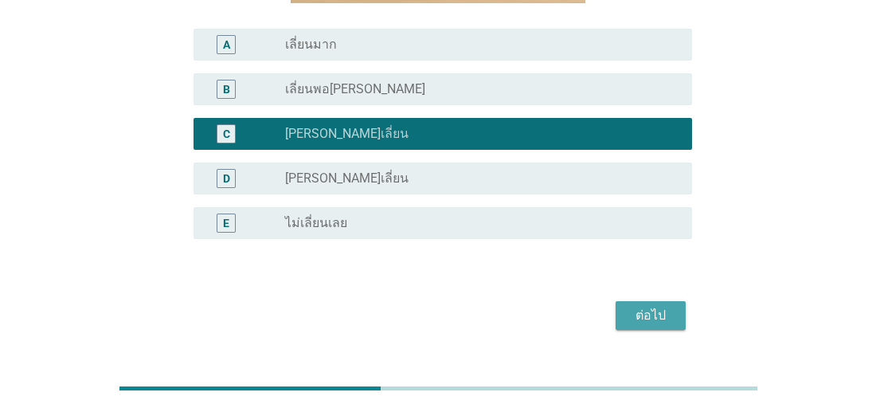
click at [644, 318] on div "ต่อไป" at bounding box center [650, 315] width 45 height 19
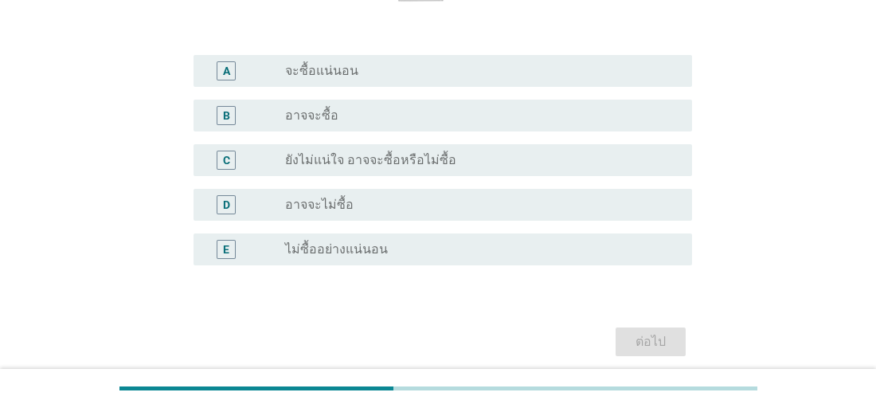
scroll to position [399, 0]
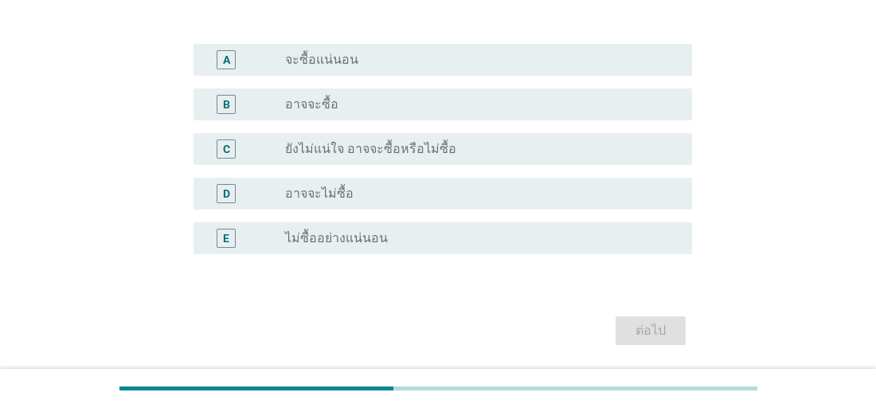
click at [297, 149] on label "ยังไม่แน่ใจ อาจจะซื้อหรือไม่ซื้อ" at bounding box center [370, 149] width 171 height 16
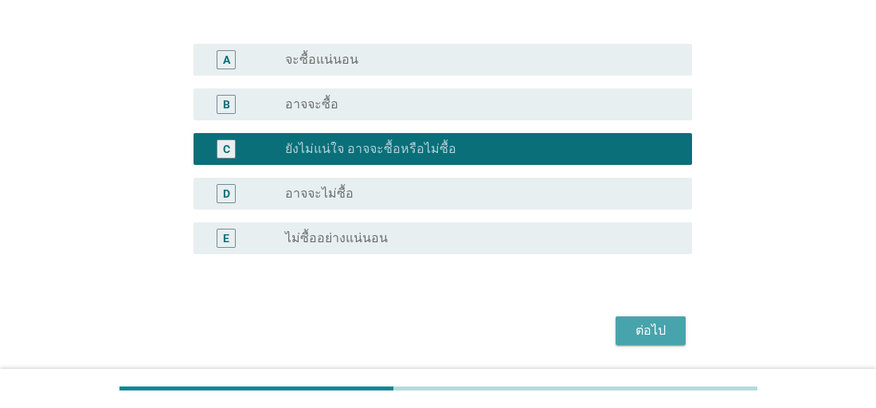
click at [675, 326] on button "ต่อไป" at bounding box center [651, 330] width 70 height 29
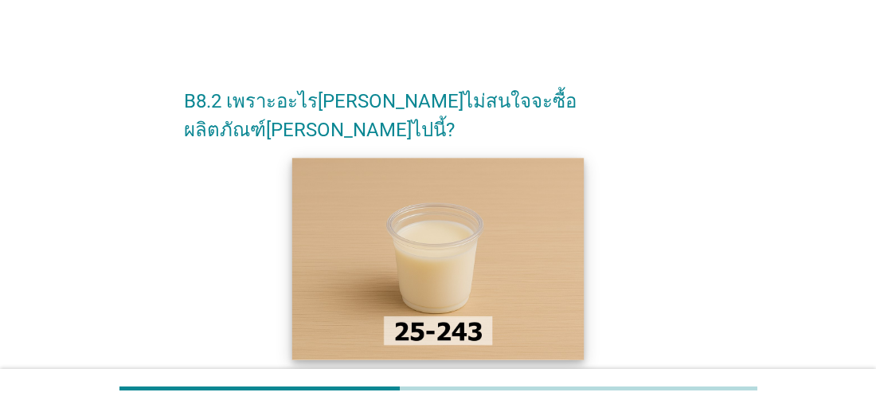
scroll to position [267, 0]
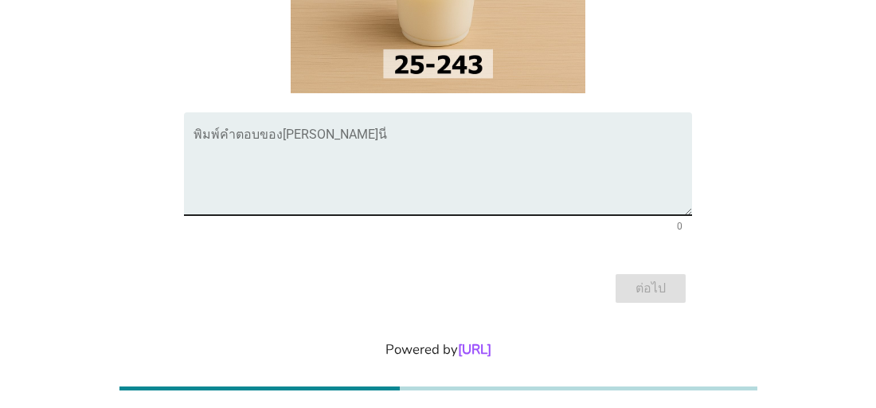
click at [344, 131] on textarea "พิมพ์คำตอบของคุณ ที่นี่" at bounding box center [442, 173] width 498 height 84
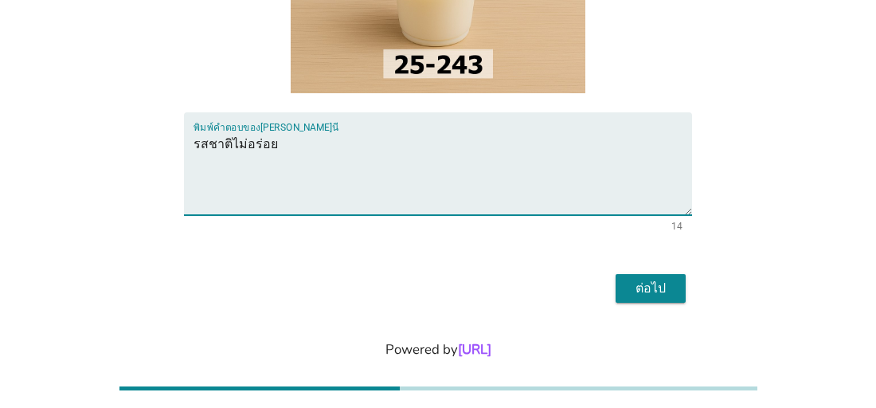
type textarea "รสชาติไม่อร่อย"
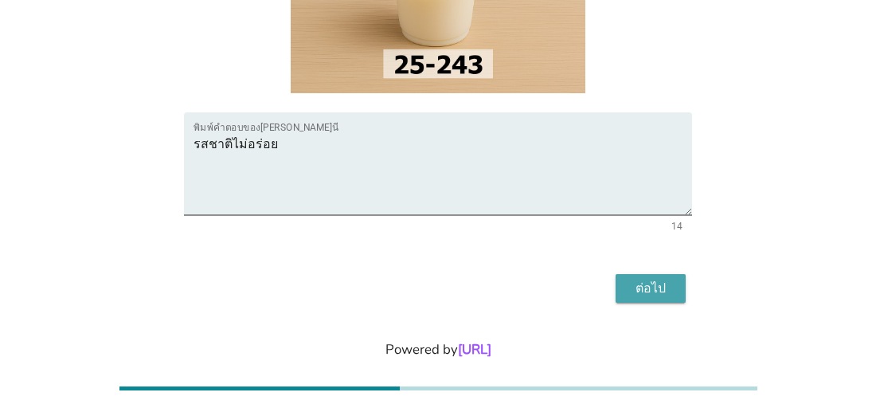
click at [647, 279] on div "ต่อไป" at bounding box center [650, 288] width 45 height 19
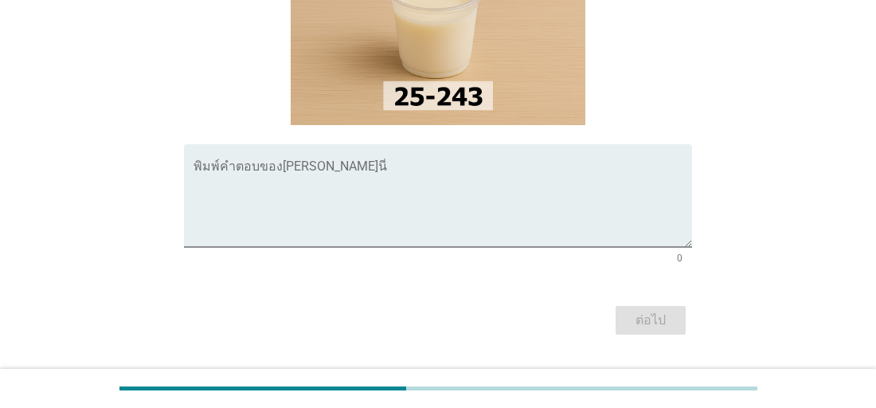
scroll to position [245, 0]
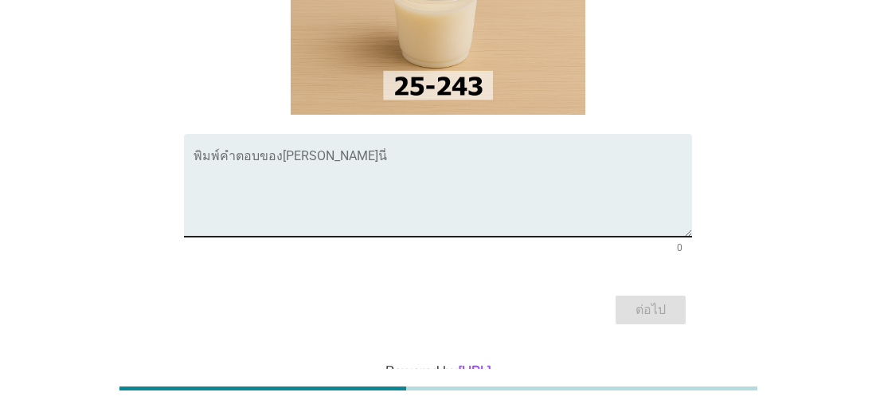
click at [244, 147] on div "พิมพ์คำตอบของ[PERSON_NAME]นี่" at bounding box center [442, 185] width 498 height 103
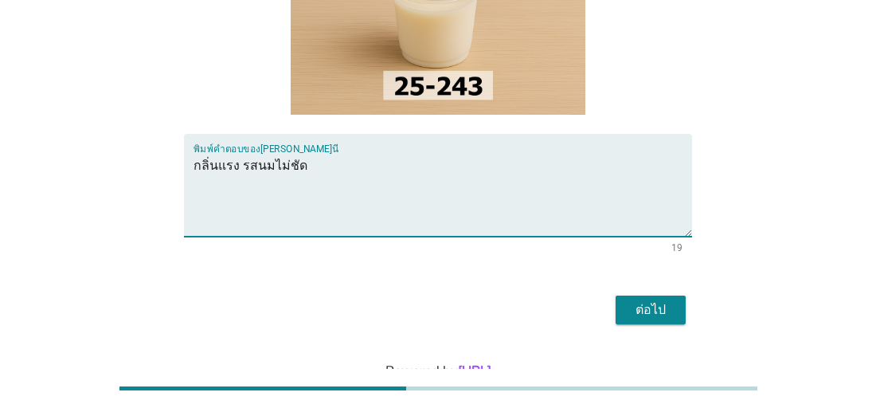
type textarea "กลิ่นแรง รสนมไม่ชัด"
click at [660, 308] on div "ต่อไป" at bounding box center [650, 309] width 45 height 19
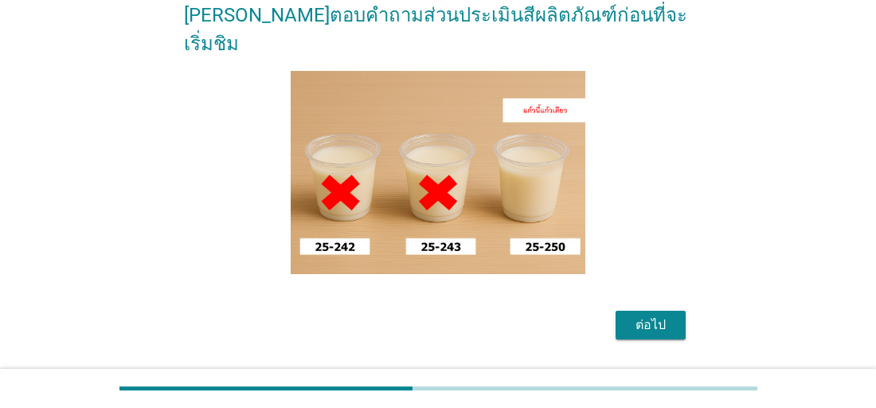
scroll to position [160, 0]
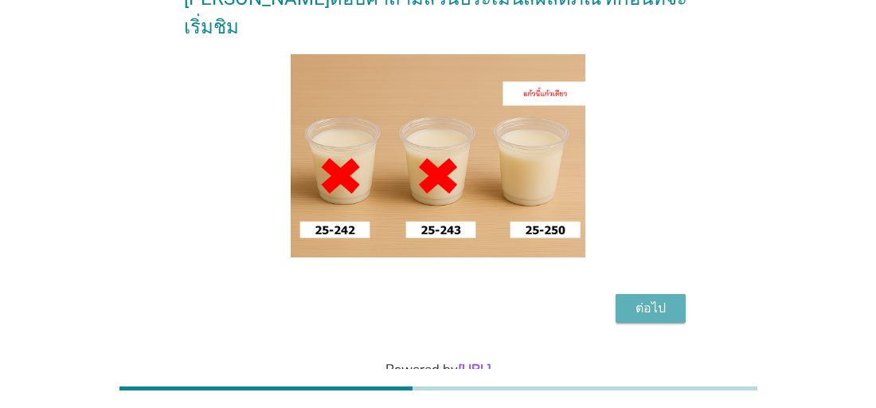
click at [662, 299] on div "ต่อไป" at bounding box center [650, 308] width 45 height 19
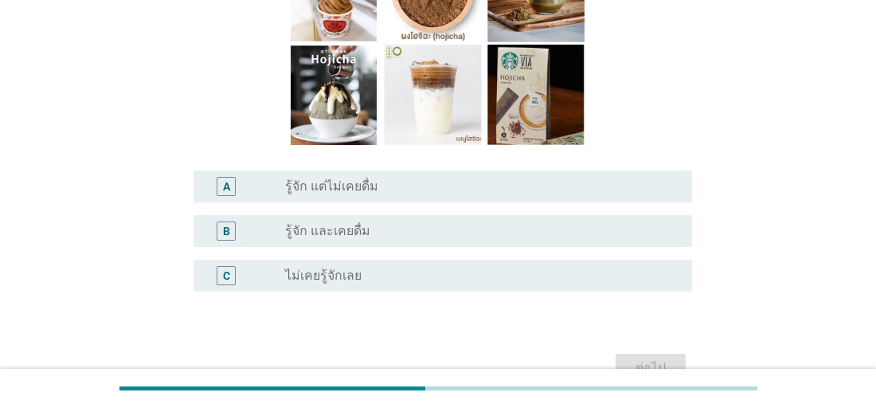
scroll to position [245, 0]
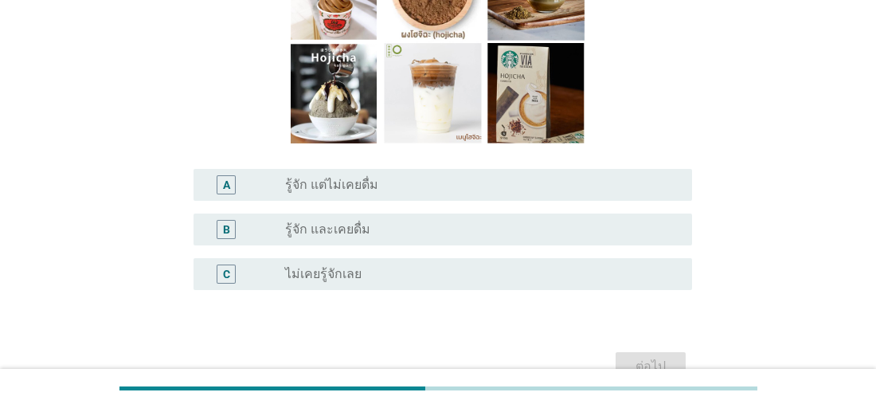
click at [223, 266] on div "C" at bounding box center [226, 274] width 7 height 17
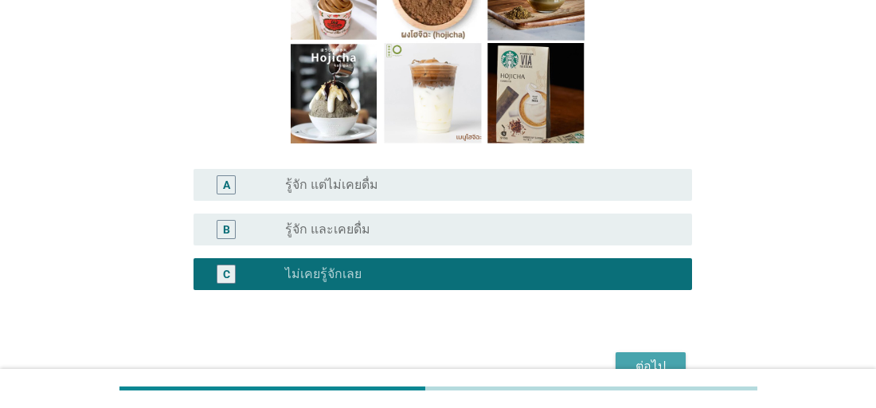
click at [641, 357] on div "ต่อไป" at bounding box center [650, 366] width 45 height 19
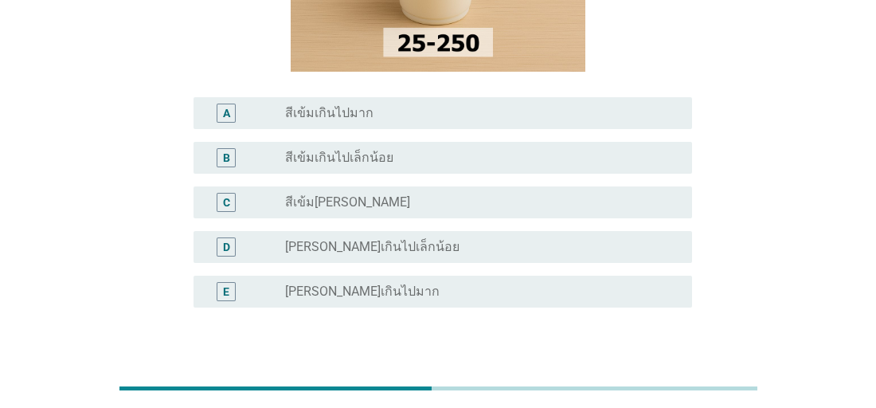
scroll to position [285, 0]
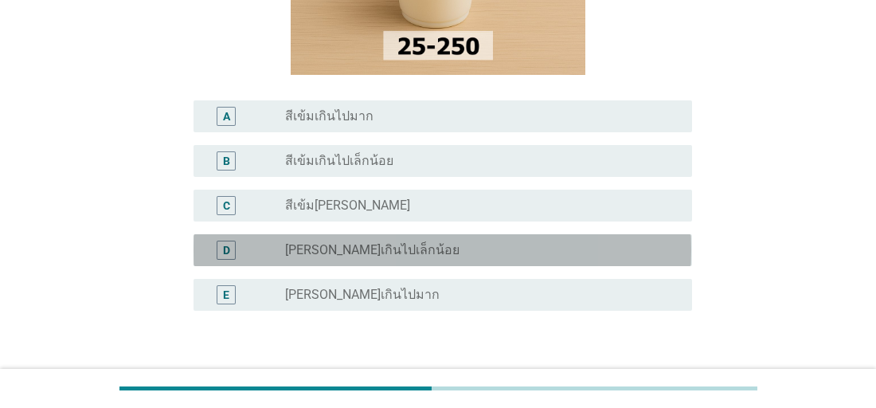
click at [309, 249] on label "[PERSON_NAME]เกินไปเล็กน้อย" at bounding box center [372, 250] width 174 height 16
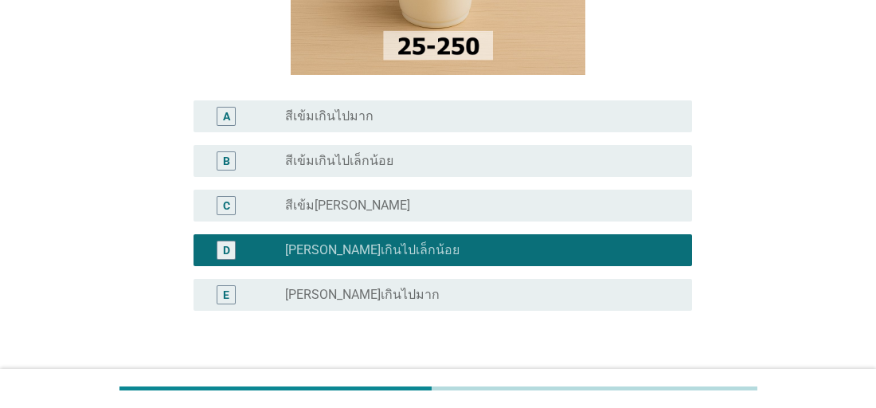
scroll to position [412, 0]
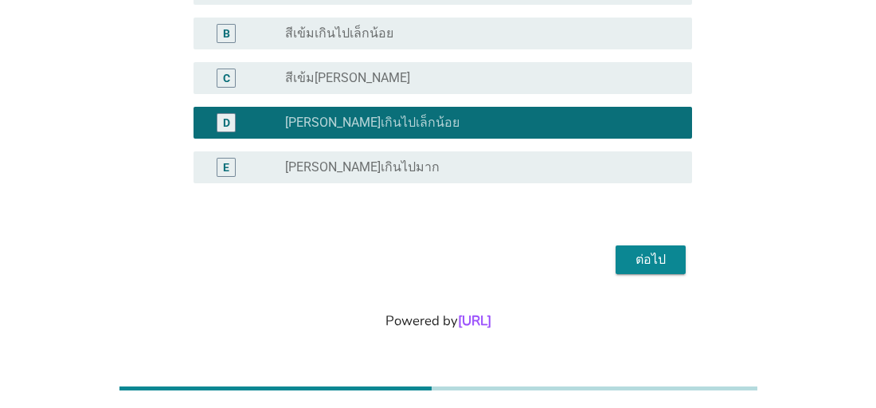
click at [650, 259] on div "ต่อไป" at bounding box center [650, 259] width 45 height 19
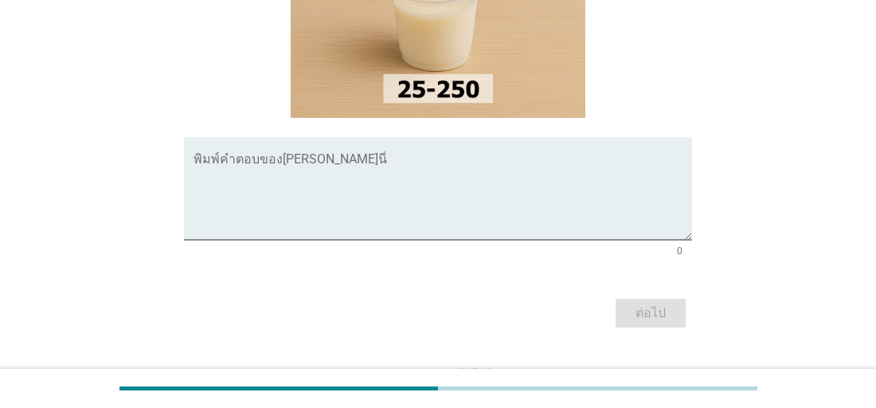
scroll to position [260, 0]
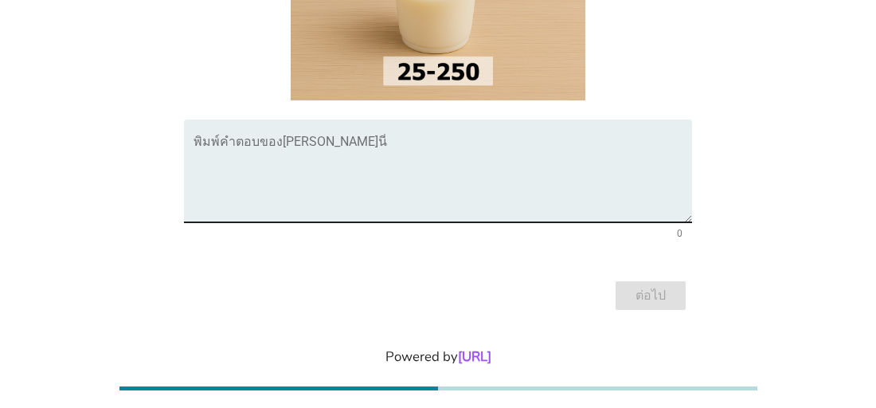
click at [339, 146] on textarea "พิมพ์คำตอบของคุณ ที่นี่" at bounding box center [442, 181] width 498 height 84
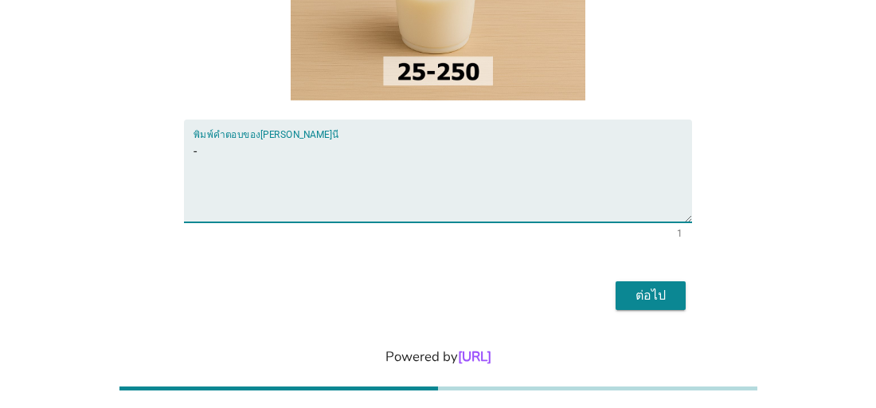
type textarea "-"
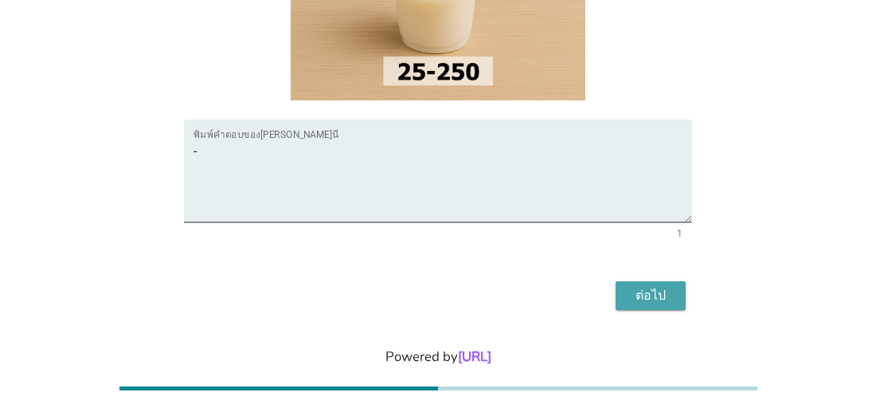
click at [643, 287] on div "ต่อไป" at bounding box center [650, 295] width 45 height 19
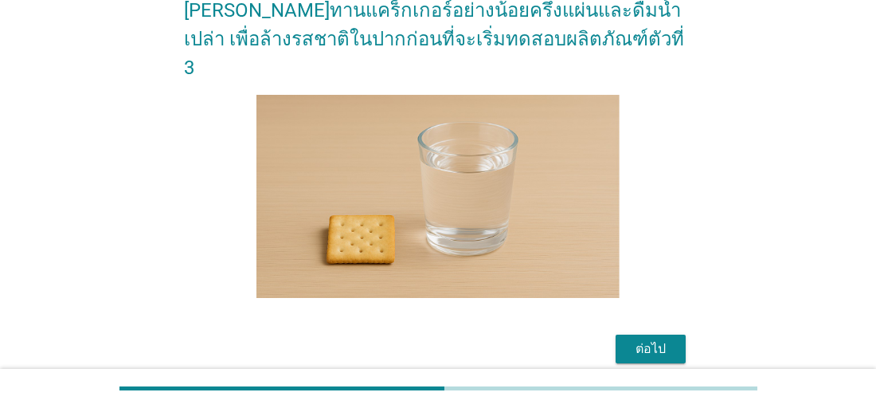
scroll to position [152, 0]
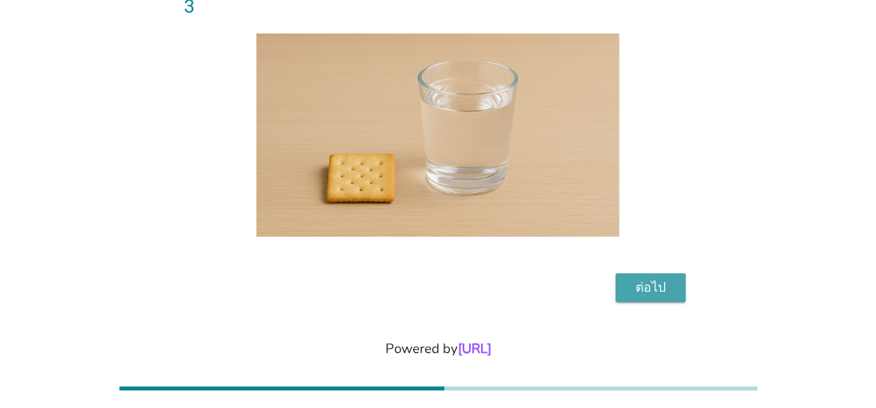
click at [641, 278] on div "ต่อไป" at bounding box center [650, 287] width 45 height 19
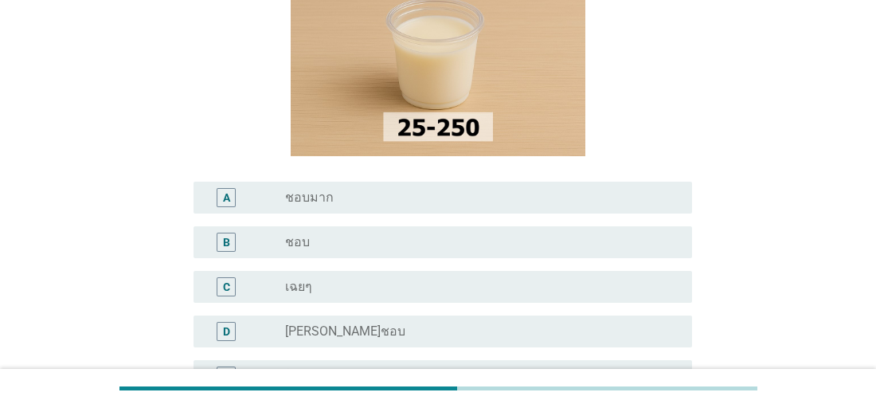
scroll to position [260, 0]
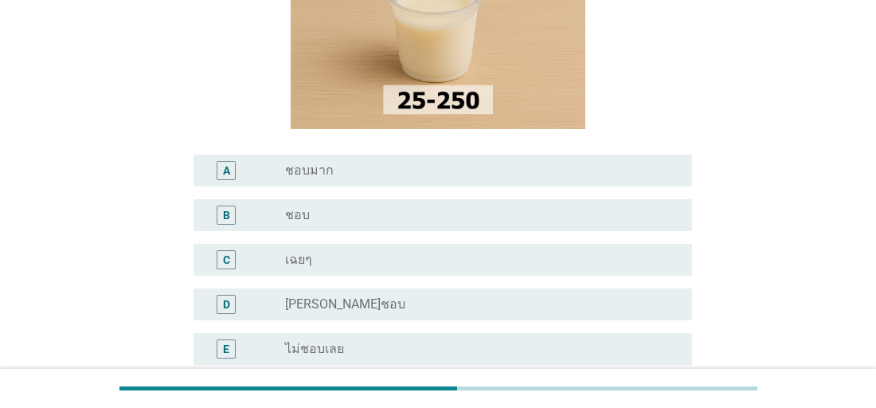
click at [268, 255] on div "C" at bounding box center [245, 259] width 79 height 19
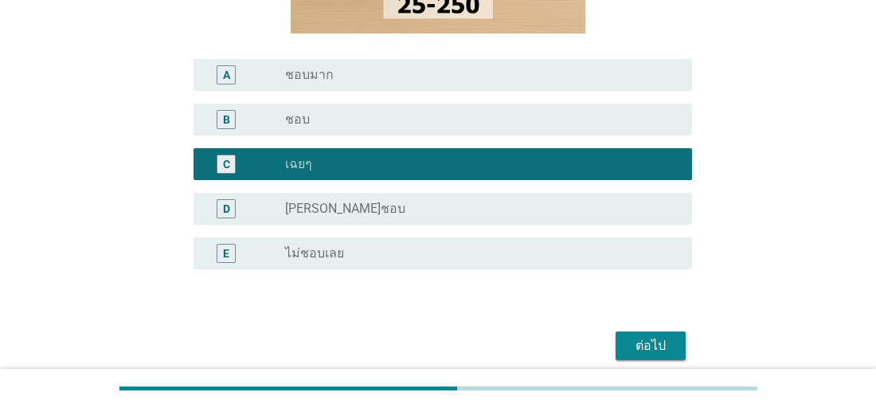
scroll to position [369, 0]
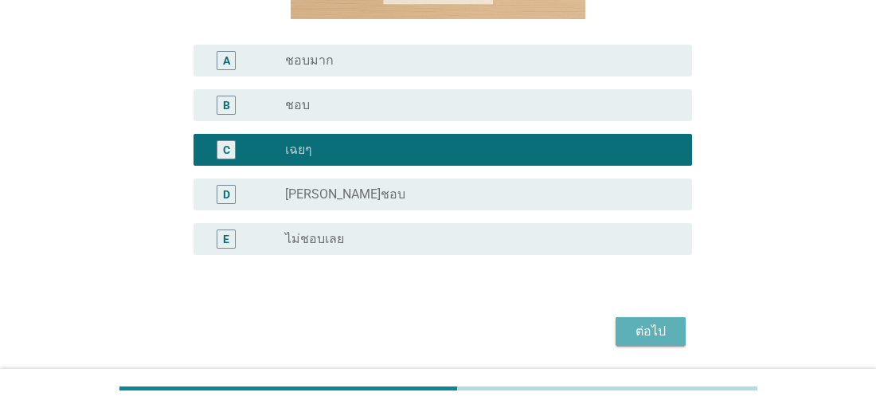
drag, startPoint x: 647, startPoint y: 324, endPoint x: 615, endPoint y: 307, distance: 36.0
click at [646, 324] on div "ต่อไป" at bounding box center [650, 331] width 45 height 19
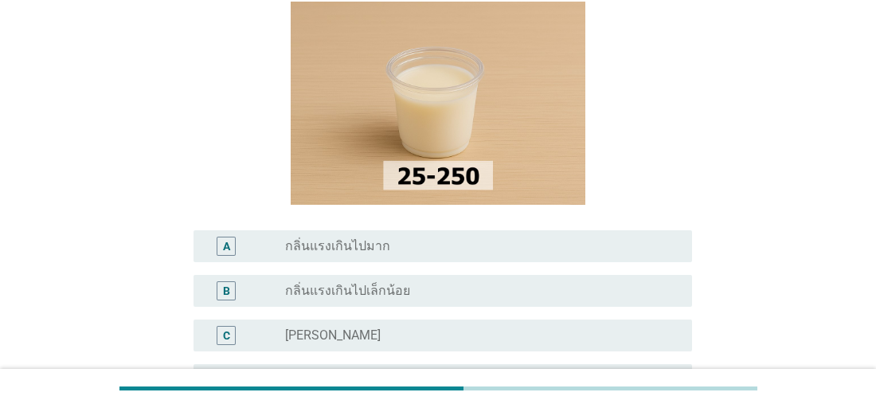
scroll to position [154, 0]
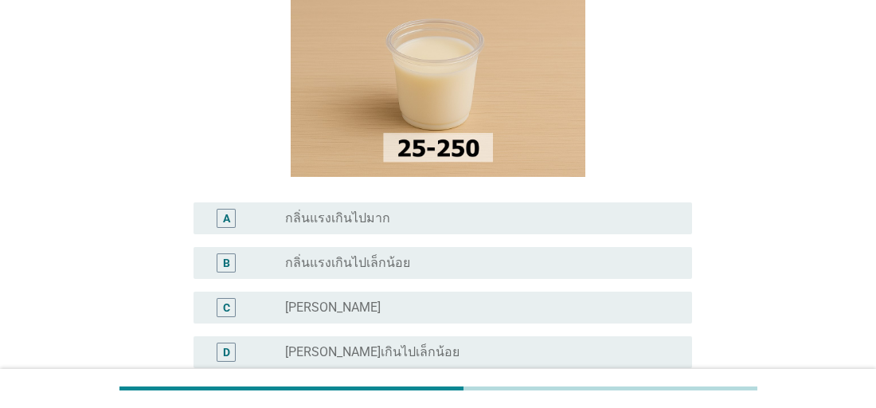
click at [225, 219] on div "A" at bounding box center [226, 218] width 7 height 17
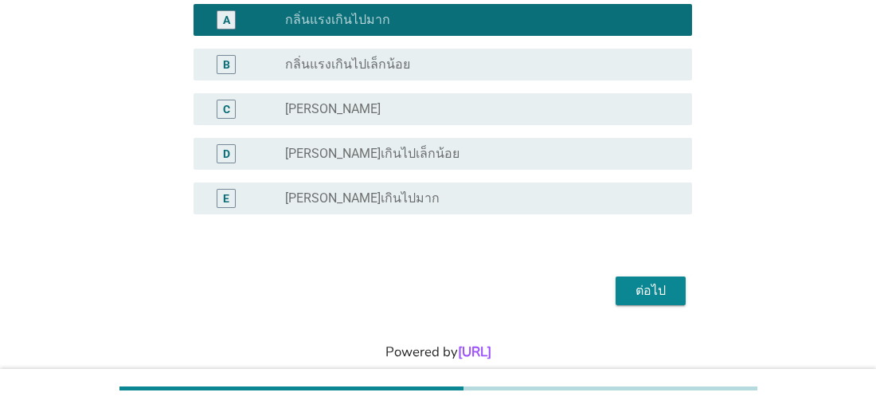
scroll to position [355, 0]
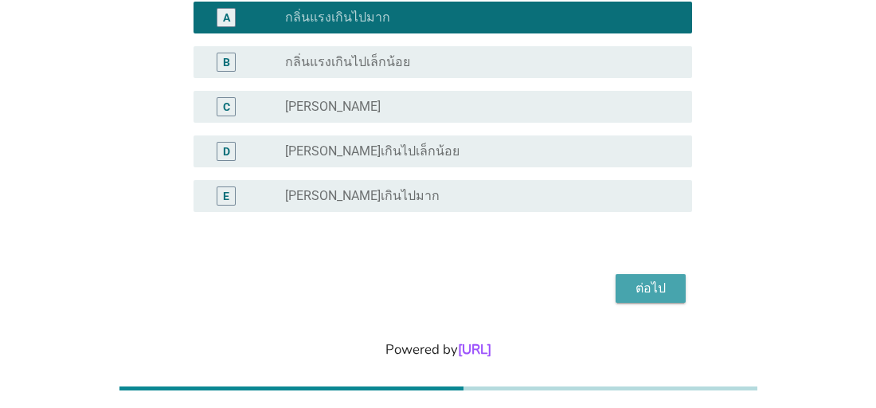
click at [653, 291] on div "ต่อไป" at bounding box center [650, 288] width 45 height 19
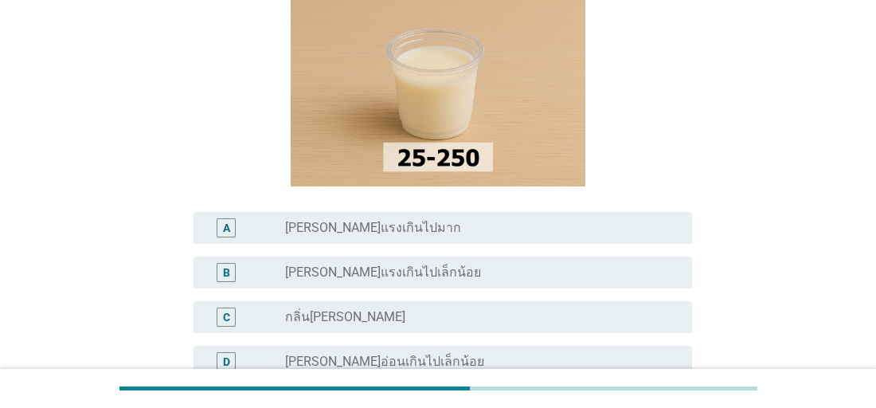
scroll to position [201, 0]
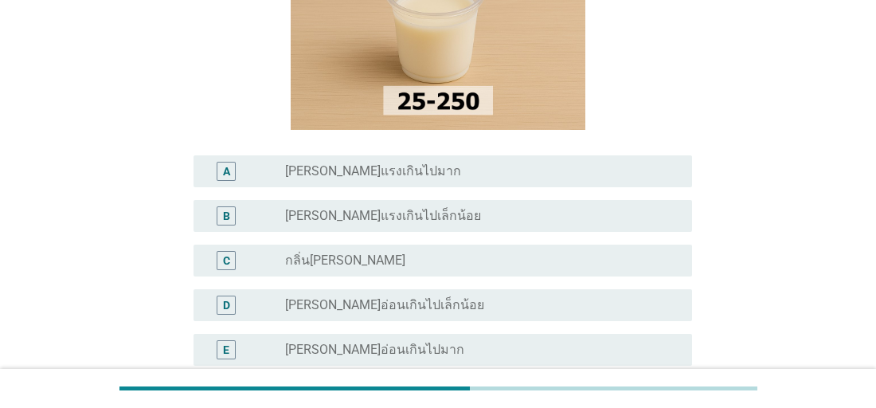
click at [221, 167] on div "A" at bounding box center [226, 171] width 19 height 19
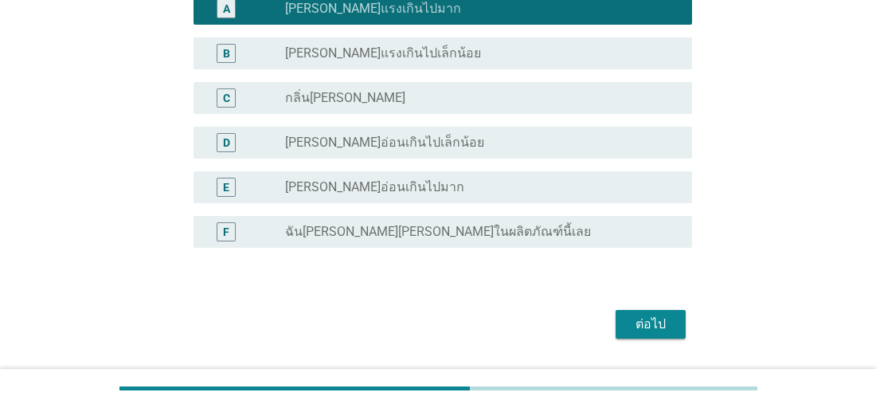
scroll to position [378, 0]
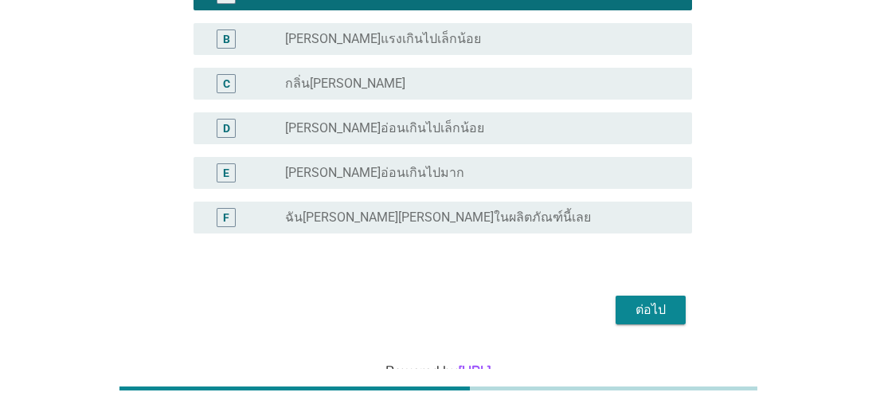
click at [635, 307] on div "ต่อไป" at bounding box center [650, 309] width 45 height 19
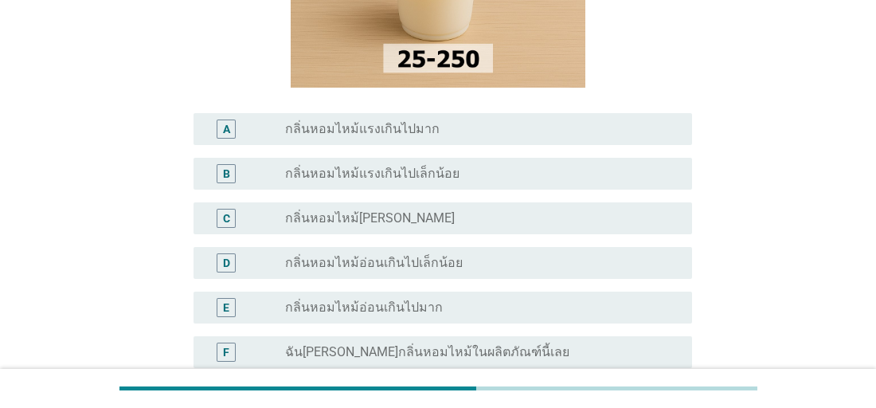
scroll to position [278, 0]
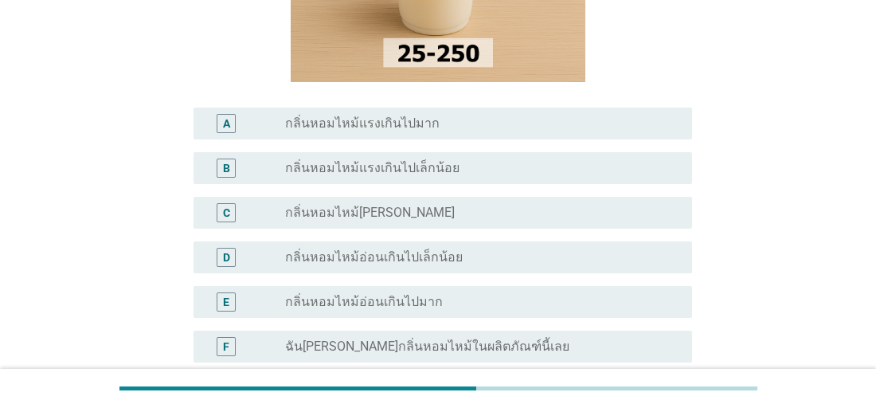
click at [246, 164] on div "B" at bounding box center [245, 167] width 79 height 19
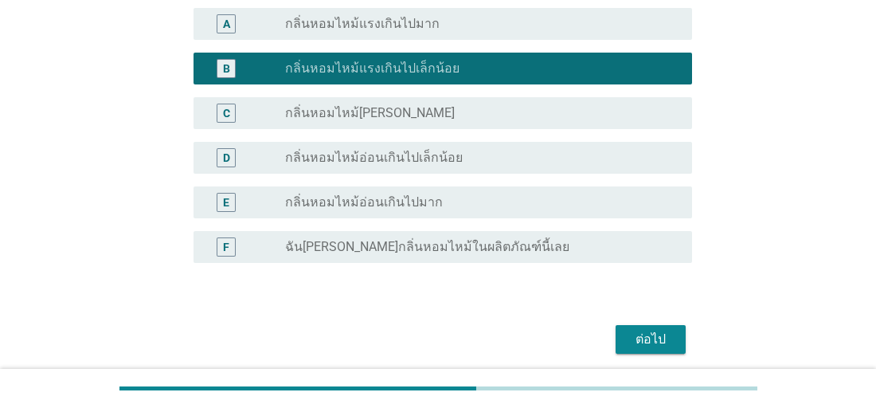
scroll to position [457, 0]
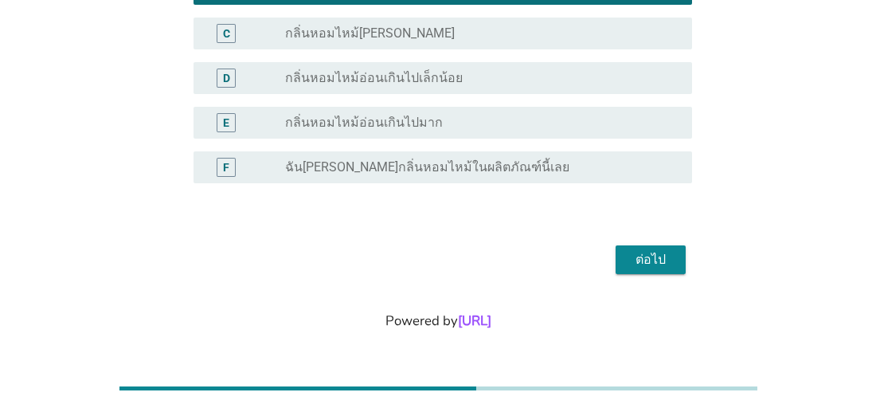
click at [662, 260] on div "ต่อไป" at bounding box center [650, 259] width 45 height 19
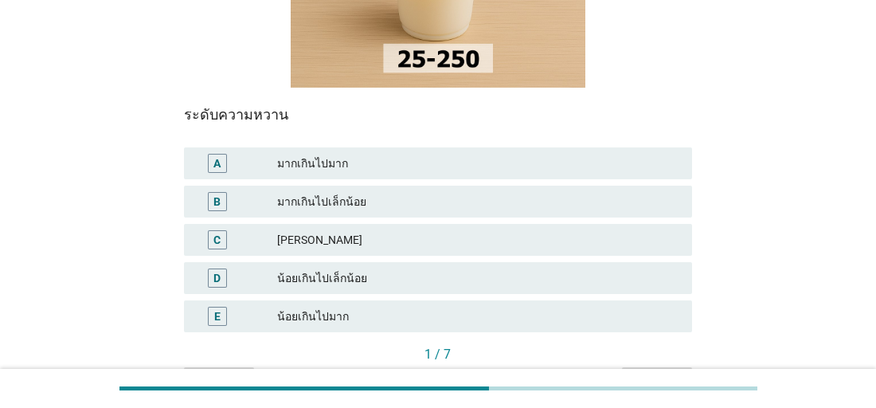
scroll to position [275, 0]
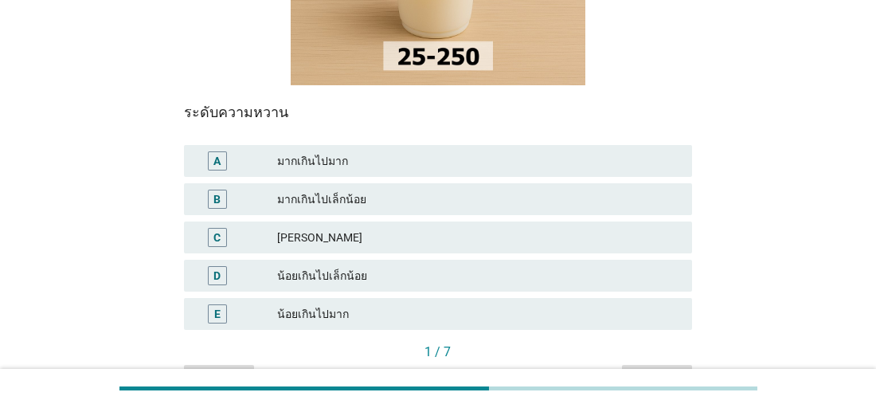
click at [319, 197] on div "มากเกินไปเล็กน้อย" at bounding box center [477, 199] width 401 height 19
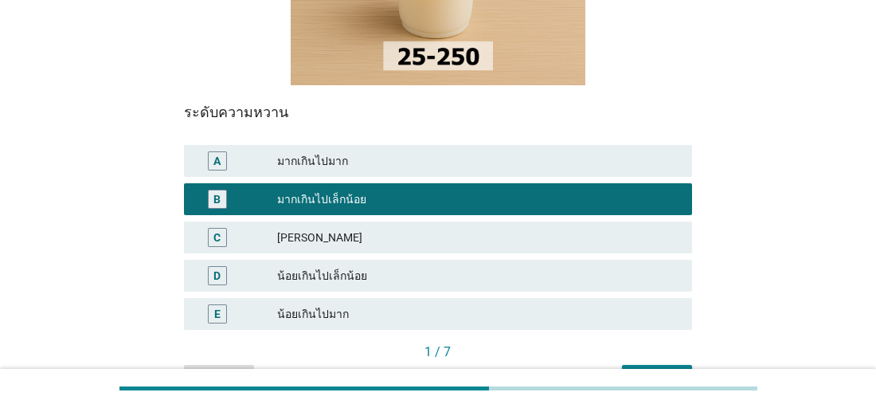
scroll to position [390, 0]
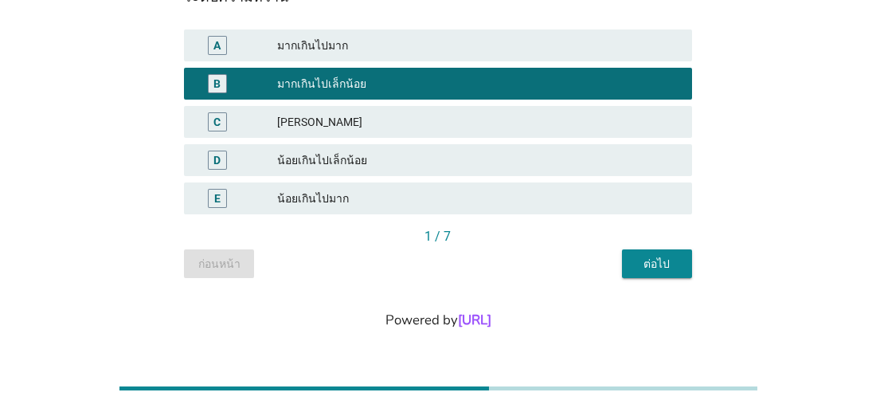
click at [662, 268] on div "ต่อไป" at bounding box center [657, 264] width 45 height 17
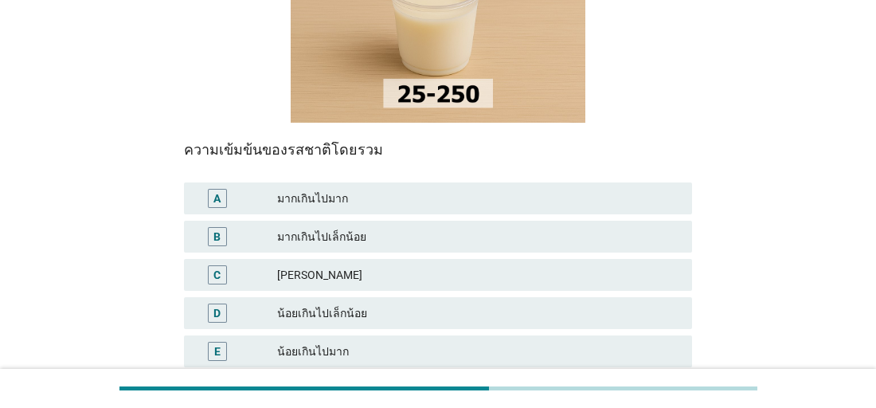
scroll to position [239, 0]
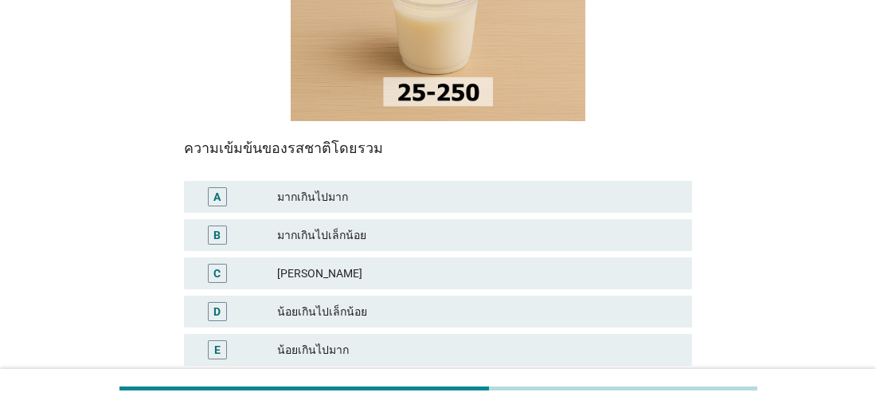
click at [308, 233] on div "มากเกินไปเล็กน้อย" at bounding box center [477, 234] width 401 height 19
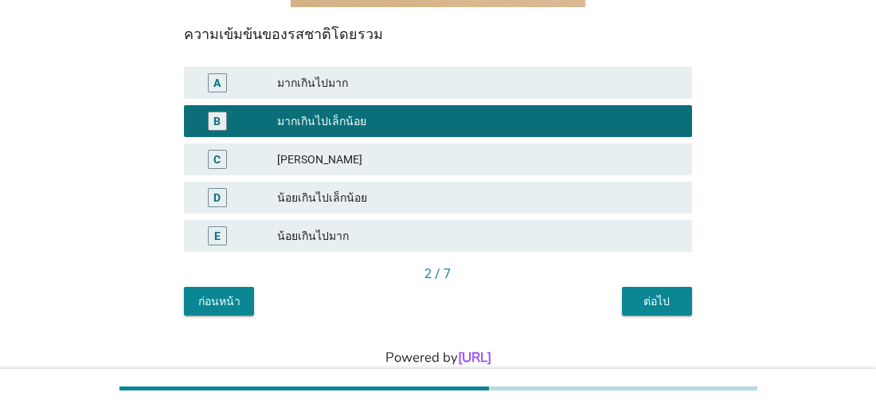
scroll to position [362, 0]
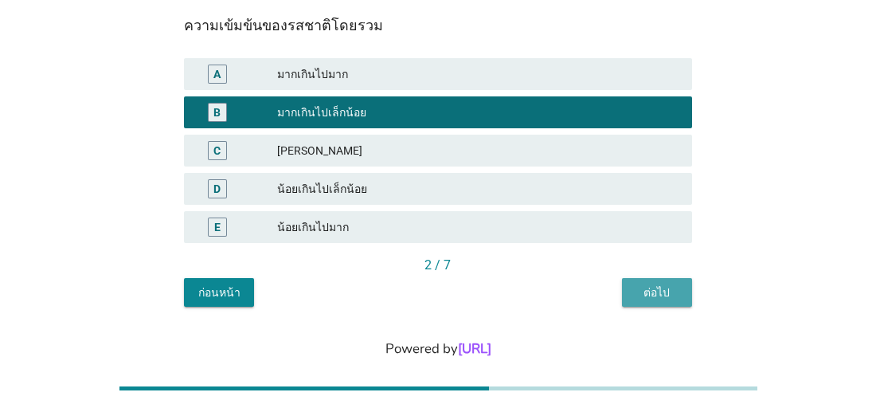
click at [657, 290] on div "ต่อไป" at bounding box center [657, 292] width 45 height 17
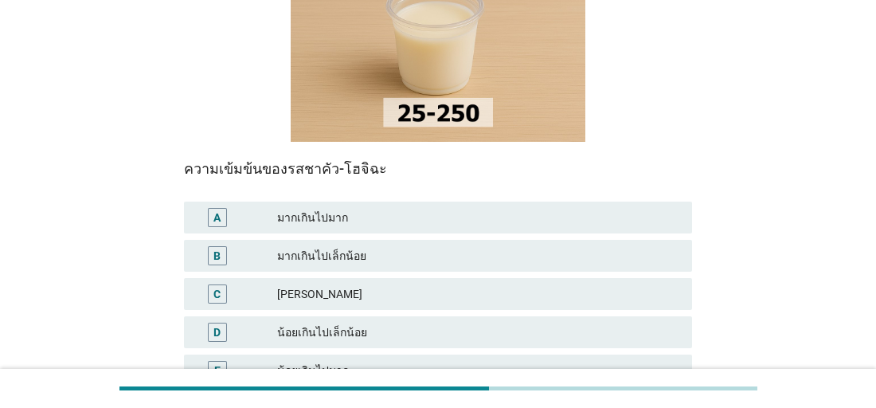
scroll to position [226, 0]
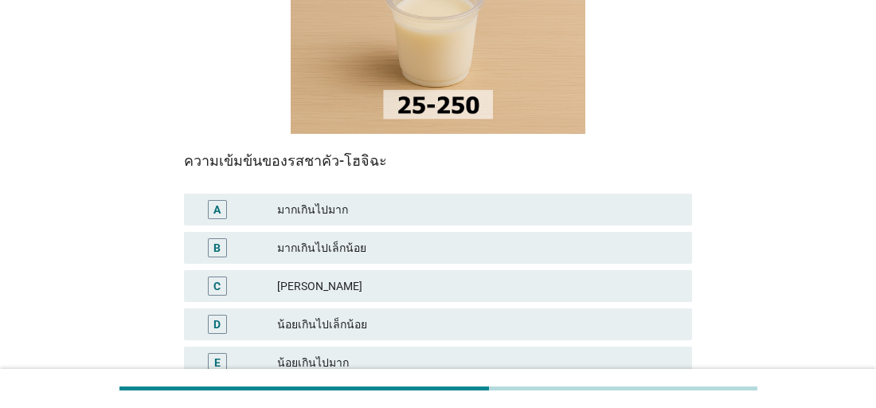
click at [287, 279] on div "[PERSON_NAME]" at bounding box center [477, 285] width 401 height 19
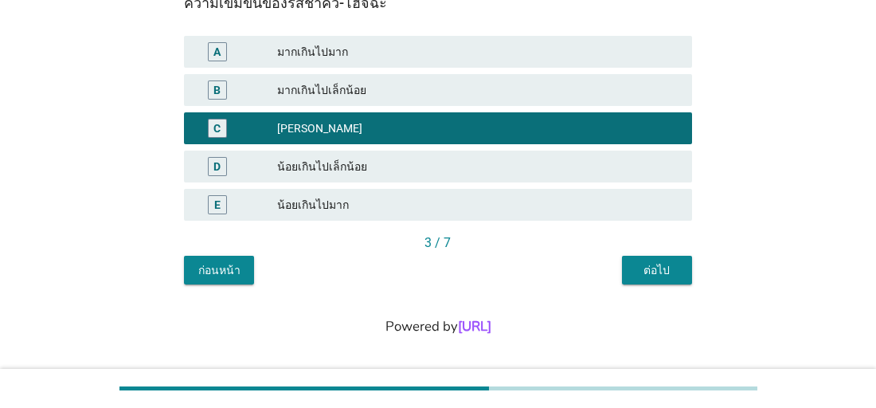
scroll to position [390, 0]
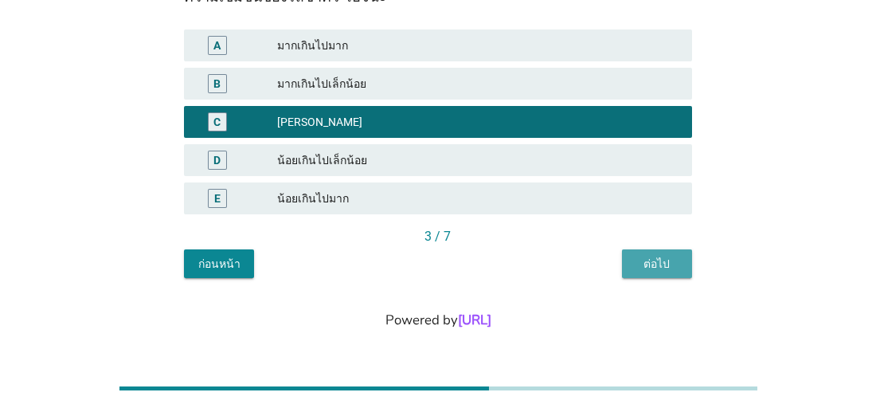
click at [656, 265] on div "ต่อไป" at bounding box center [657, 264] width 45 height 17
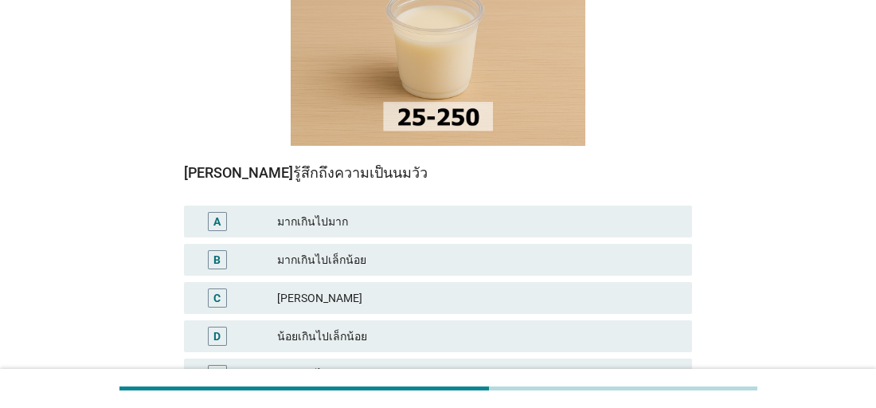
scroll to position [226, 0]
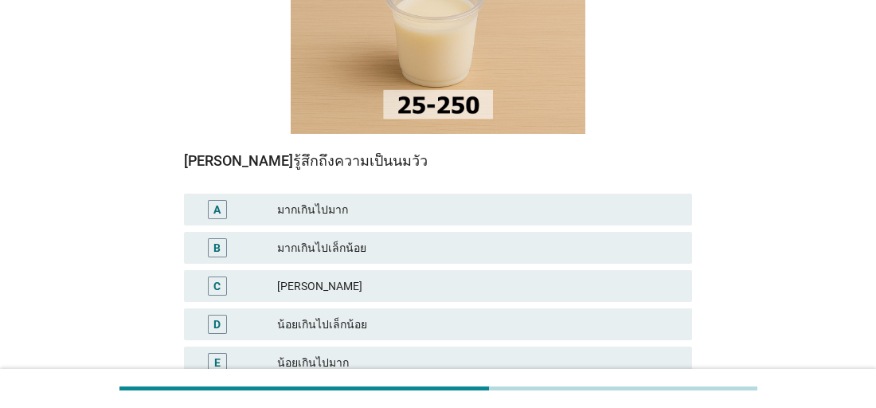
click at [334, 321] on div "น้อยเกินไปเล็กน้อย" at bounding box center [477, 324] width 401 height 19
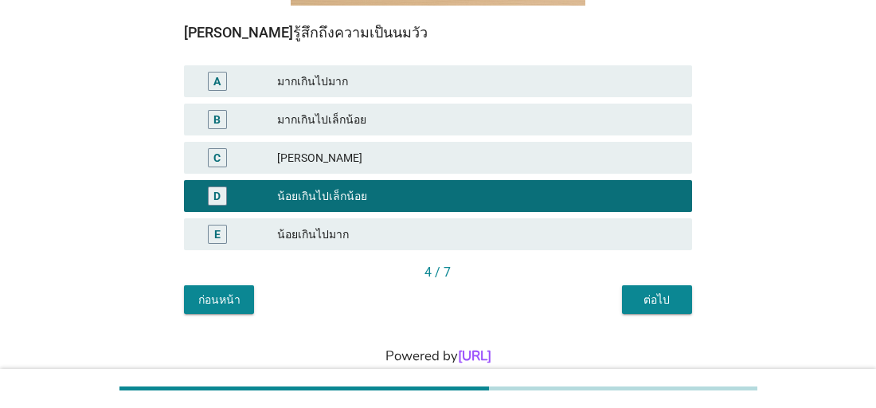
scroll to position [356, 0]
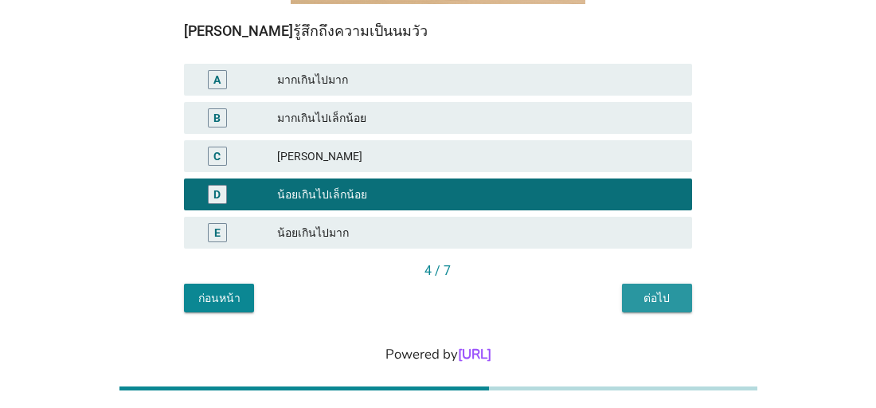
click at [662, 296] on div "ต่อไป" at bounding box center [657, 298] width 45 height 17
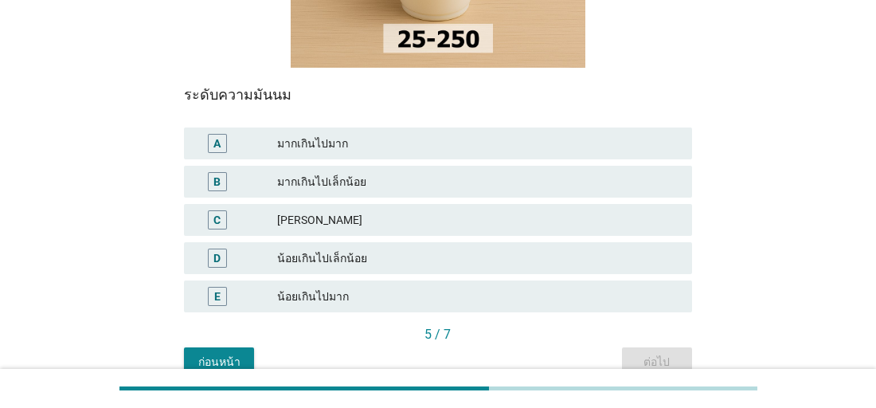
scroll to position [299, 0]
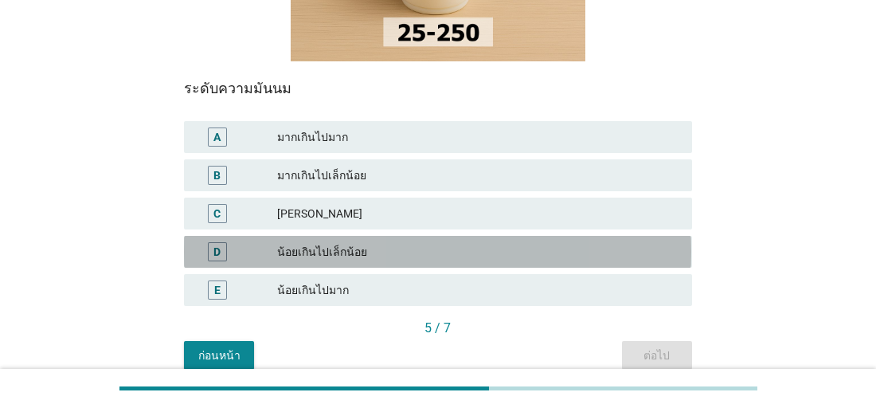
click at [321, 249] on div "น้อยเกินไปเล็กน้อย" at bounding box center [477, 251] width 401 height 19
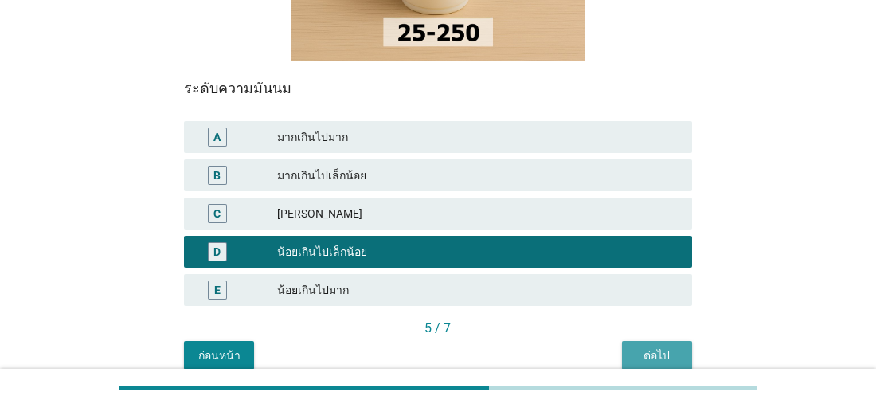
click at [667, 356] on div "ต่อไป" at bounding box center [657, 355] width 45 height 17
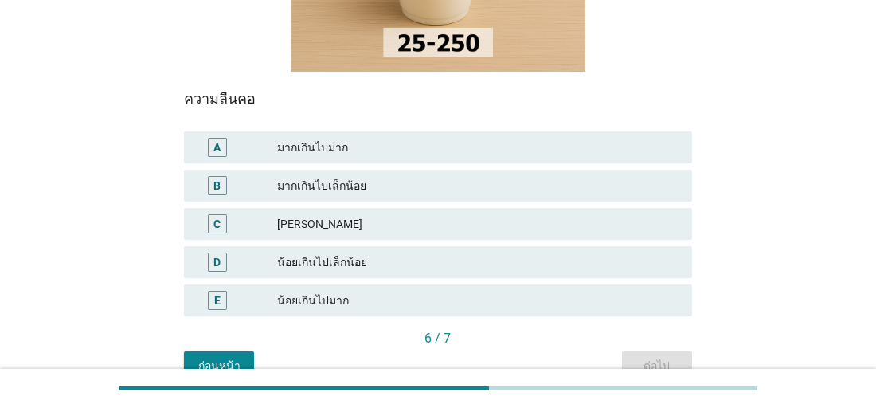
scroll to position [289, 0]
click at [294, 301] on div "น้อยเกินไปมาก" at bounding box center [477, 299] width 401 height 19
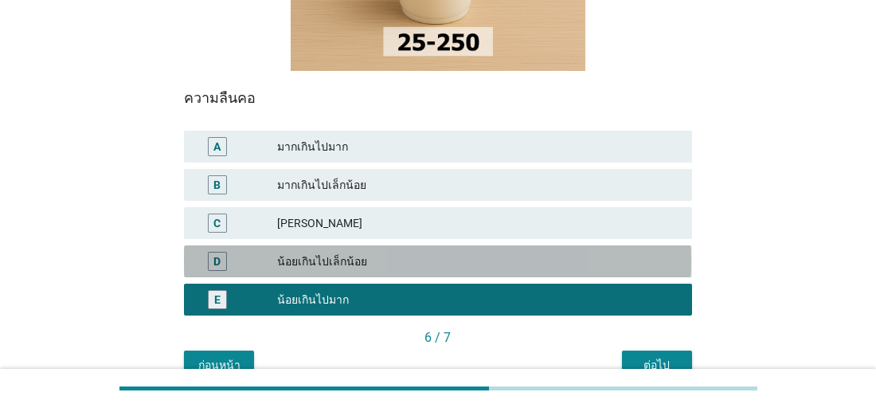
click at [308, 255] on div "น้อยเกินไปเล็กน้อย" at bounding box center [477, 261] width 401 height 19
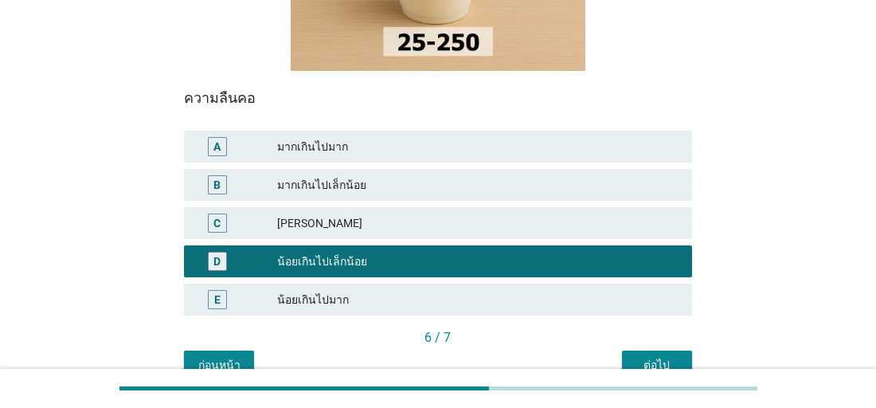
click at [663, 357] on div "ต่อไป" at bounding box center [657, 365] width 45 height 17
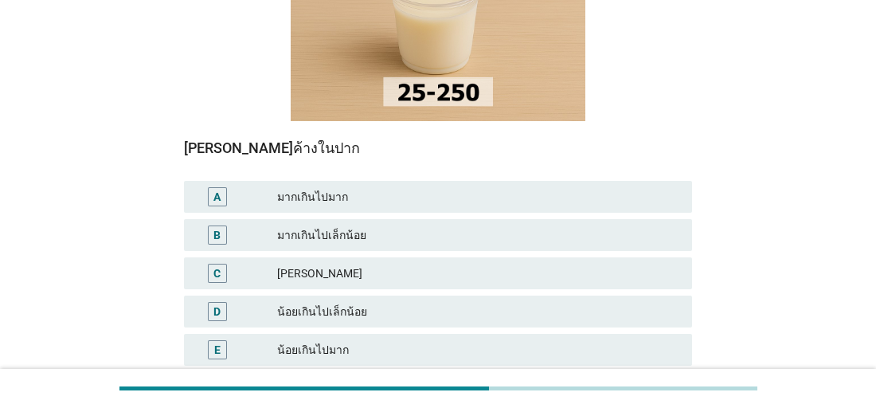
scroll to position [240, 0]
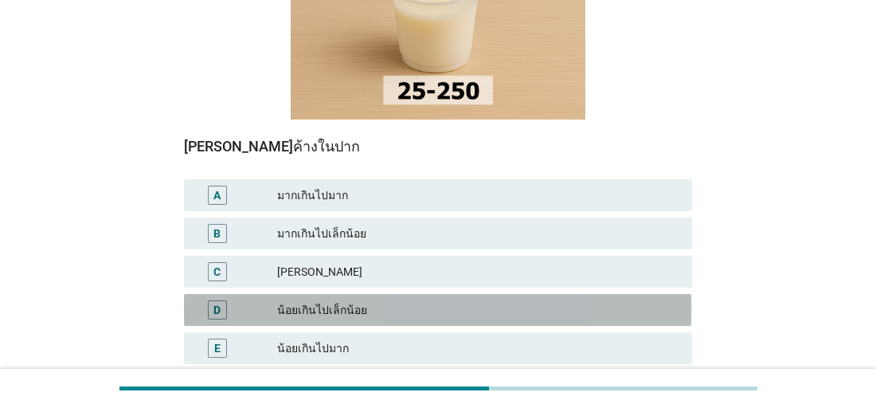
click at [340, 307] on div "น้อยเกินไปเล็กน้อย" at bounding box center [477, 309] width 401 height 19
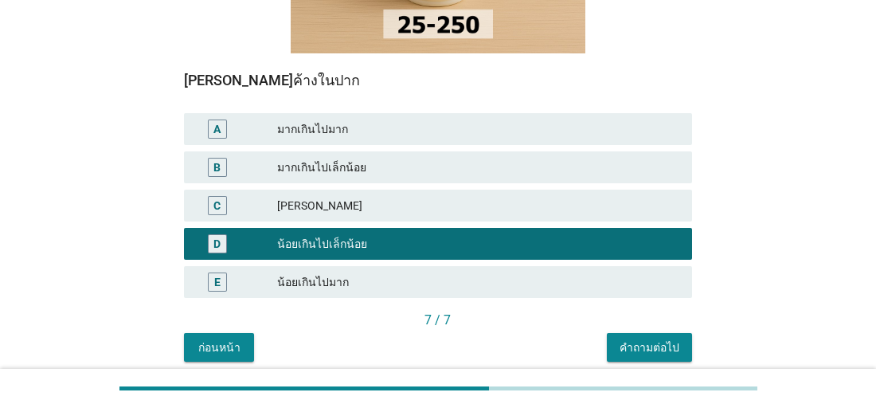
scroll to position [390, 0]
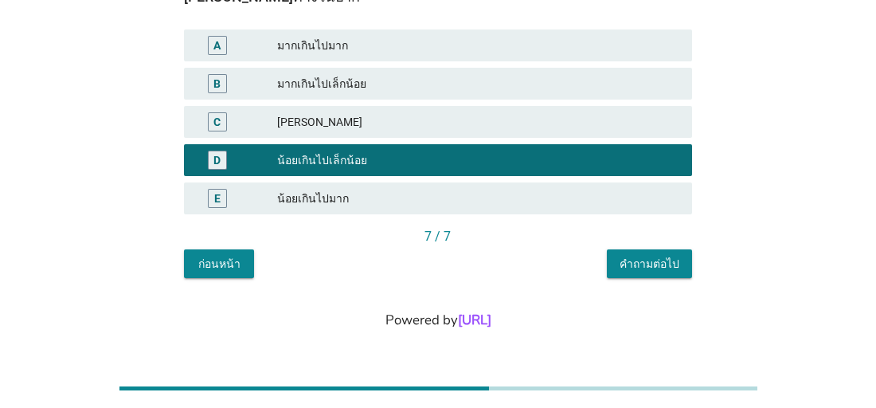
click at [632, 260] on div "คำถามต่อไป" at bounding box center [649, 264] width 60 height 17
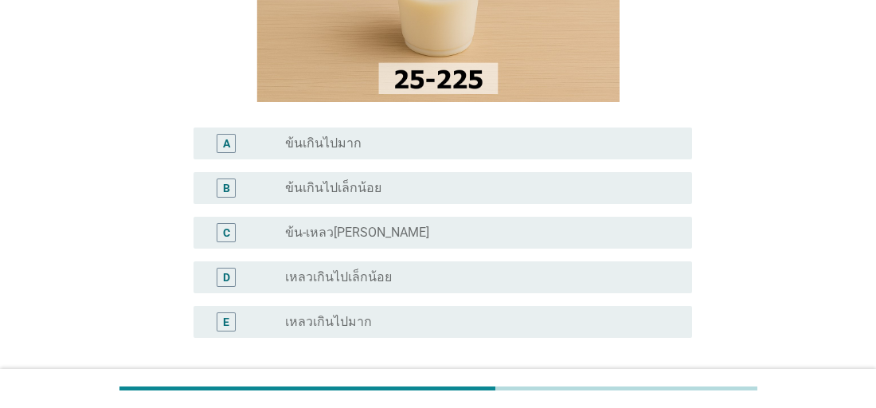
scroll to position [232, 0]
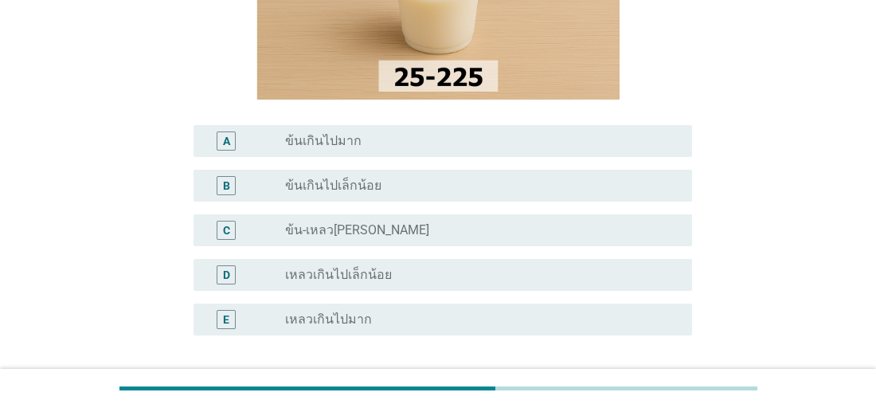
click at [314, 191] on label "ข้นเกินไปเล็กน้อย" at bounding box center [333, 186] width 96 height 16
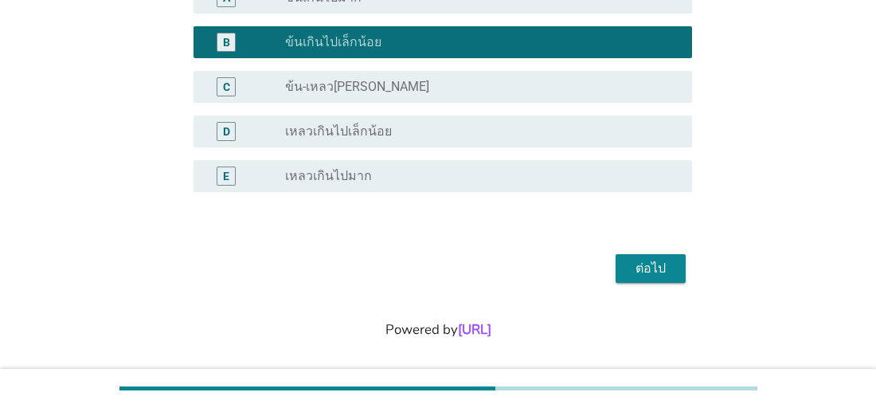
scroll to position [385, 0]
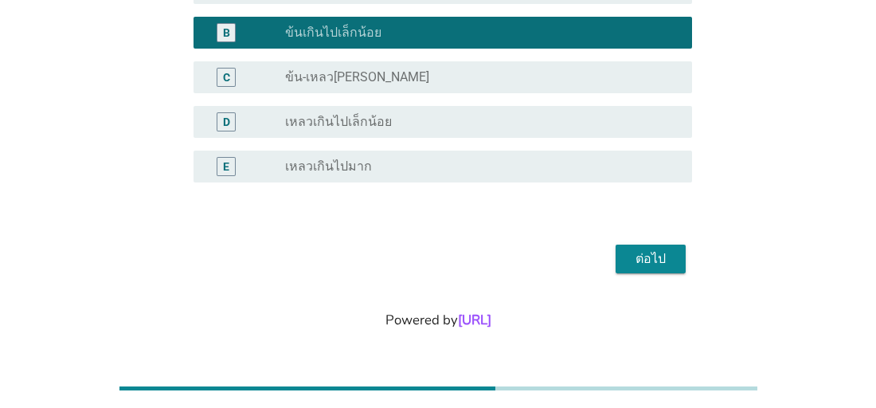
click at [659, 266] on div "ต่อไป" at bounding box center [650, 258] width 45 height 19
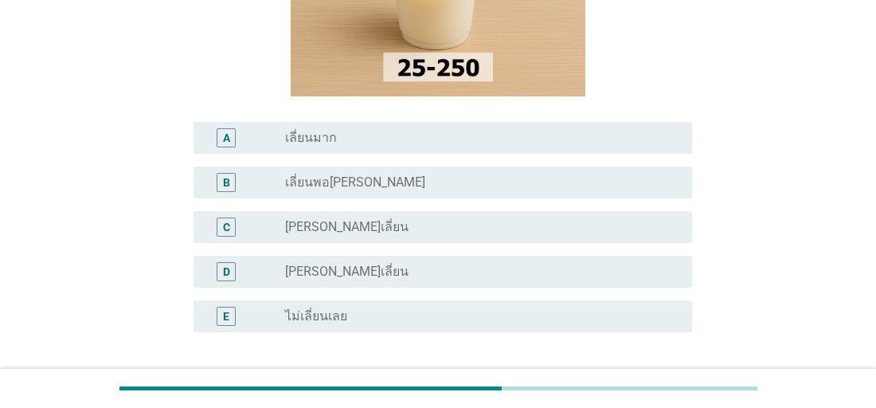
scroll to position [245, 0]
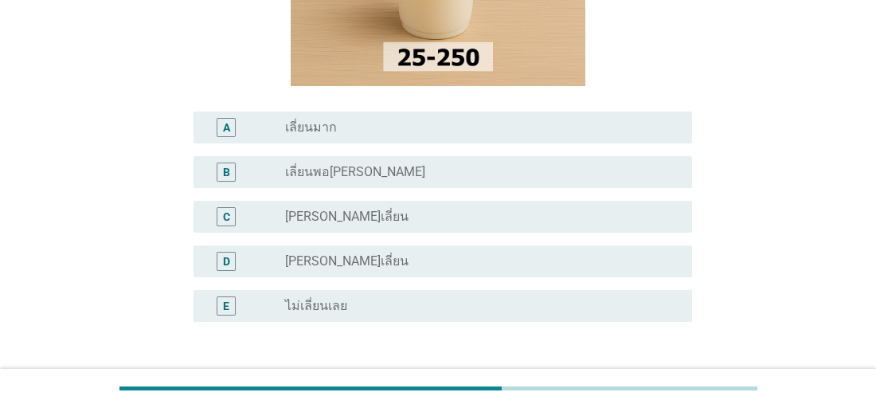
click at [239, 259] on div "D" at bounding box center [225, 261] width 39 height 19
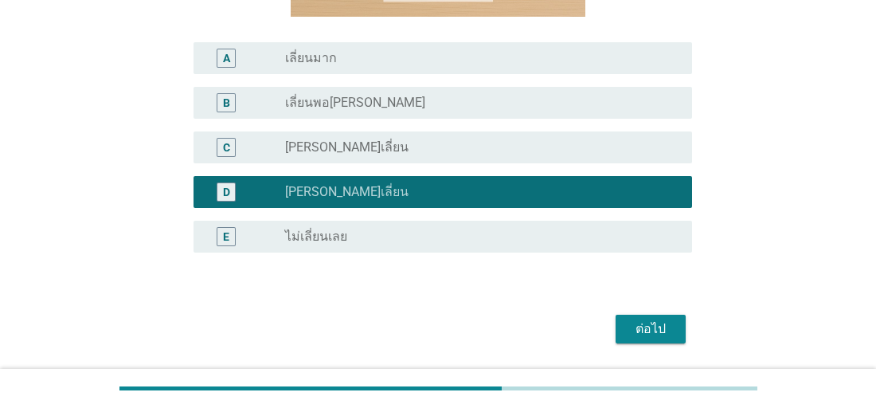
scroll to position [369, 0]
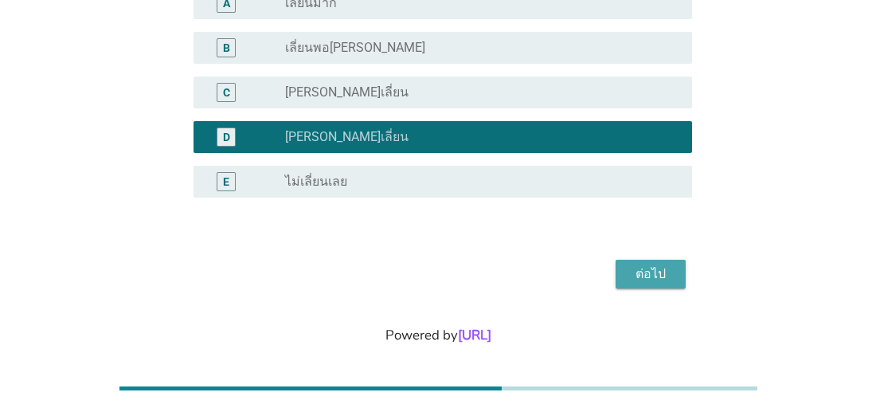
click at [645, 271] on div "ต่อไป" at bounding box center [650, 273] width 45 height 19
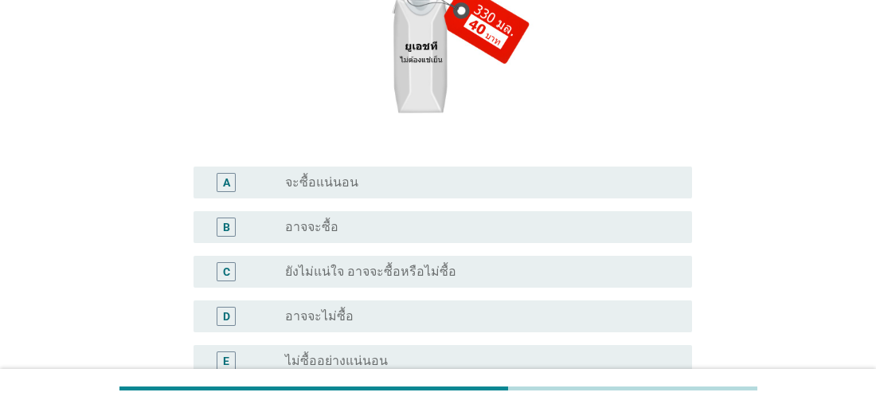
scroll to position [299, 0]
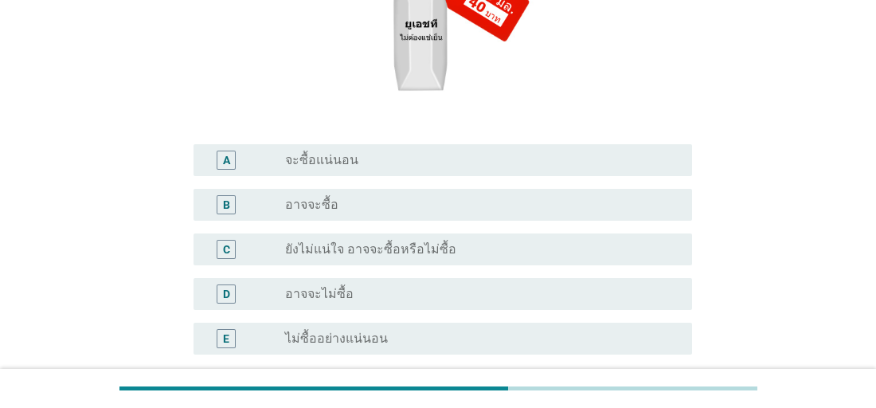
click at [256, 248] on div "C" at bounding box center [245, 249] width 79 height 19
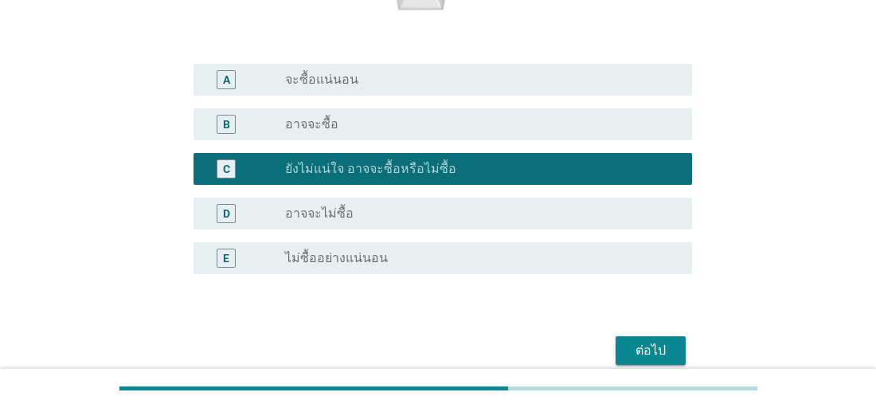
scroll to position [470, 0]
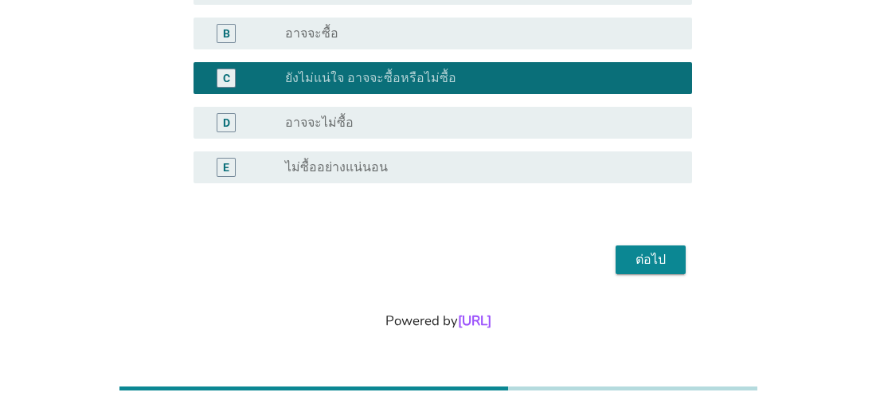
click at [645, 259] on div "ต่อไป" at bounding box center [650, 259] width 45 height 19
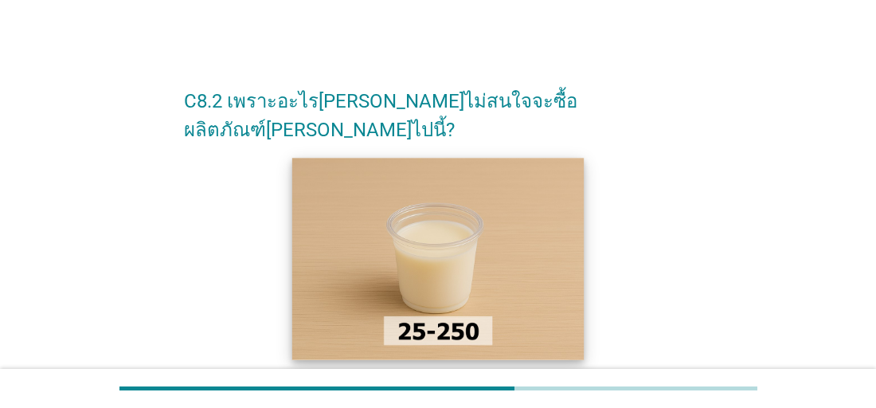
scroll to position [267, 0]
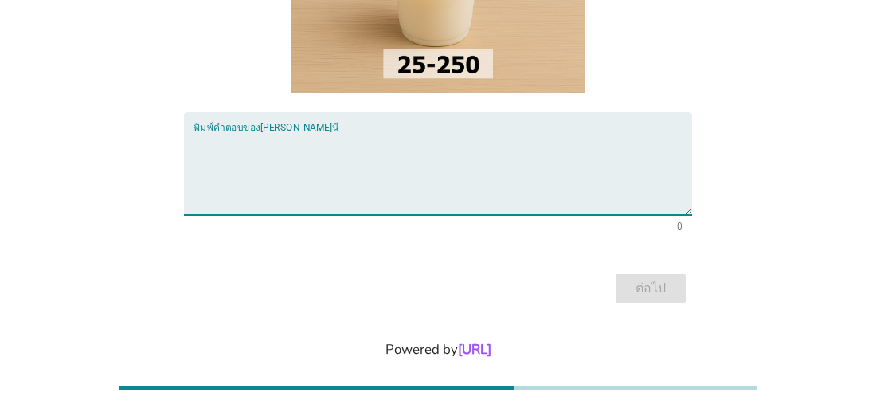
click at [319, 131] on textarea "พิมพ์คำตอบของคุณ ที่นี่" at bounding box center [442, 173] width 498 height 84
type textarea "ก"
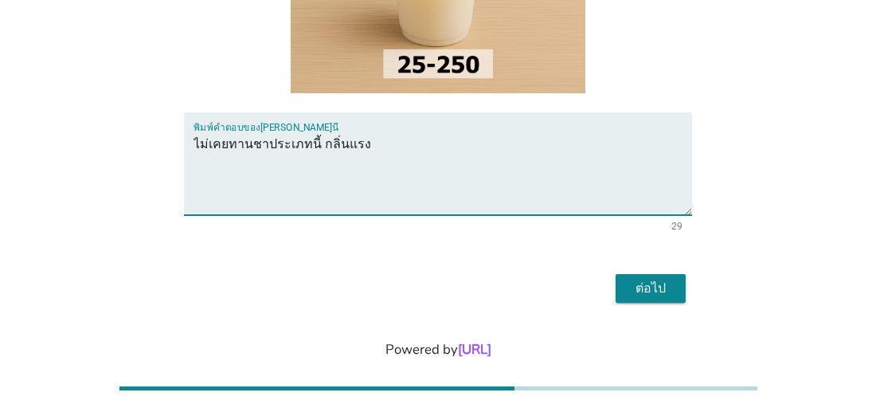
type textarea "ไม่เคยทานชาประเภทนี้ กลิ่นแรง"
click at [659, 279] on div "ต่อไป" at bounding box center [650, 288] width 45 height 19
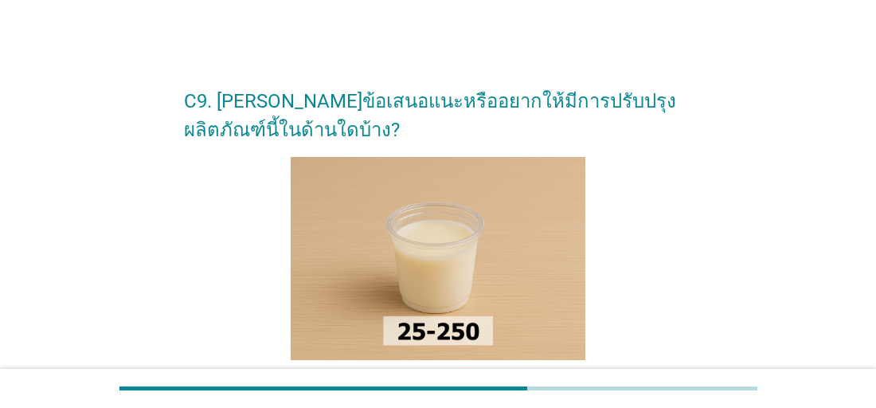
scroll to position [295, 0]
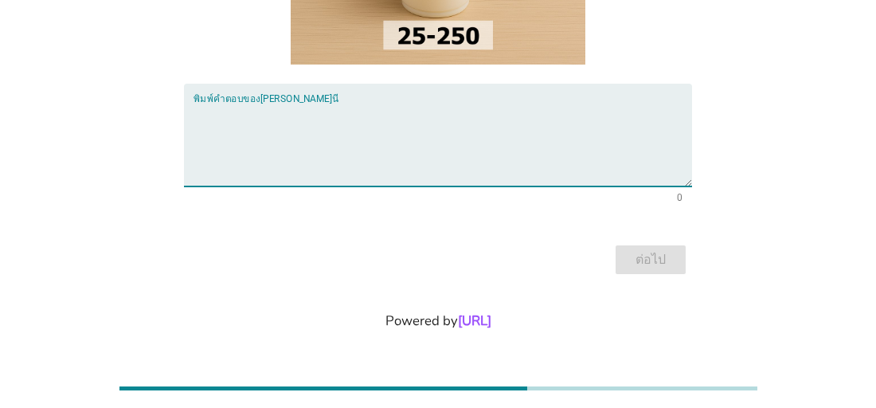
click at [440, 147] on textarea "พิมพ์คำตอบของคุณ ที่นี่" at bounding box center [442, 145] width 498 height 84
type textarea "-"
click at [641, 257] on div "ต่อไป" at bounding box center [650, 259] width 45 height 19
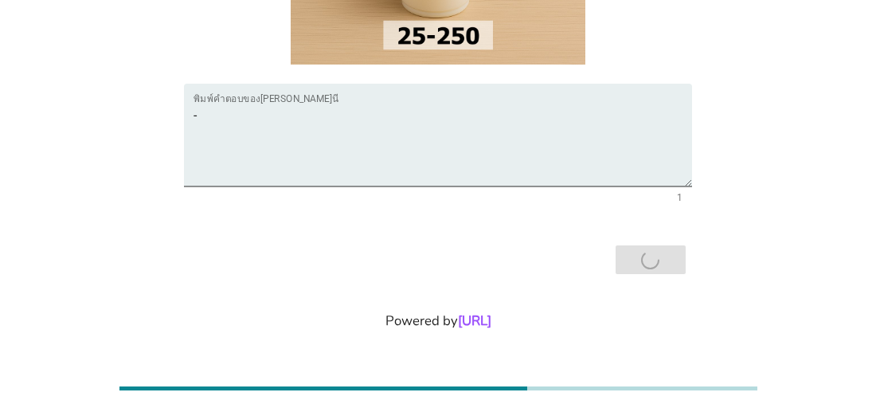
scroll to position [0, 0]
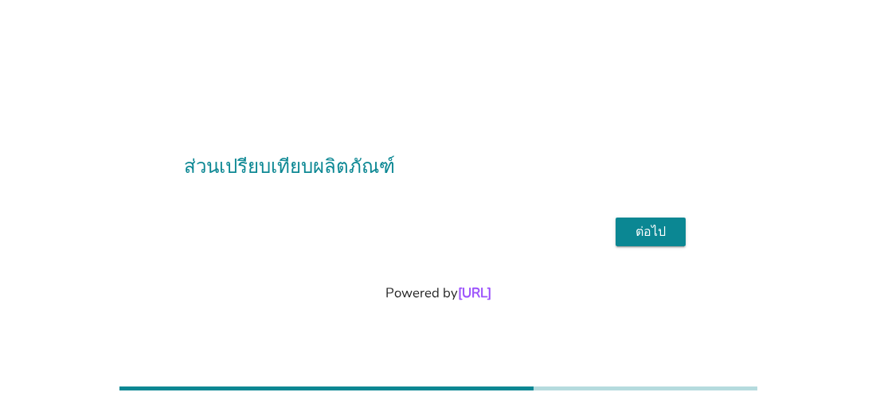
click at [668, 235] on div "ต่อไป" at bounding box center [650, 231] width 45 height 19
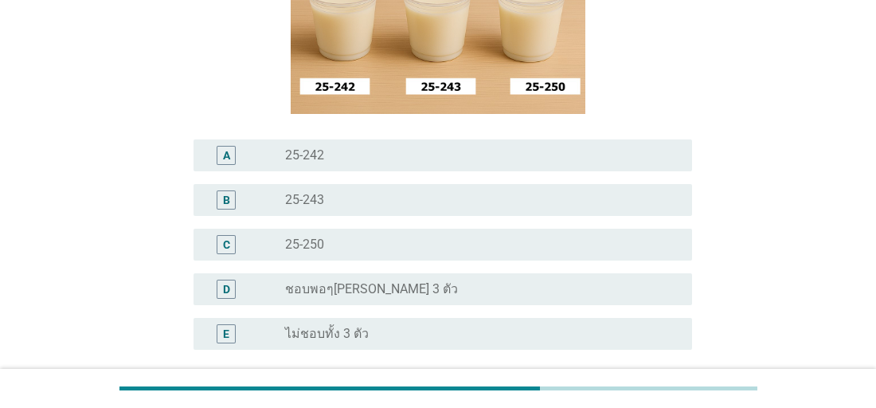
scroll to position [248, 0]
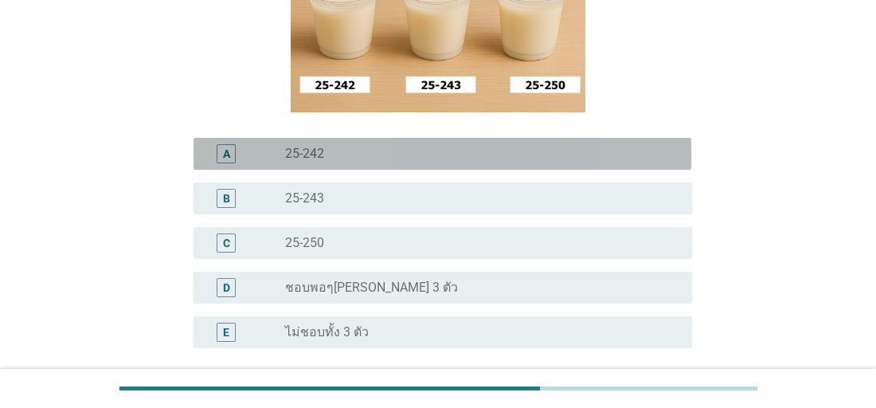
click at [306, 153] on label "25-242" at bounding box center [304, 154] width 39 height 16
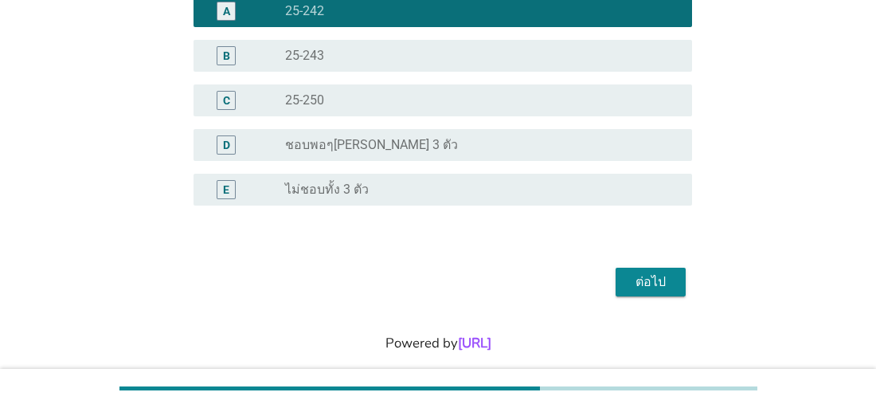
scroll to position [412, 0]
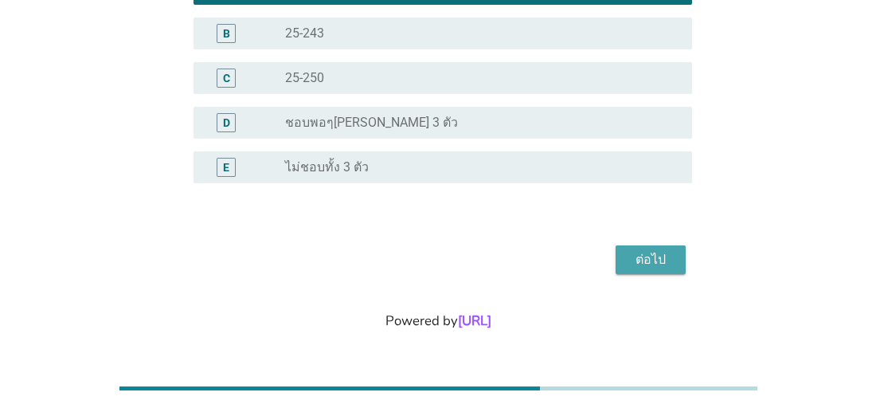
click at [651, 258] on div "ต่อไป" at bounding box center [650, 259] width 45 height 19
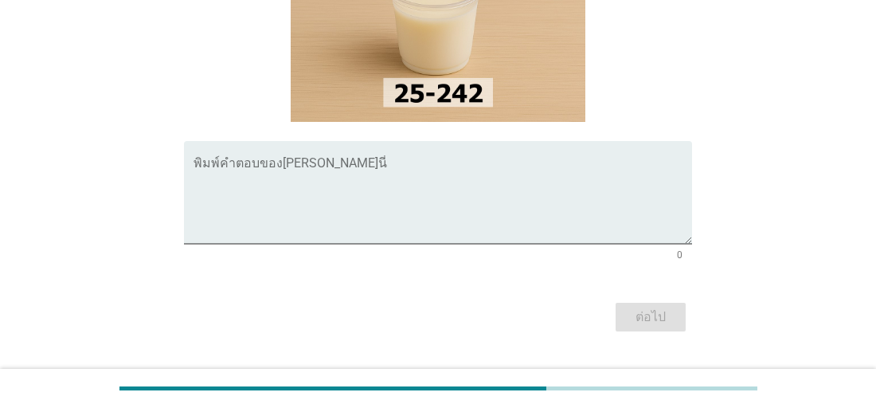
scroll to position [239, 0]
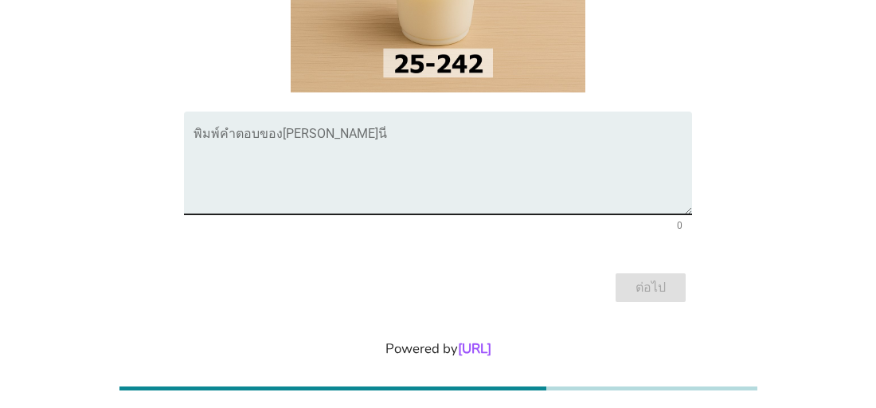
click at [326, 131] on textarea "พิมพ์คำตอบของคุณ ที่นี่" at bounding box center [442, 173] width 498 height 84
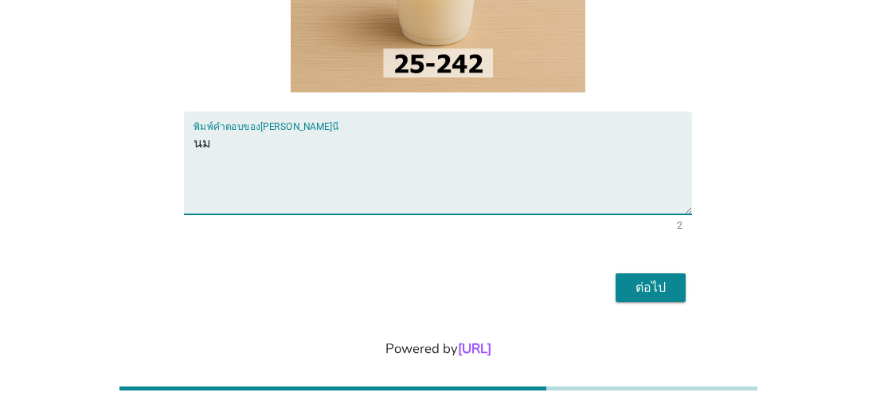
type textarea "น"
type textarea "รสชาตินม ปรุงแต่งไม่เยอะ"
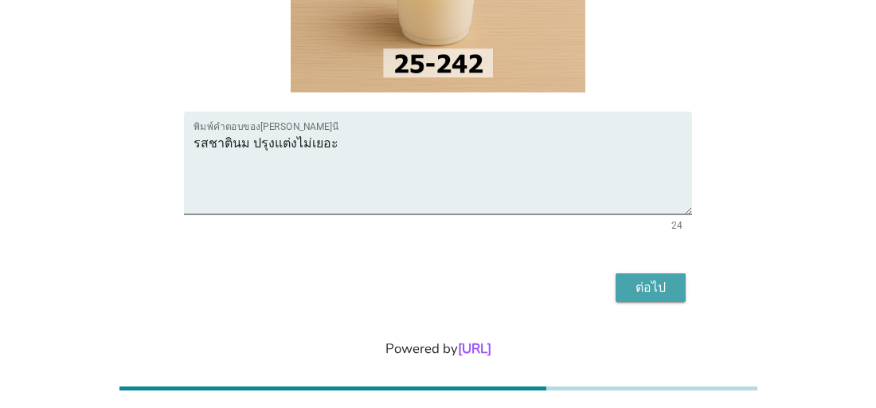
click at [656, 292] on div "ต่อไป" at bounding box center [650, 287] width 45 height 19
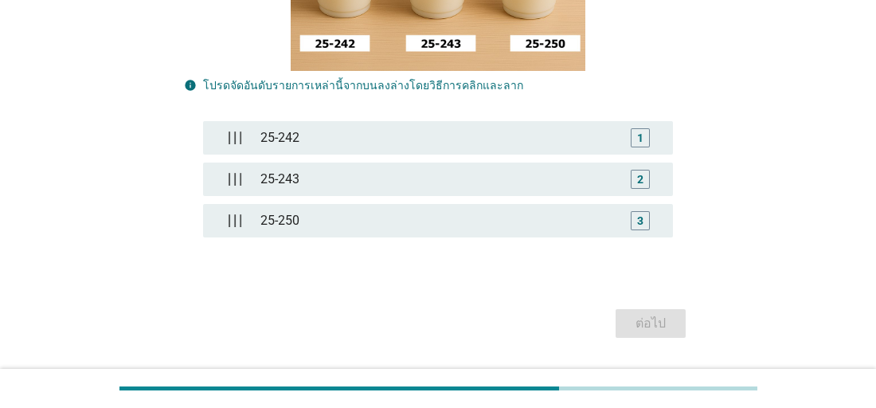
scroll to position [380, 0]
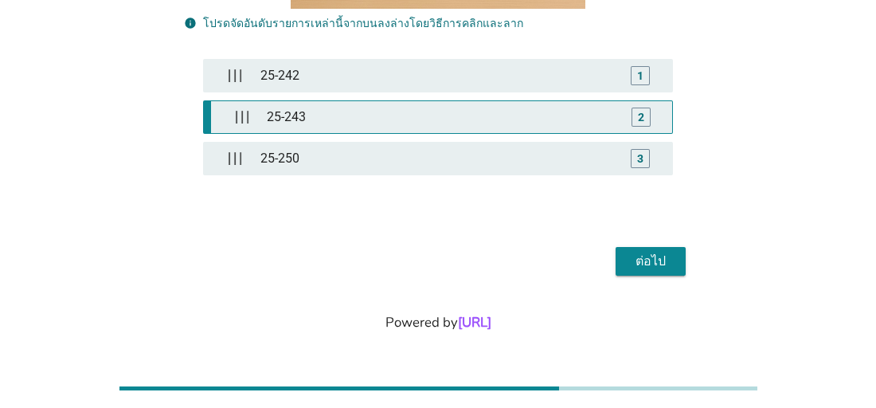
click at [314, 115] on div "25-243" at bounding box center [441, 117] width 362 height 32
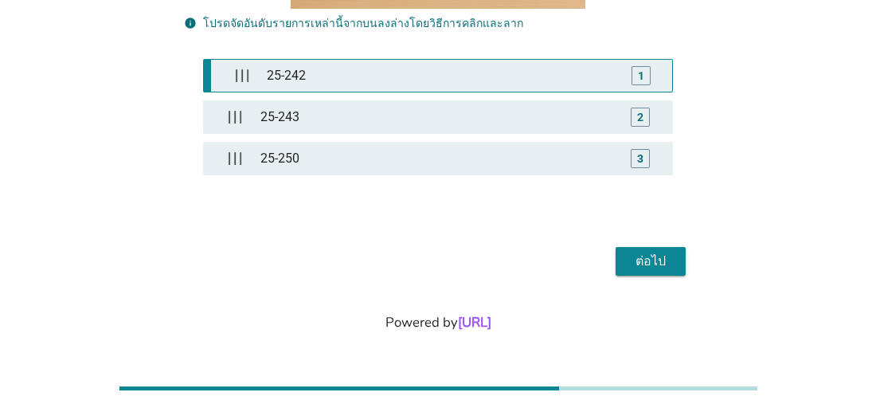
click at [332, 76] on div "25-242" at bounding box center [441, 76] width 362 height 32
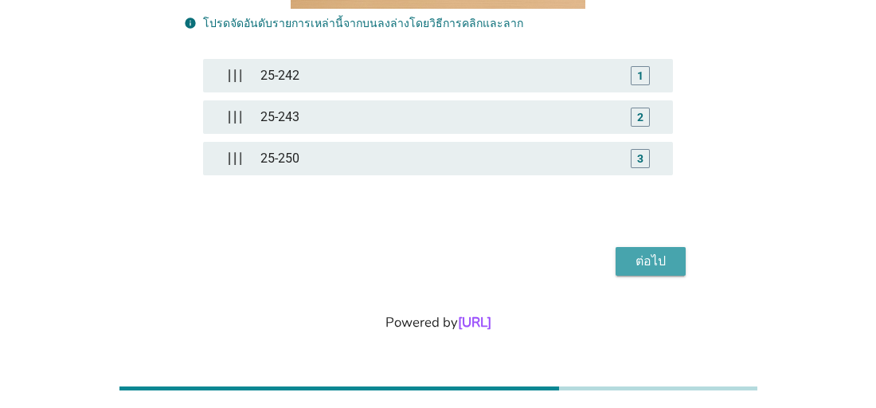
click at [662, 261] on div "ต่อไป" at bounding box center [650, 261] width 45 height 19
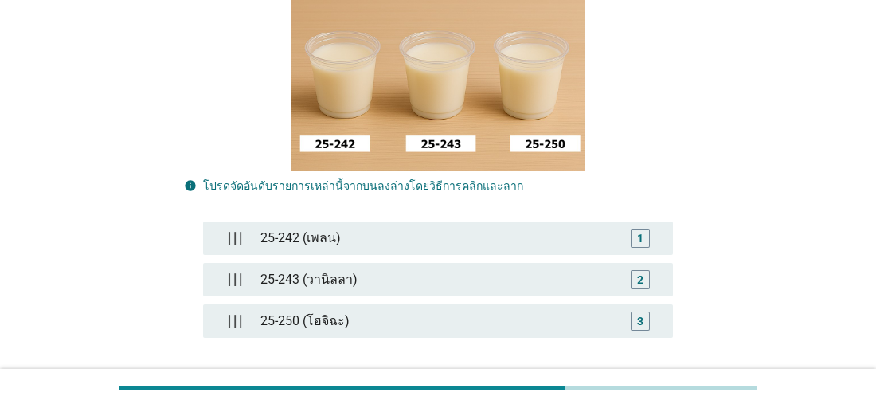
scroll to position [278, 0]
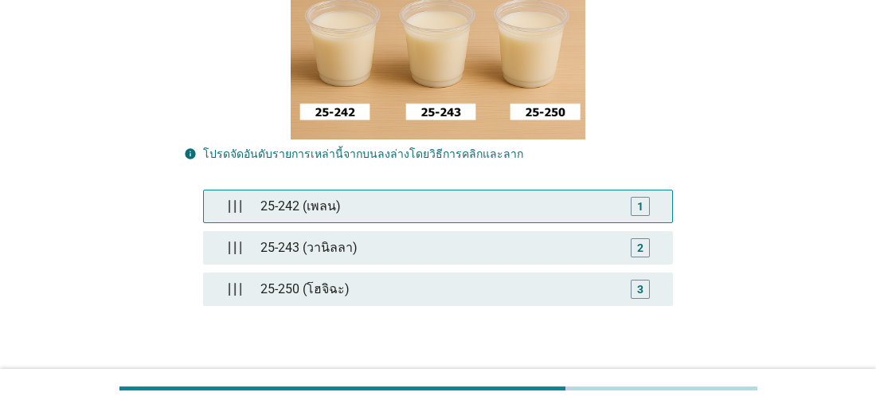
click at [285, 190] on div "25-242 (เพลน)" at bounding box center [438, 206] width 369 height 32
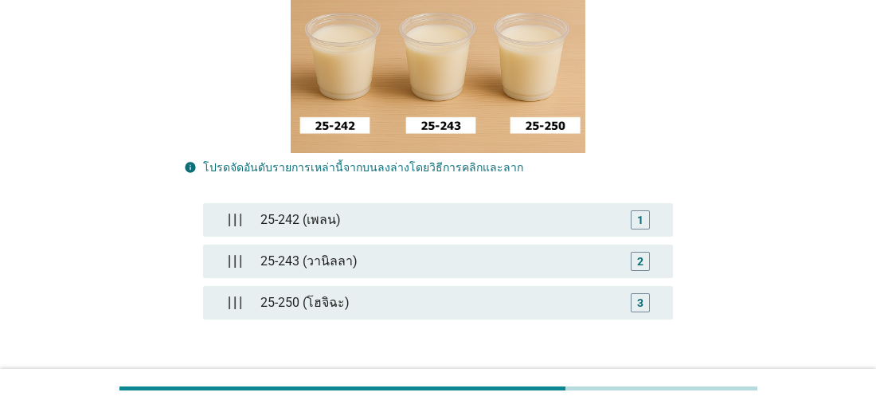
scroll to position [268, 0]
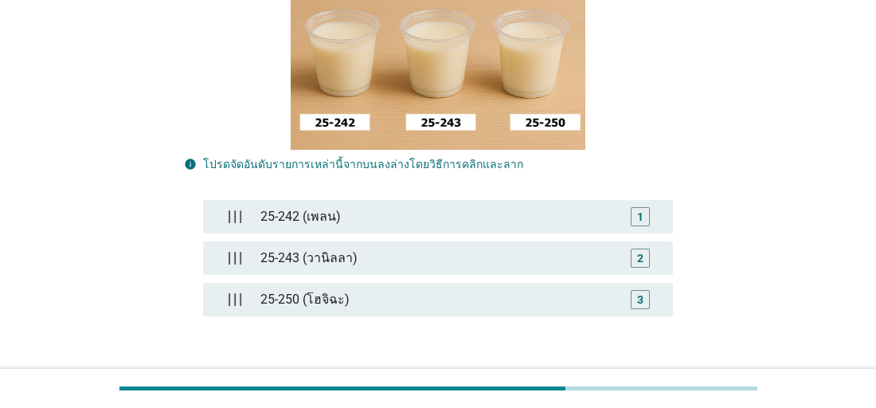
click at [647, 388] on button "ต่อไป" at bounding box center [651, 402] width 70 height 29
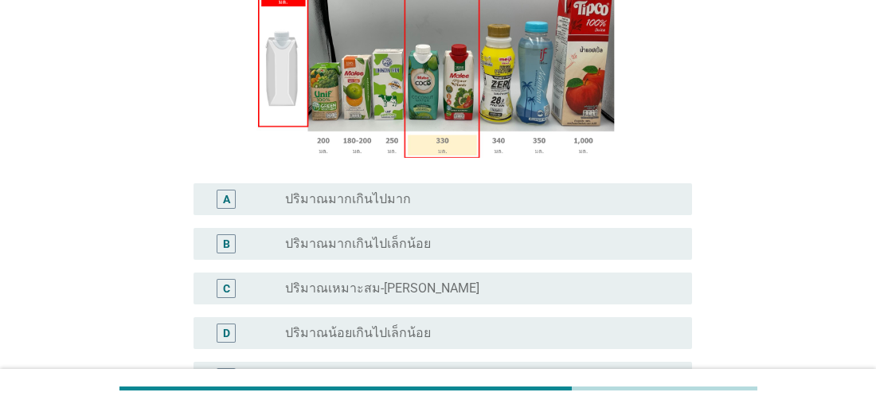
scroll to position [308, 0]
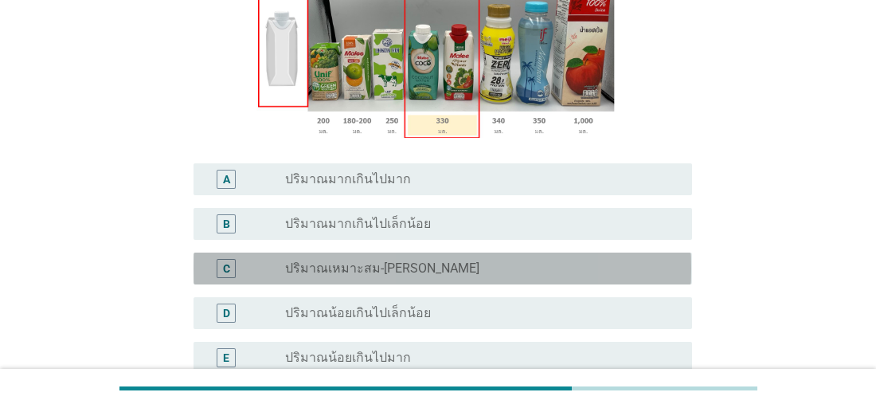
click at [350, 276] on label "ปริมาณเหมาะสม-[PERSON_NAME]" at bounding box center [382, 268] width 194 height 16
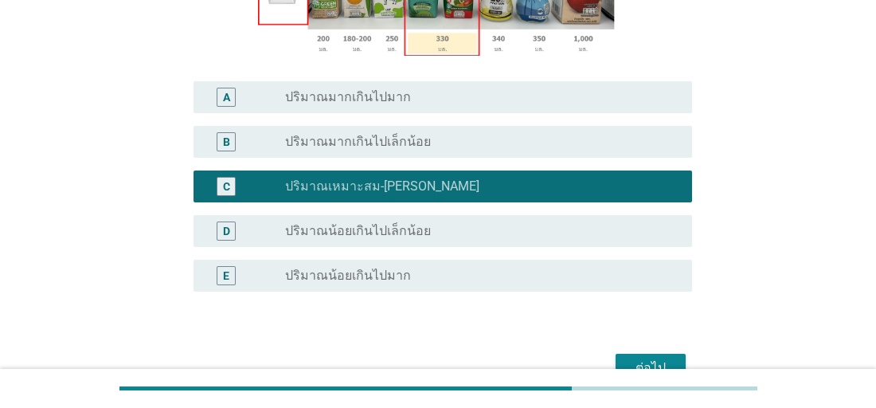
scroll to position [498, 0]
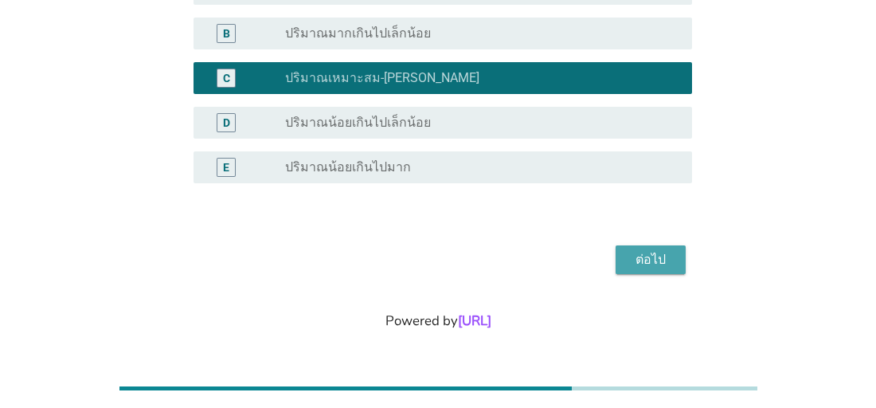
click at [654, 261] on div "ต่อไป" at bounding box center [650, 259] width 45 height 19
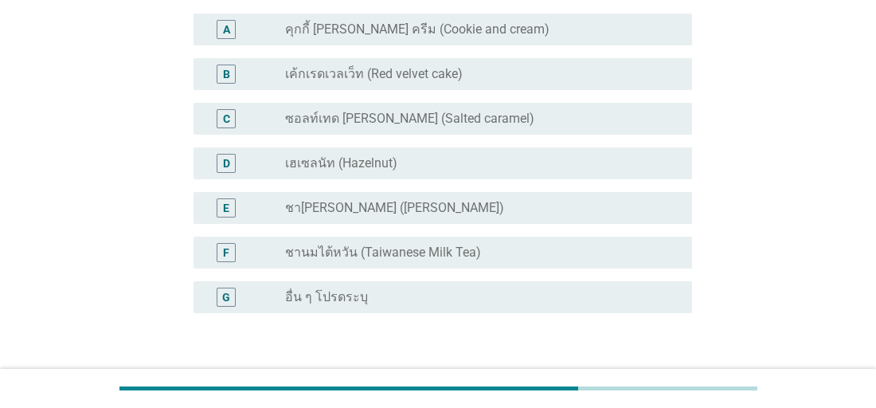
scroll to position [187, 0]
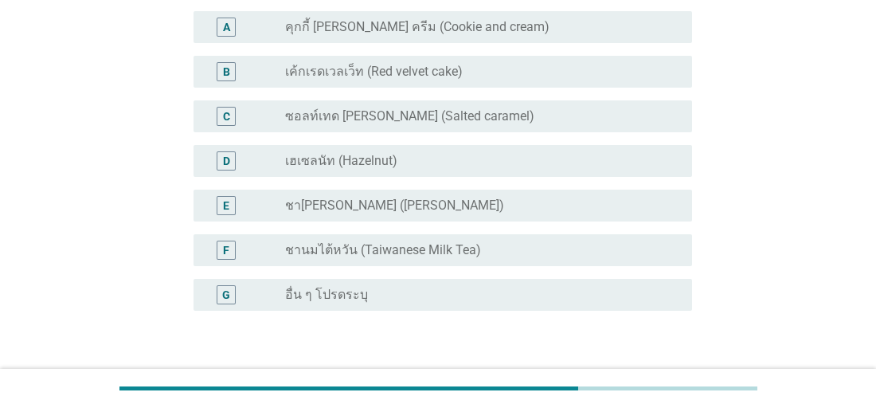
click at [428, 115] on label "ซอลท์เทด [PERSON_NAME] (Salted caramel)" at bounding box center [409, 116] width 249 height 16
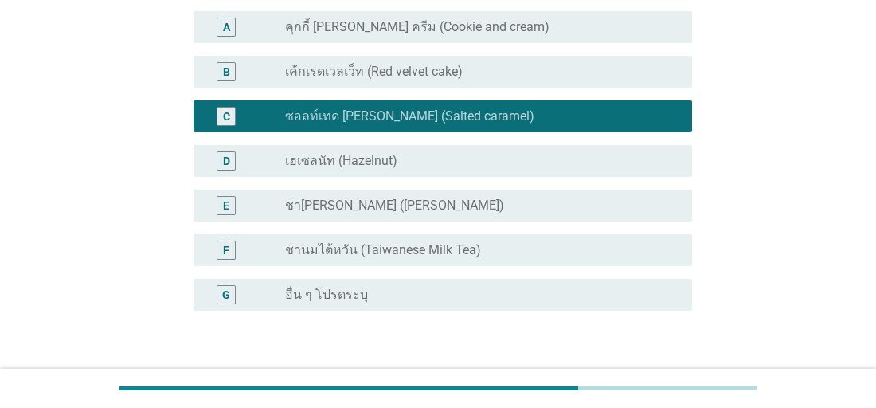
scroll to position [314, 0]
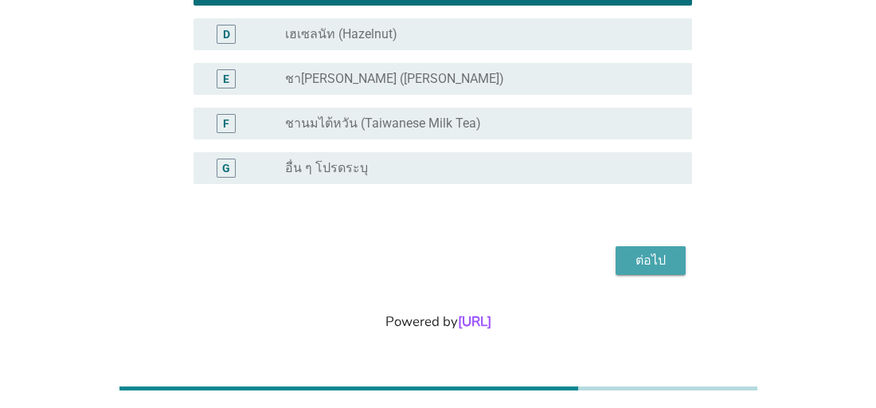
click at [647, 252] on div "ต่อไป" at bounding box center [650, 260] width 45 height 19
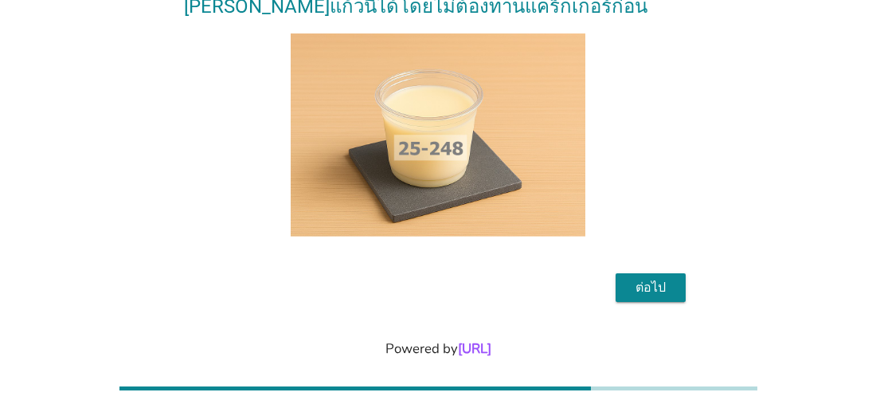
scroll to position [176, 0]
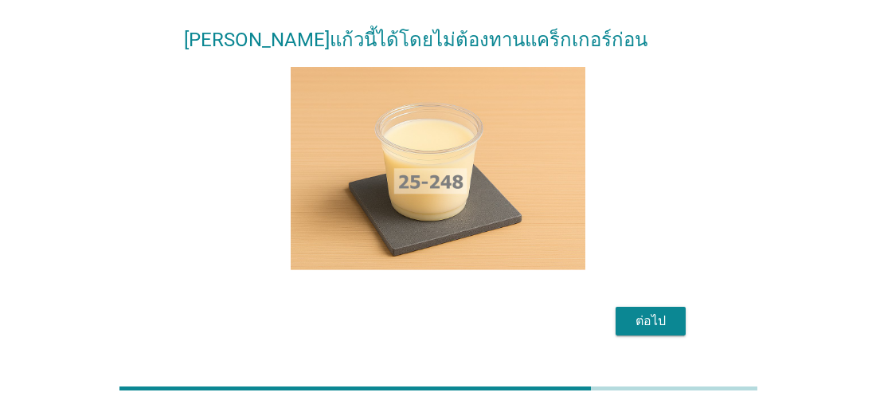
click at [664, 311] on div "ต่อไป" at bounding box center [650, 320] width 45 height 19
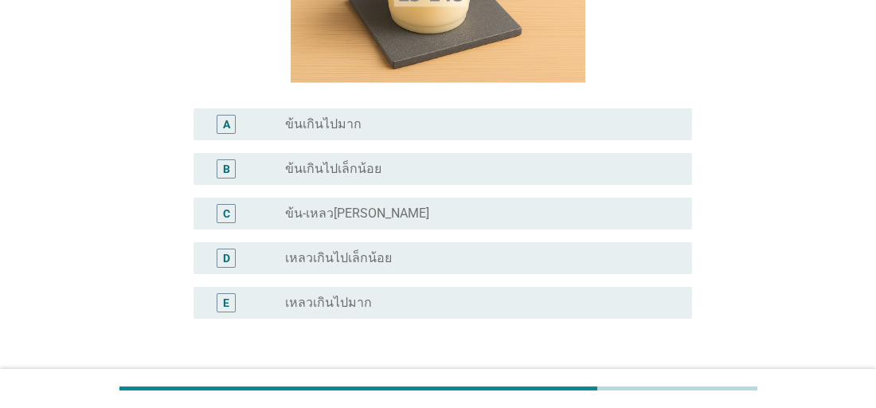
scroll to position [284, 0]
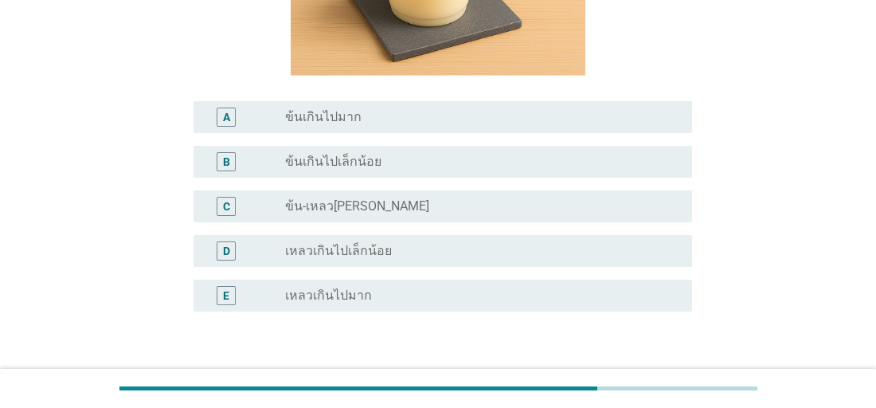
click at [338, 209] on label "ข้น-เหลว[PERSON_NAME]" at bounding box center [357, 206] width 144 height 16
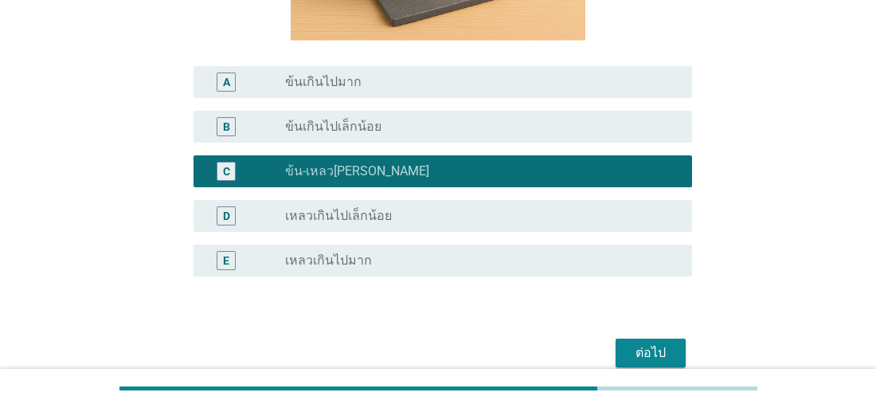
scroll to position [412, 0]
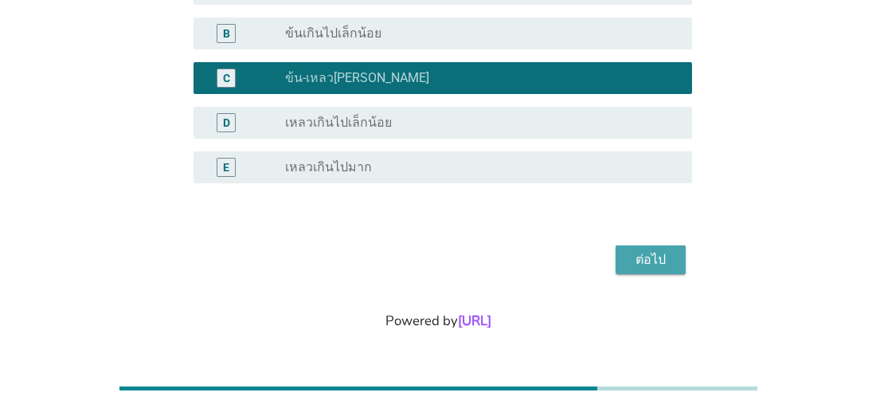
click at [646, 260] on div "ต่อไป" at bounding box center [650, 259] width 45 height 19
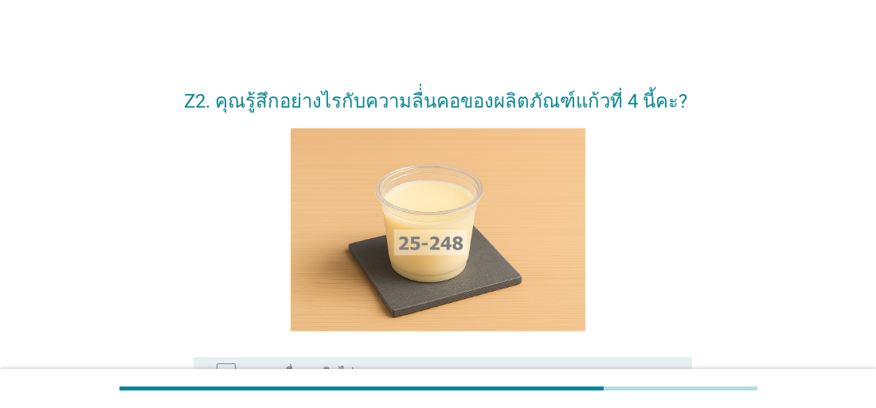
scroll to position [385, 0]
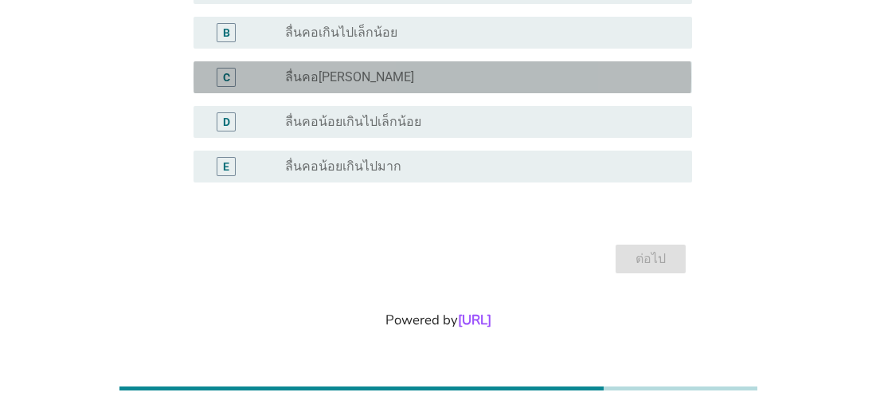
click at [266, 82] on div "C" at bounding box center [245, 77] width 79 height 19
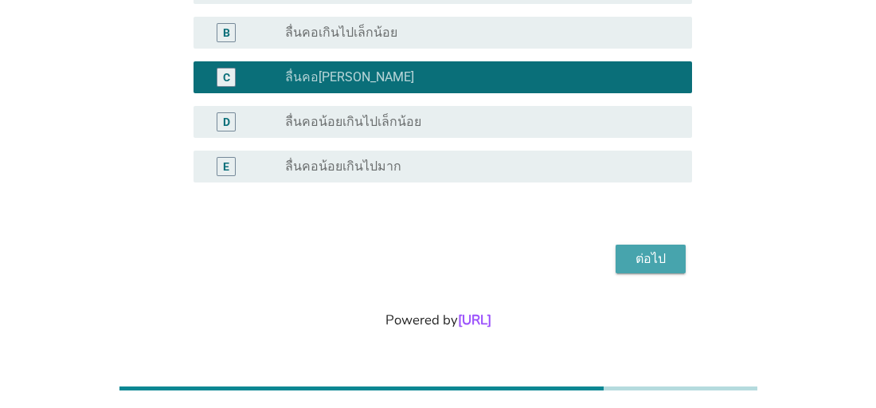
click at [643, 261] on div "ต่อไป" at bounding box center [650, 258] width 45 height 19
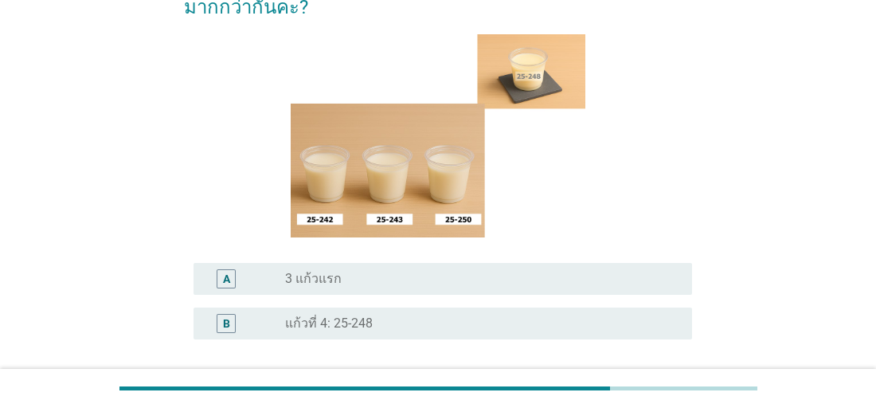
scroll to position [185, 0]
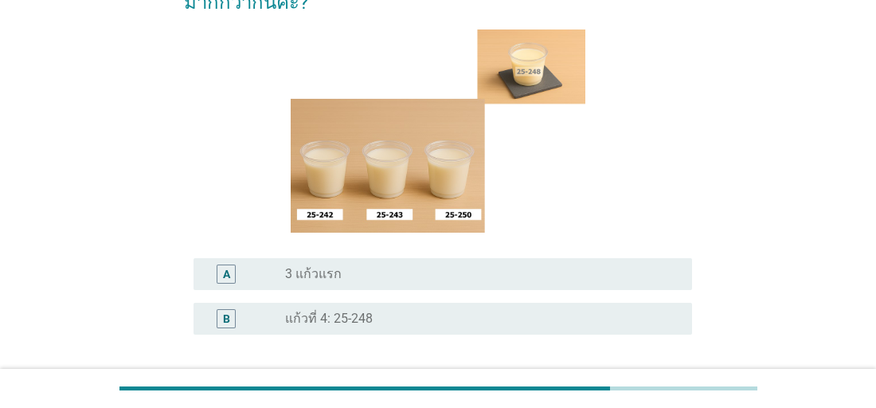
click at [308, 266] on label "3 แก้วแรก" at bounding box center [313, 274] width 57 height 16
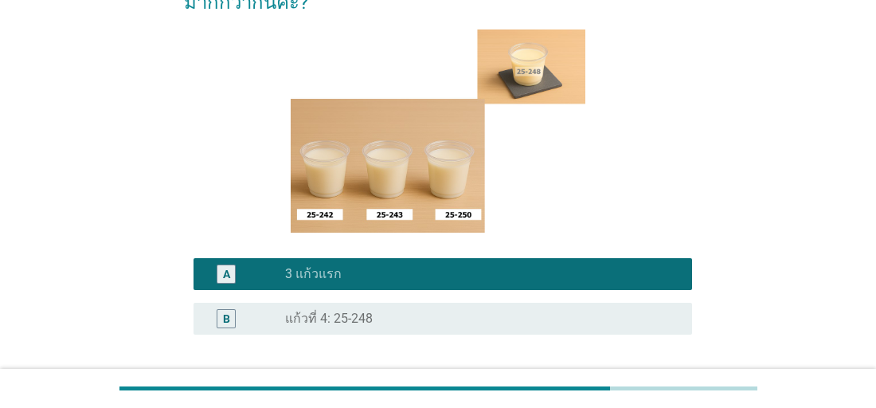
scroll to position [308, 0]
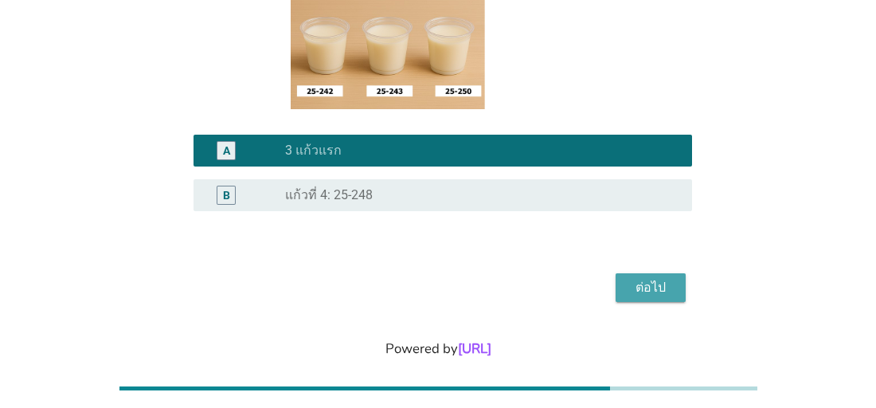
click at [652, 278] on div "ต่อไป" at bounding box center [650, 287] width 45 height 19
